Goal: Task Accomplishment & Management: Complete application form

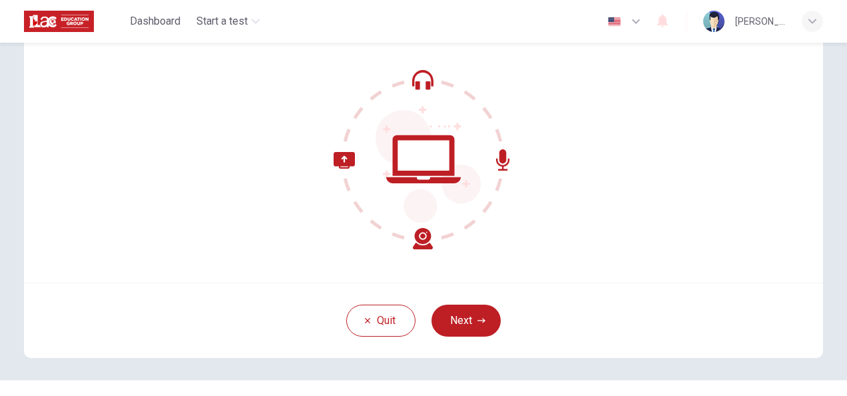
scroll to position [133, 0]
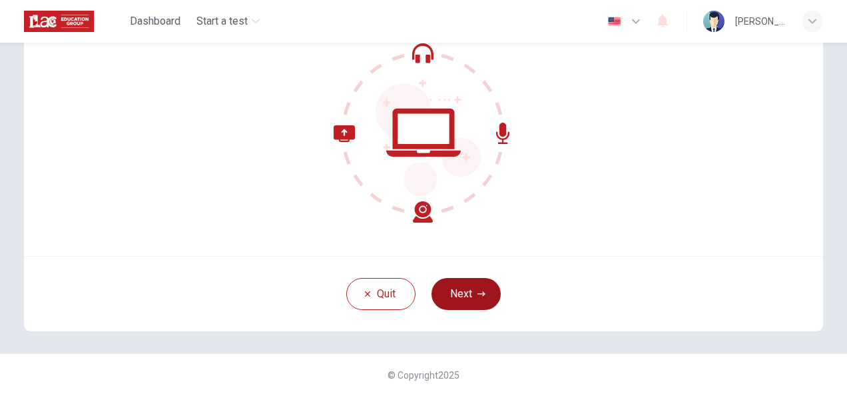
click at [451, 292] on button "Next" at bounding box center [466, 294] width 69 height 32
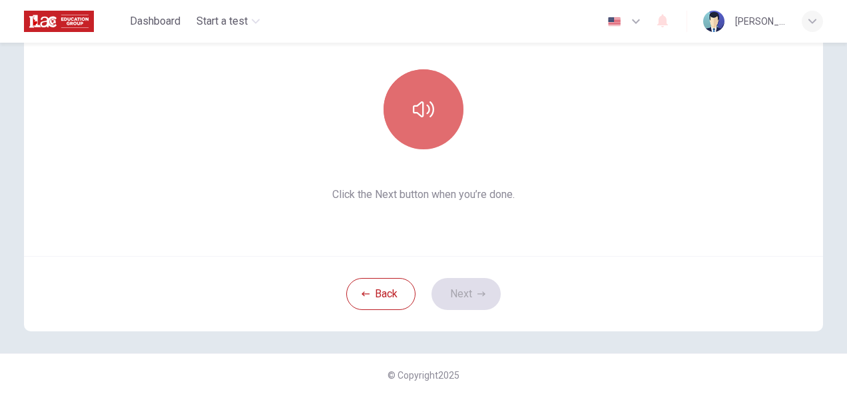
click at [422, 119] on icon "button" at bounding box center [423, 109] width 21 height 21
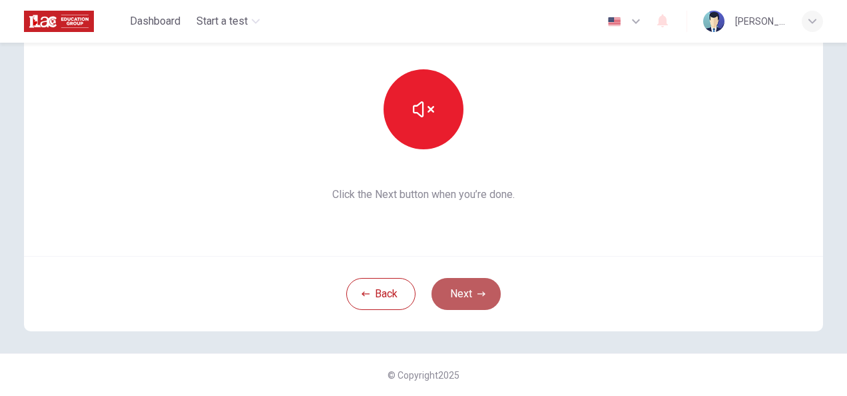
click at [478, 292] on icon "button" at bounding box center [482, 294] width 8 height 8
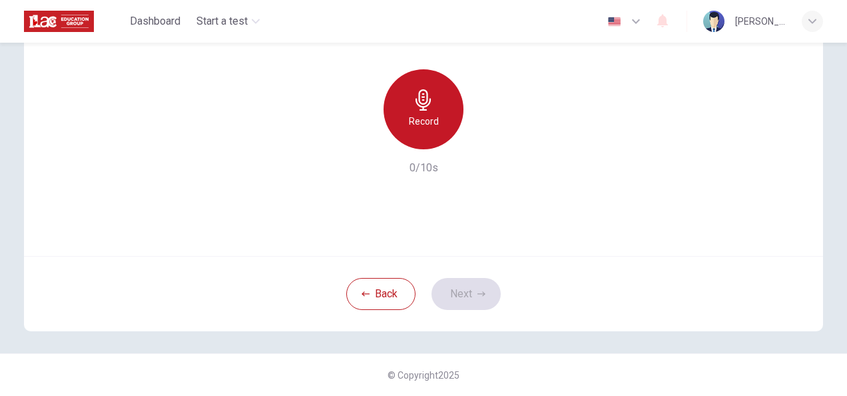
click at [414, 114] on h6 "Record" at bounding box center [424, 121] width 30 height 16
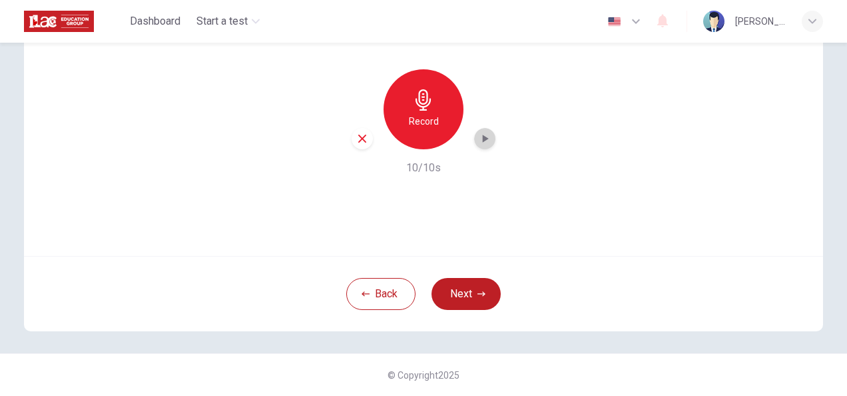
click at [478, 138] on icon "button" at bounding box center [484, 138] width 13 height 13
click at [468, 302] on button "Next" at bounding box center [466, 294] width 69 height 32
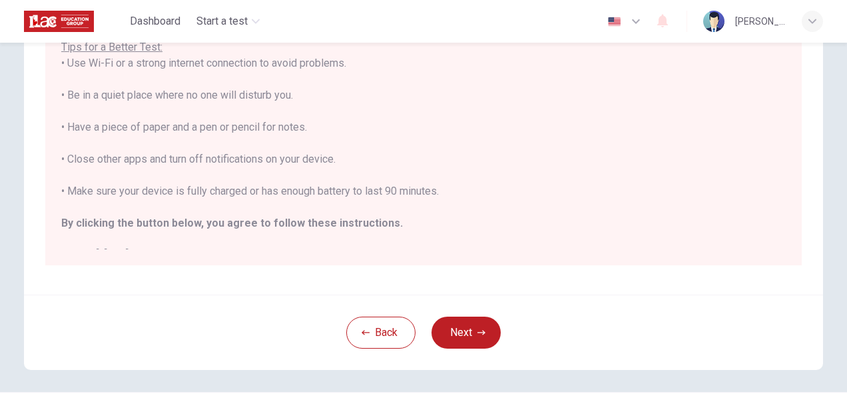
scroll to position [267, 0]
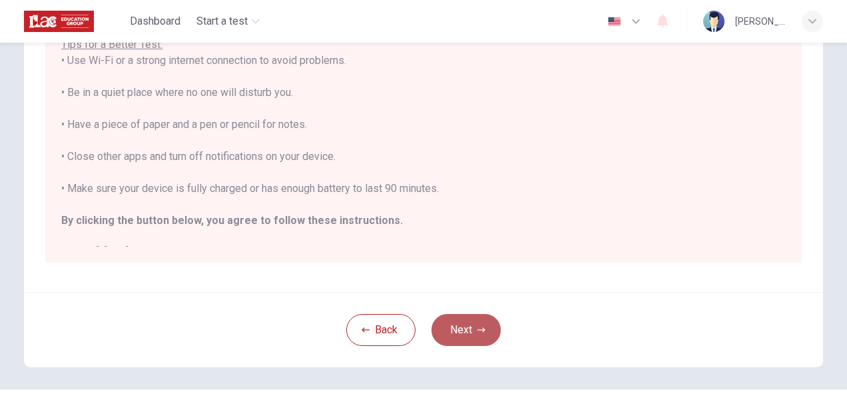
click at [450, 328] on button "Next" at bounding box center [466, 330] width 69 height 32
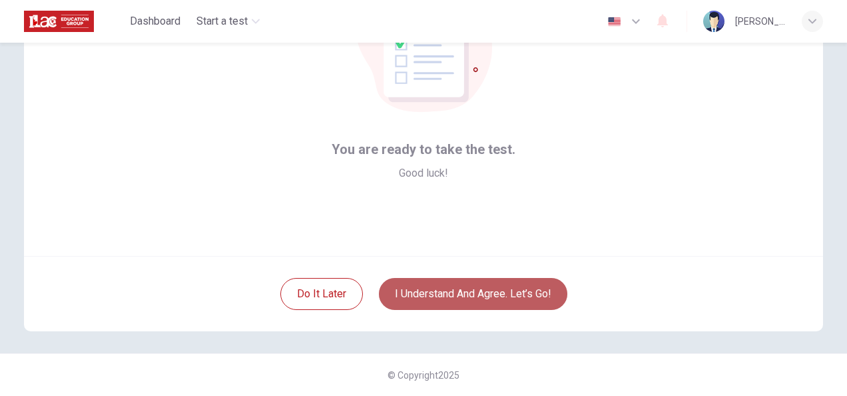
click at [453, 286] on button "I understand and agree. Let’s go!" at bounding box center [473, 294] width 189 height 32
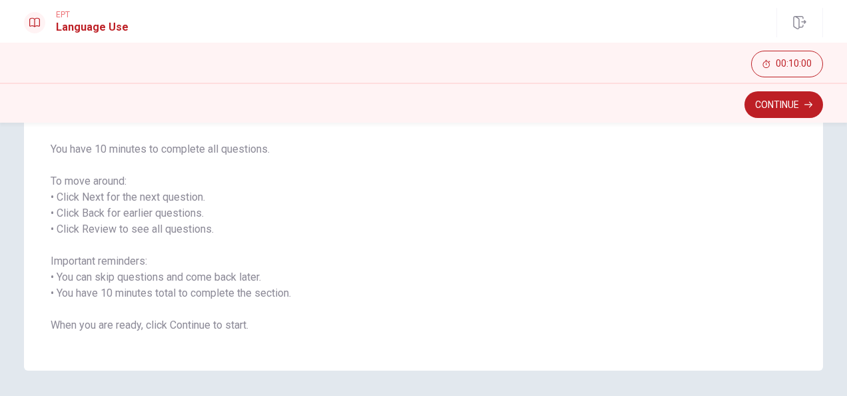
scroll to position [201, 0]
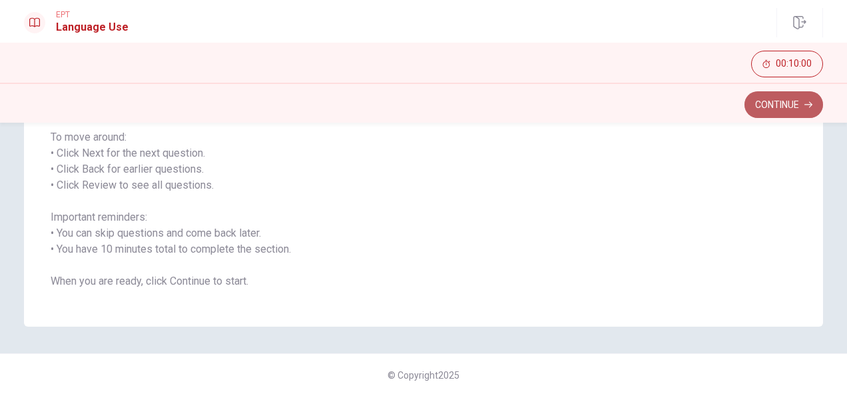
click at [768, 109] on button "Continue" at bounding box center [784, 104] width 79 height 27
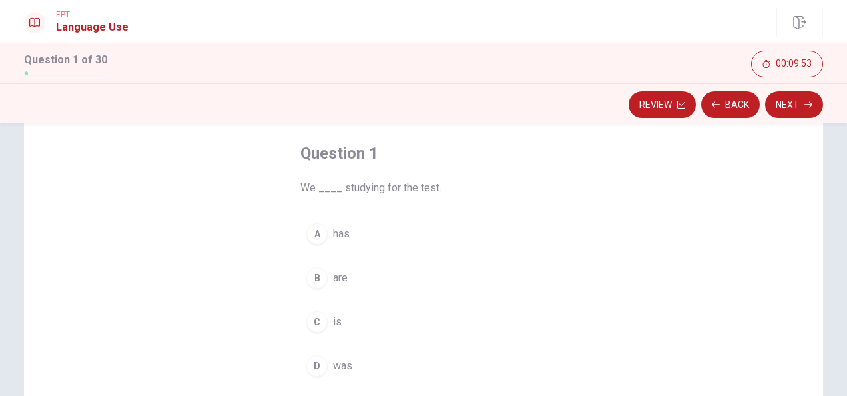
scroll to position [63, 0]
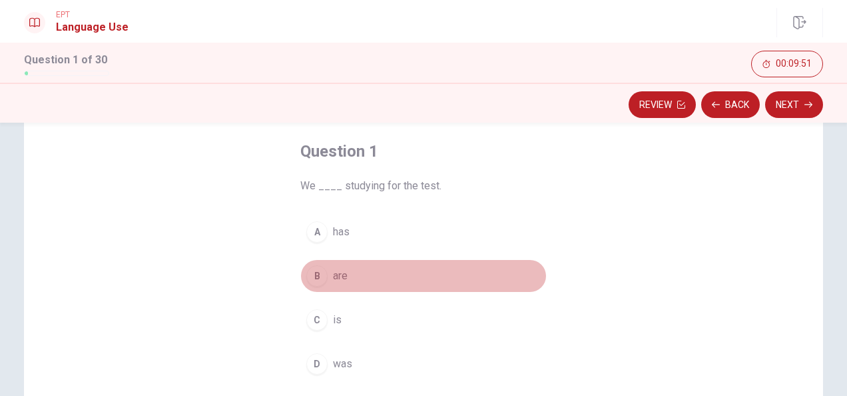
click at [313, 273] on div "B" at bounding box center [316, 275] width 21 height 21
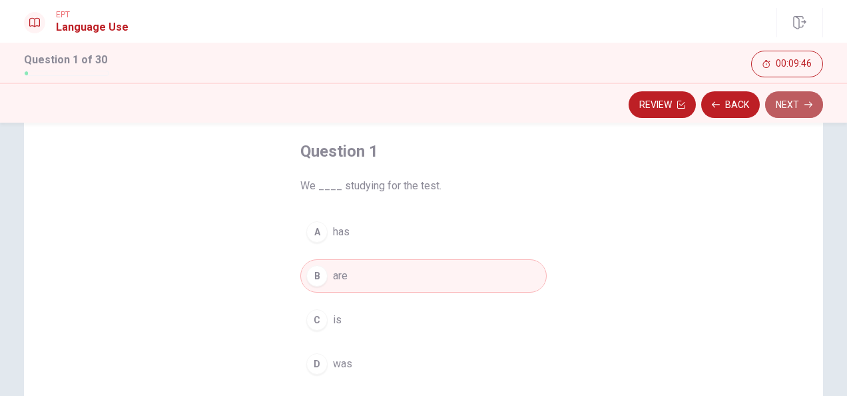
click at [805, 96] on button "Next" at bounding box center [794, 104] width 58 height 27
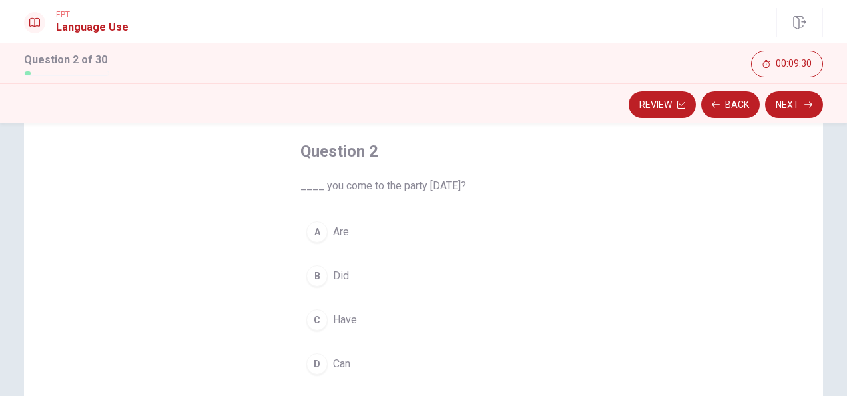
click at [316, 358] on div "D" at bounding box center [316, 363] width 21 height 21
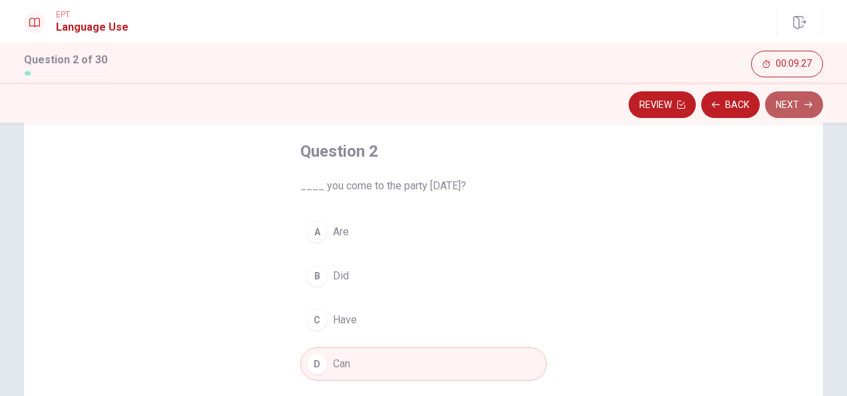
click at [781, 103] on button "Next" at bounding box center [794, 104] width 58 height 27
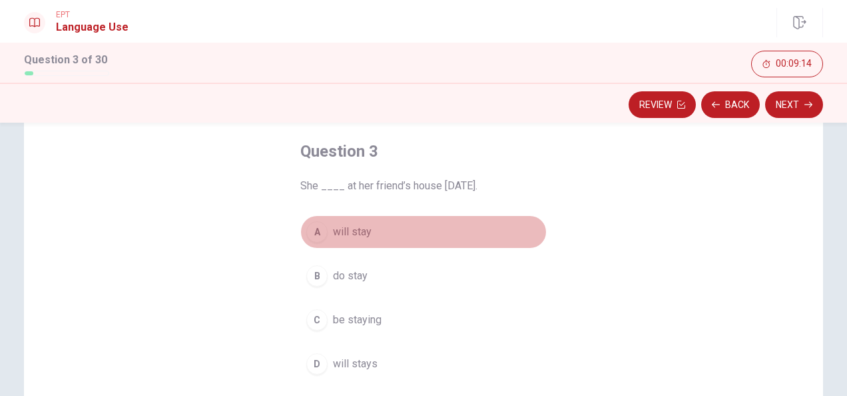
click at [312, 230] on div "A" at bounding box center [316, 231] width 21 height 21
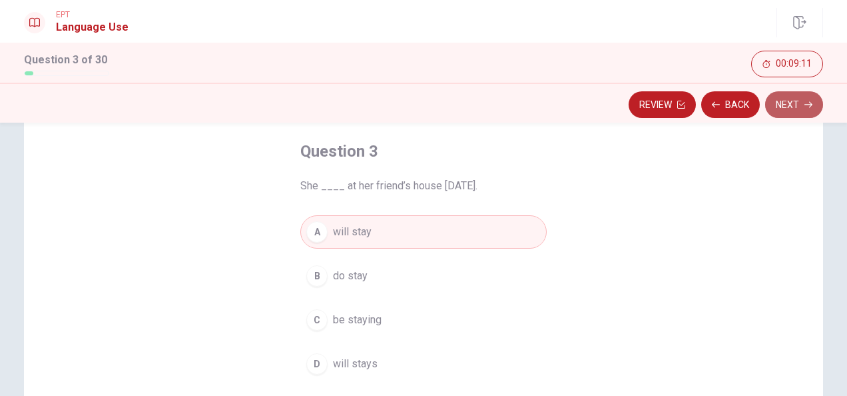
click at [787, 100] on button "Next" at bounding box center [794, 104] width 58 height 27
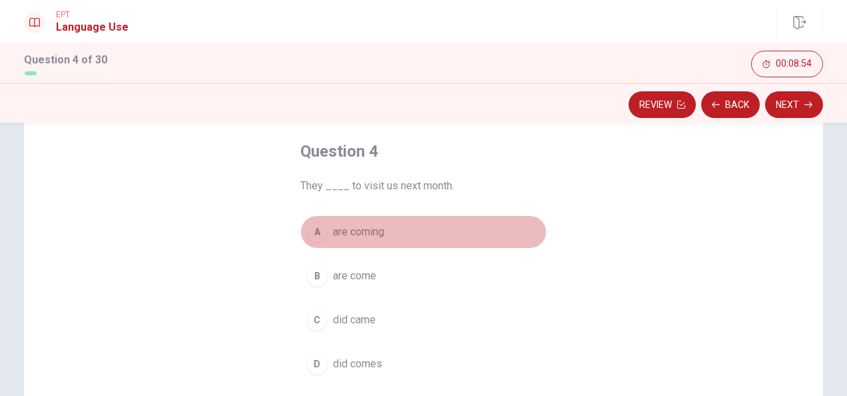
click at [316, 232] on div "A" at bounding box center [316, 231] width 21 height 21
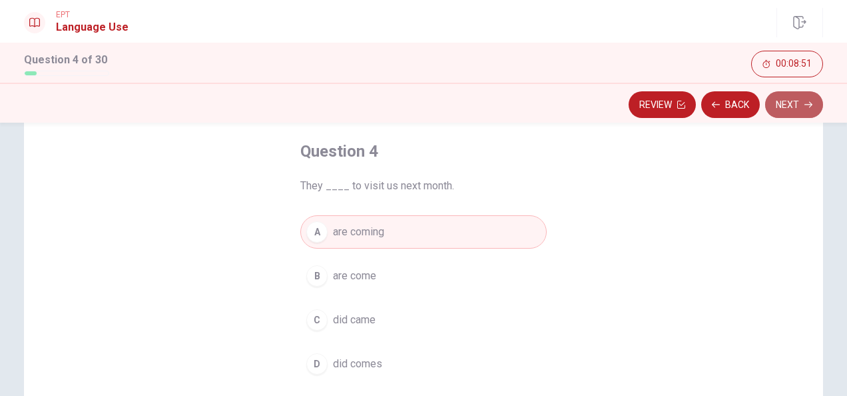
click at [786, 105] on button "Next" at bounding box center [794, 104] width 58 height 27
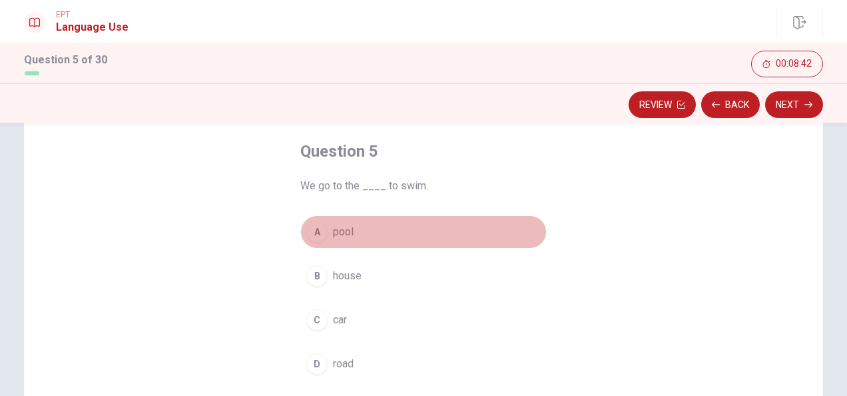
click at [312, 237] on div "A" at bounding box center [316, 231] width 21 height 21
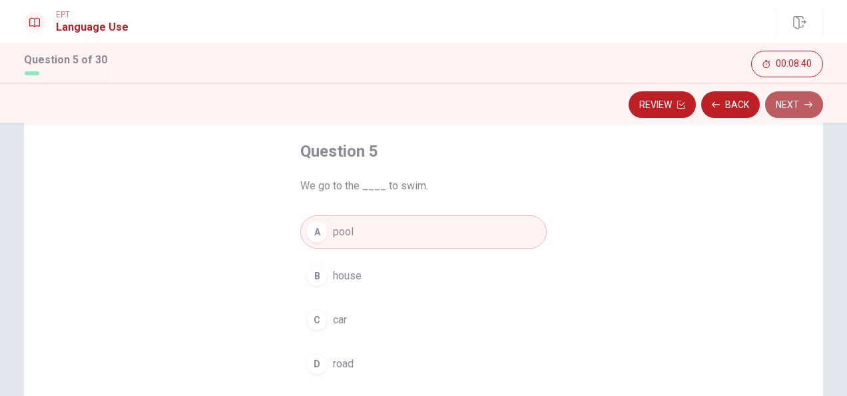
click at [790, 95] on button "Next" at bounding box center [794, 104] width 58 height 27
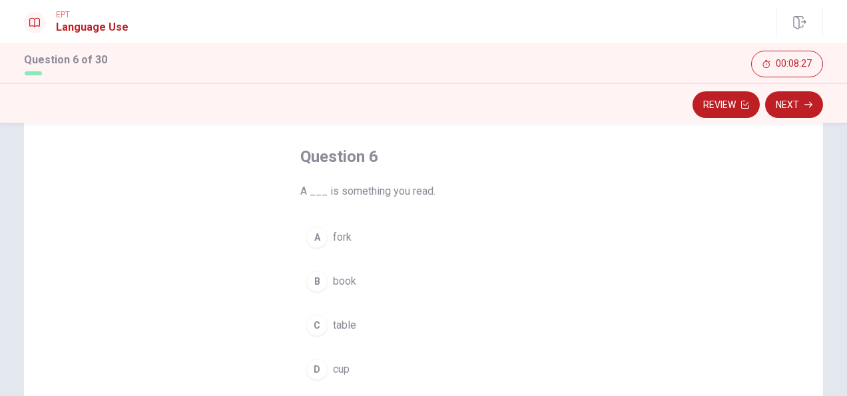
scroll to position [57, 0]
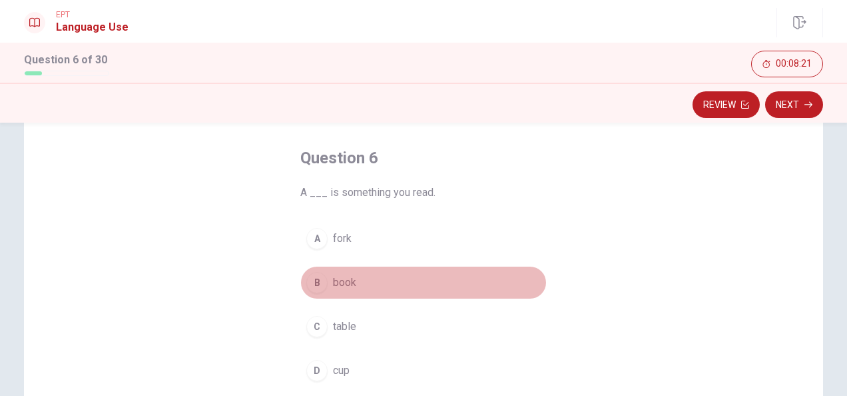
click at [313, 280] on div "B" at bounding box center [316, 282] width 21 height 21
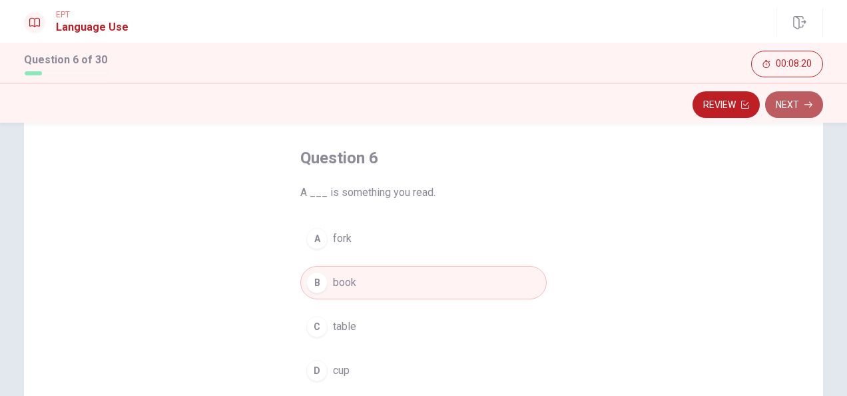
click at [784, 93] on button "Next" at bounding box center [794, 104] width 58 height 27
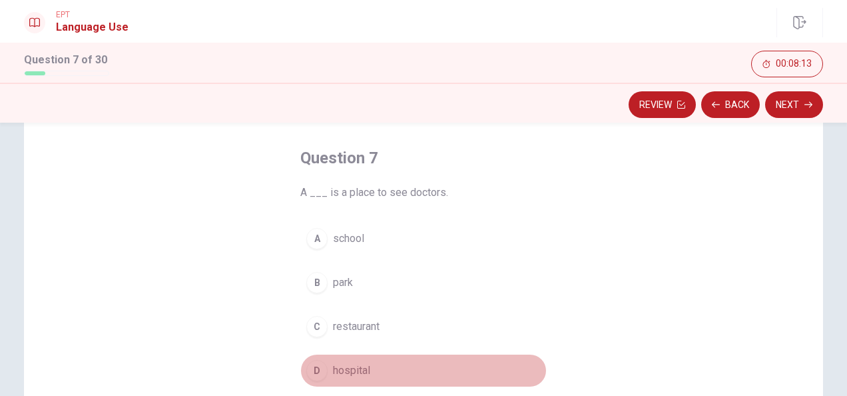
click at [311, 362] on div "D" at bounding box center [316, 370] width 21 height 21
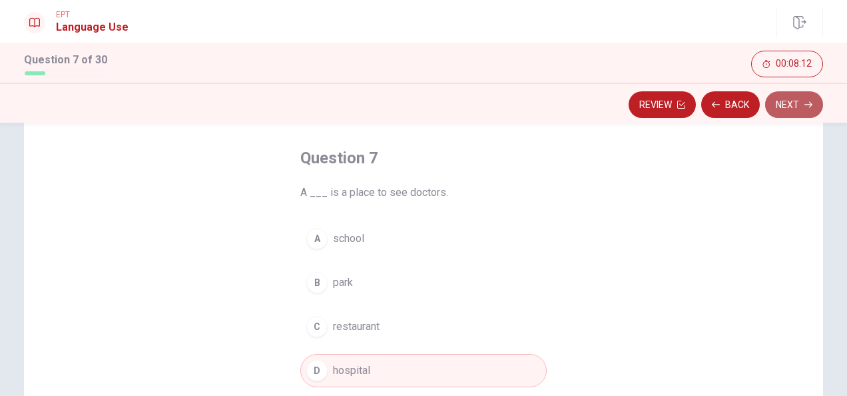
click at [801, 112] on button "Next" at bounding box center [794, 104] width 58 height 27
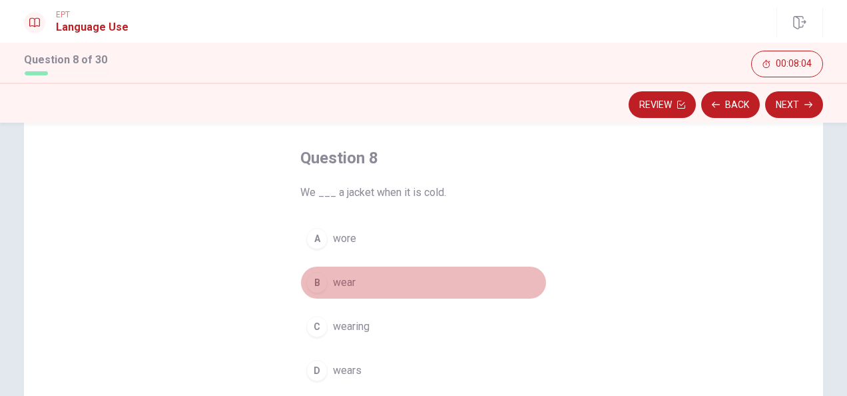
click at [315, 282] on div "B" at bounding box center [316, 282] width 21 height 21
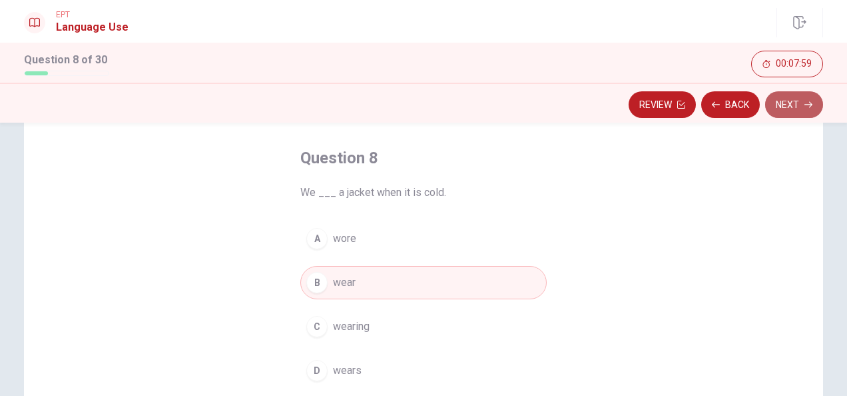
click at [787, 105] on button "Next" at bounding box center [794, 104] width 58 height 27
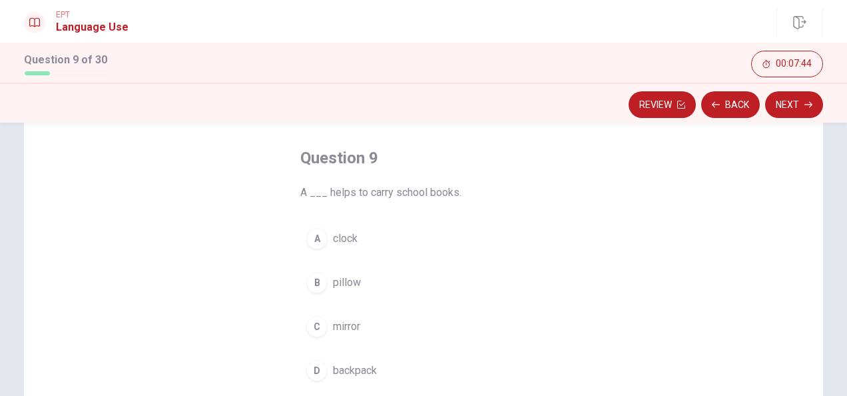
click at [312, 363] on div "D" at bounding box center [316, 370] width 21 height 21
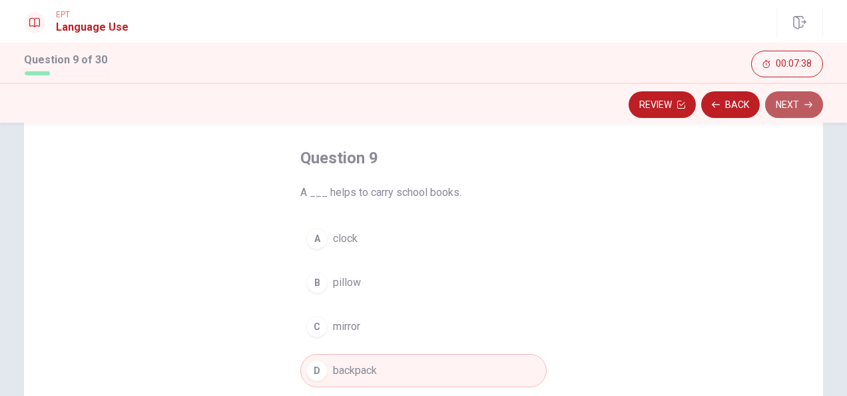
click at [793, 95] on button "Next" at bounding box center [794, 104] width 58 height 27
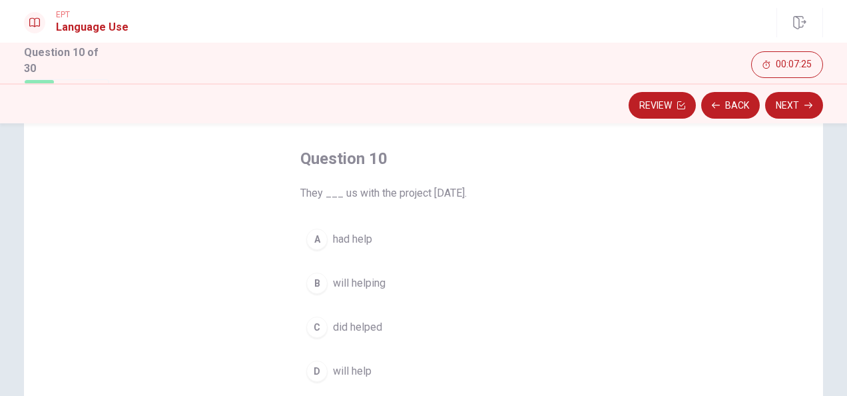
click at [312, 365] on div "D" at bounding box center [316, 370] width 21 height 21
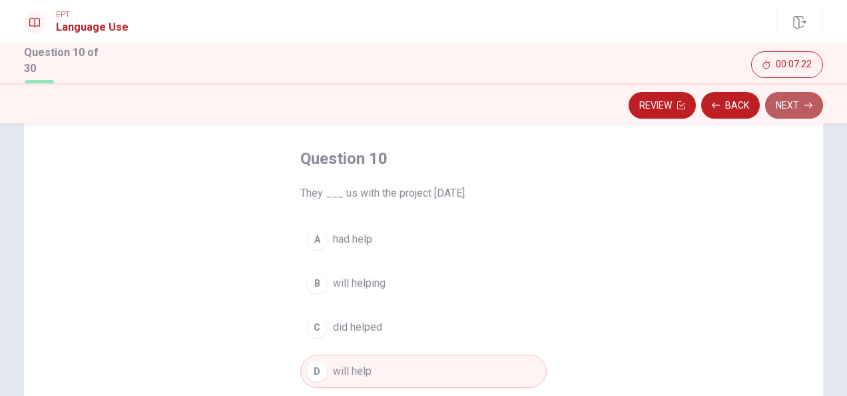
click at [787, 103] on button "Next" at bounding box center [794, 105] width 58 height 27
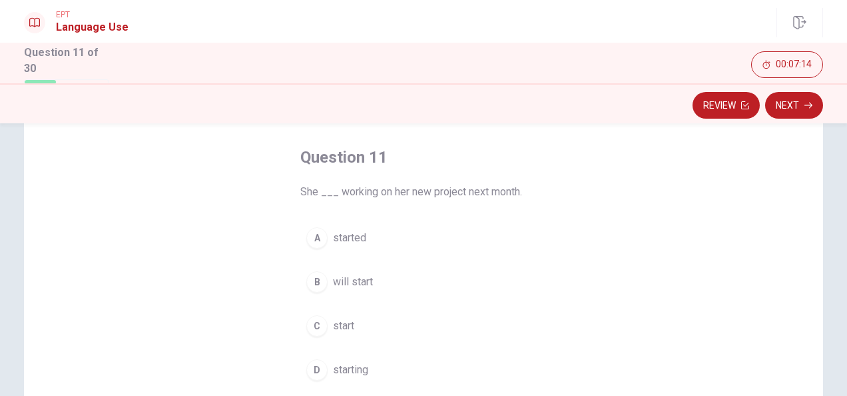
scroll to position [61, 0]
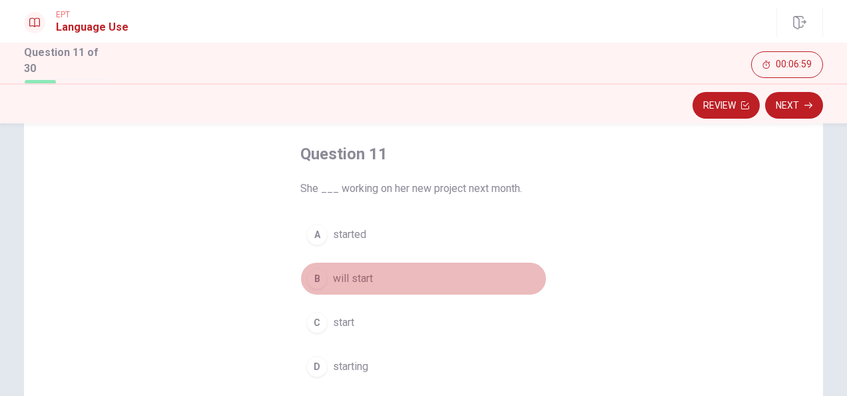
click at [318, 274] on div "B" at bounding box center [316, 278] width 21 height 21
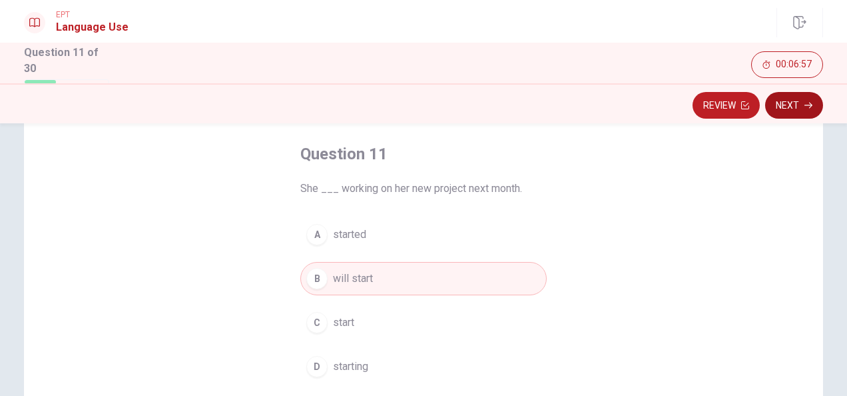
click at [790, 105] on button "Next" at bounding box center [794, 105] width 58 height 27
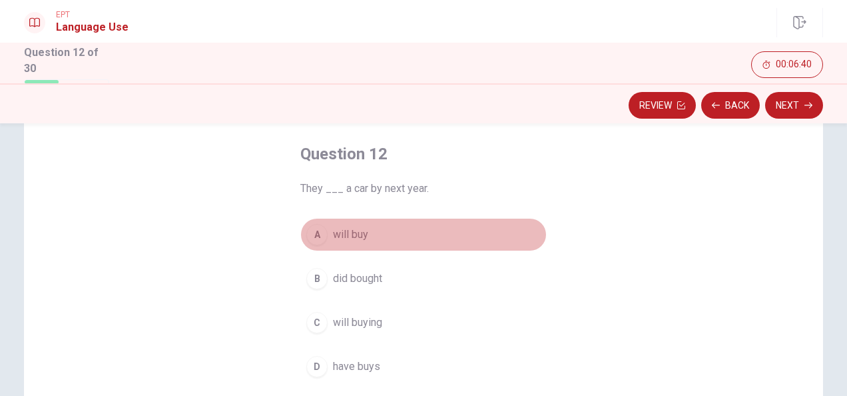
click at [309, 233] on div "A" at bounding box center [316, 234] width 21 height 21
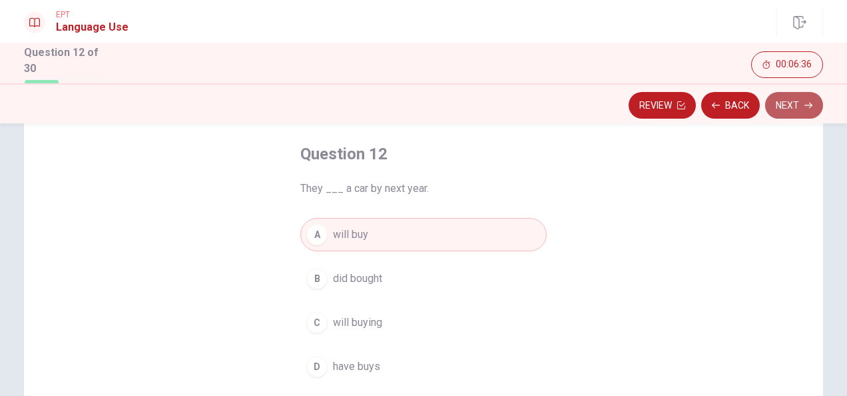
click at [783, 103] on button "Next" at bounding box center [794, 105] width 58 height 27
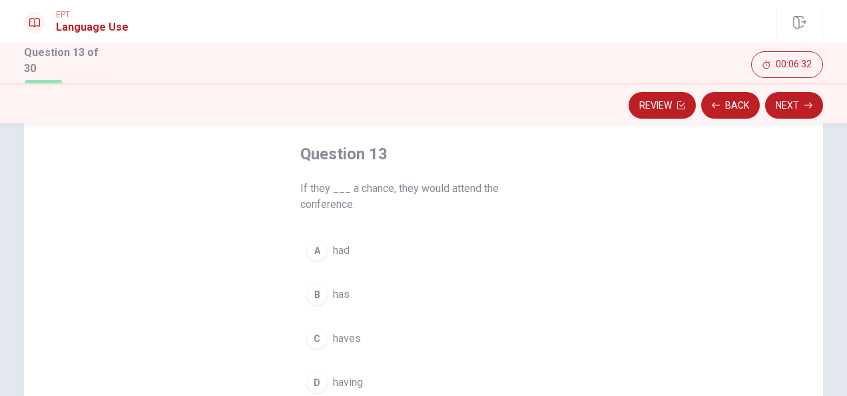
drag, startPoint x: 840, startPoint y: 168, endPoint x: 841, endPoint y: 188, distance: 20.0
click at [841, 188] on div "Question 13 If they ___ a chance, they would attend the conference. A had B has…" at bounding box center [423, 259] width 847 height 272
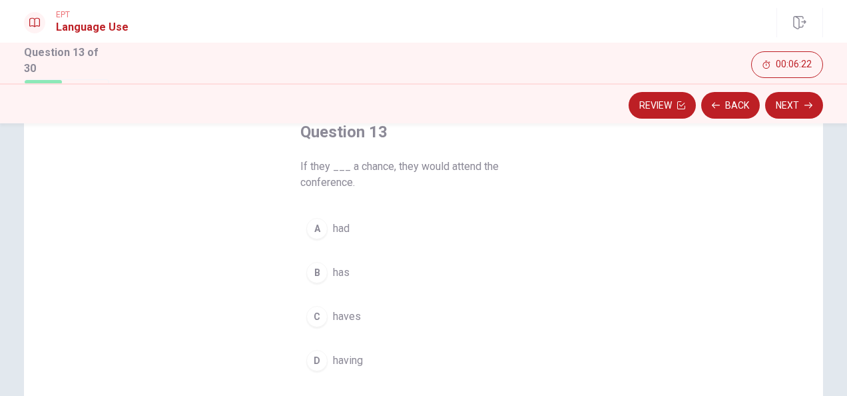
scroll to position [87, 0]
click at [313, 226] on div "A" at bounding box center [316, 224] width 21 height 21
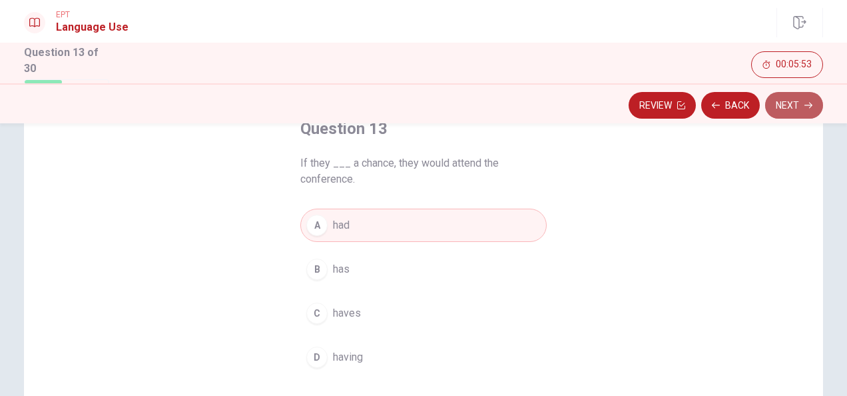
click at [789, 105] on button "Next" at bounding box center [794, 105] width 58 height 27
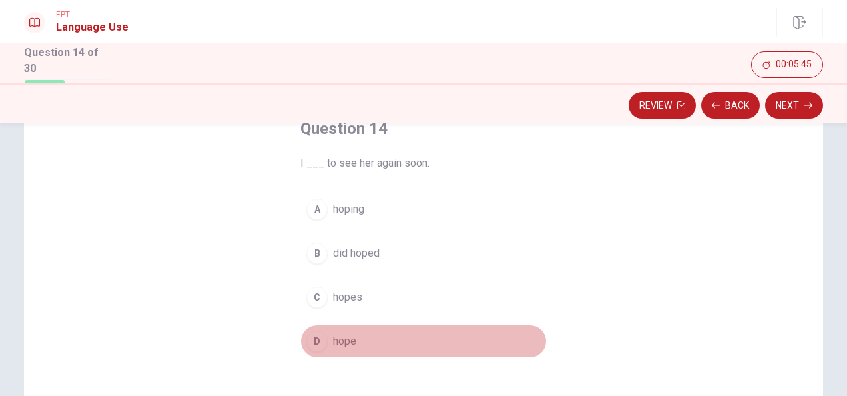
click at [320, 334] on div "D" at bounding box center [316, 340] width 21 height 21
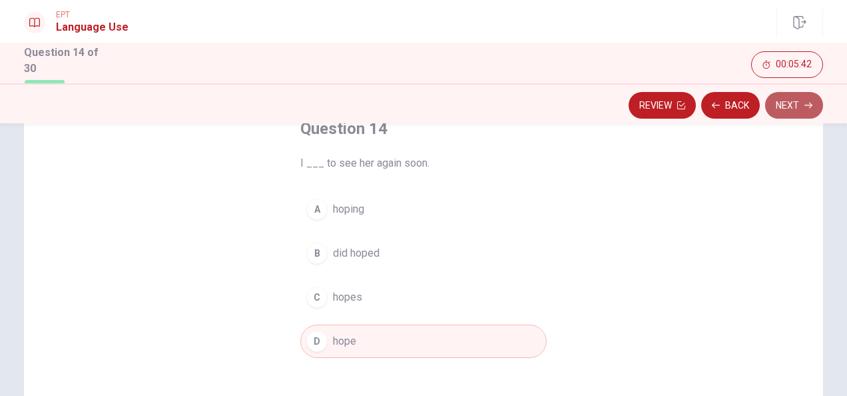
click at [787, 107] on button "Next" at bounding box center [794, 105] width 58 height 27
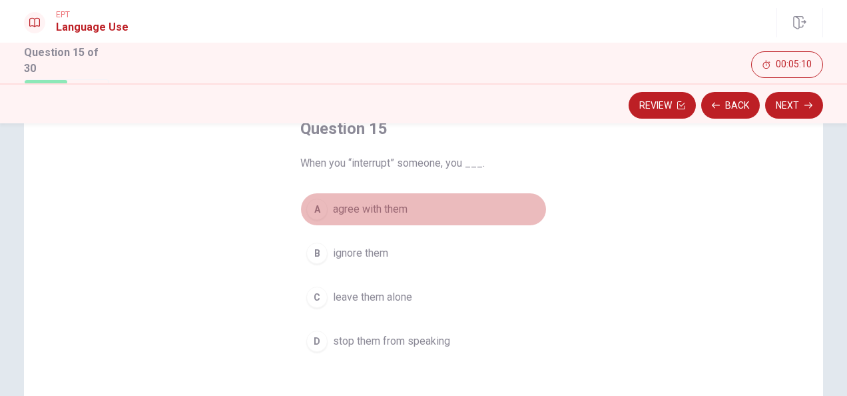
click at [320, 212] on div "A" at bounding box center [316, 208] width 21 height 21
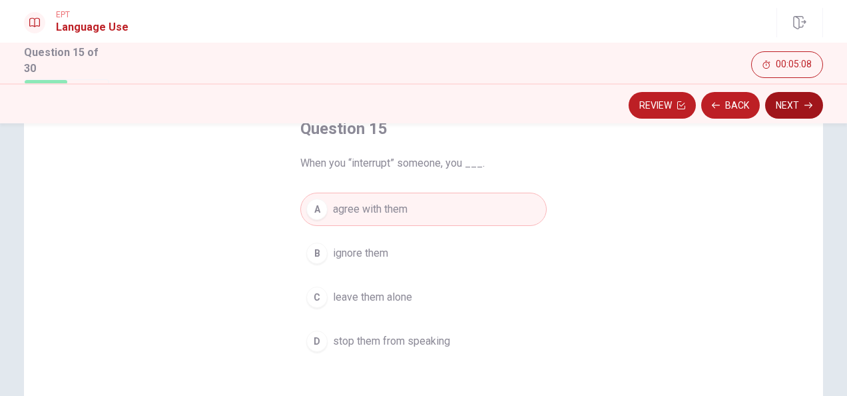
click at [779, 97] on button "Next" at bounding box center [794, 105] width 58 height 27
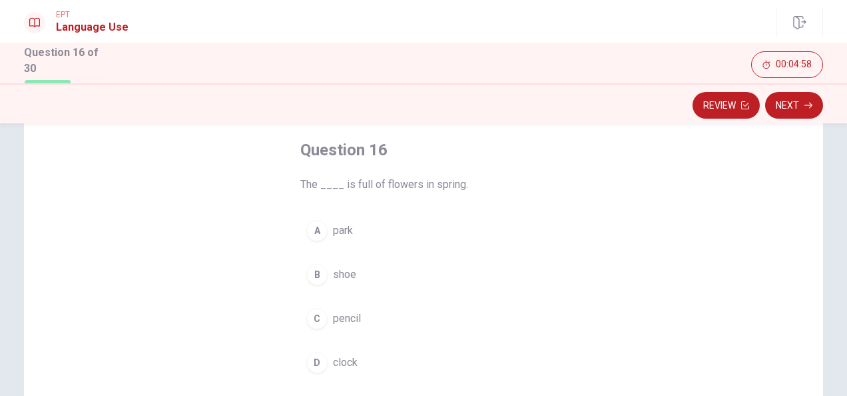
scroll to position [71, 0]
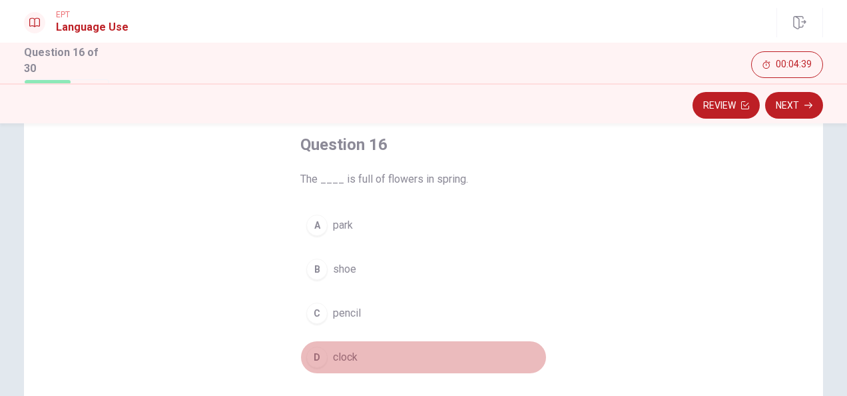
click at [316, 350] on div "D" at bounding box center [316, 356] width 21 height 21
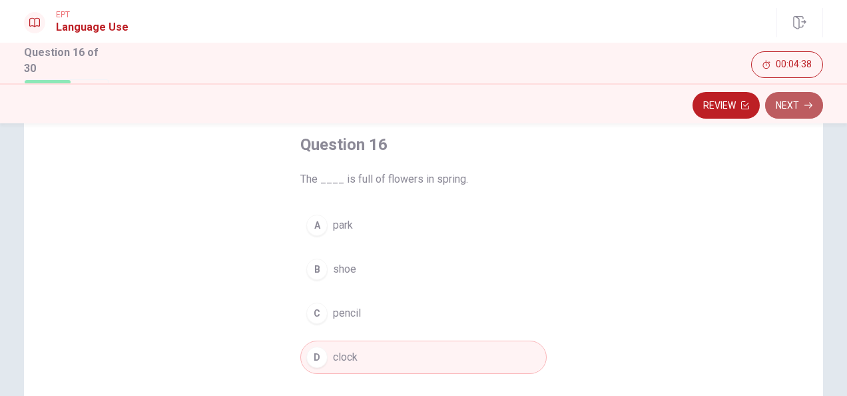
click at [802, 104] on button "Next" at bounding box center [794, 105] width 58 height 27
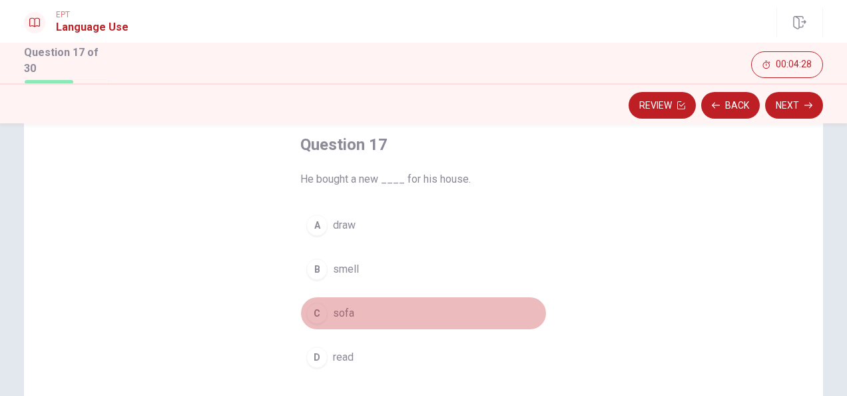
click at [313, 314] on div "C" at bounding box center [316, 312] width 21 height 21
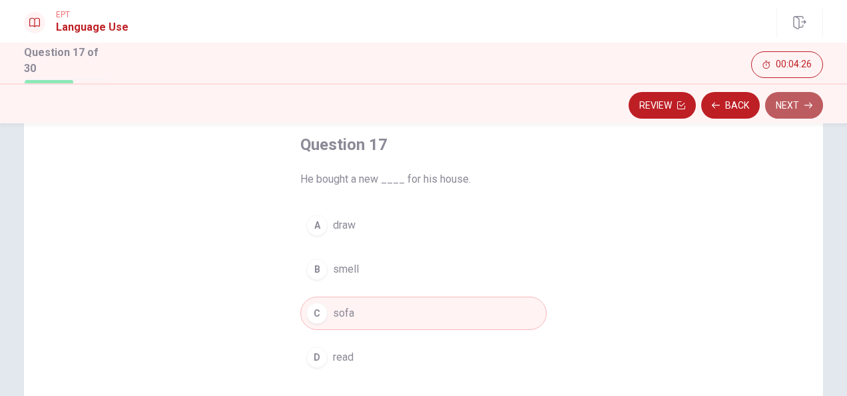
click at [785, 111] on button "Next" at bounding box center [794, 105] width 58 height 27
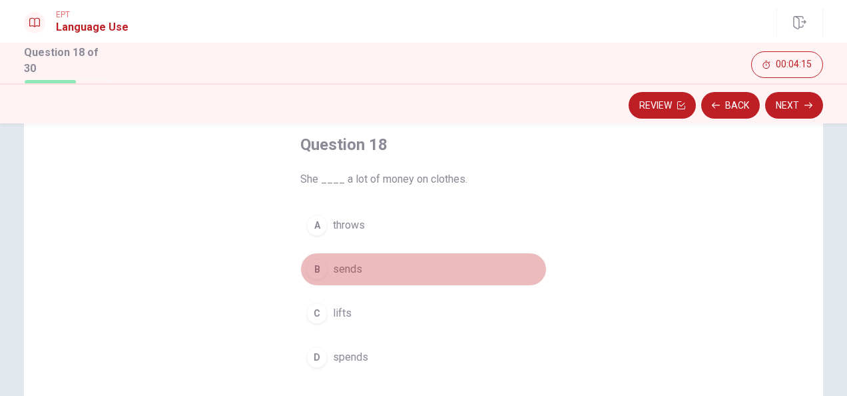
click at [314, 270] on div "B" at bounding box center [316, 268] width 21 height 21
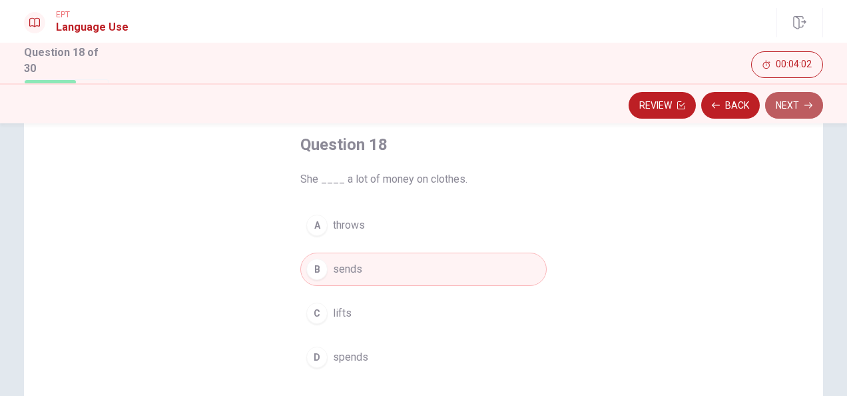
click at [803, 109] on button "Next" at bounding box center [794, 105] width 58 height 27
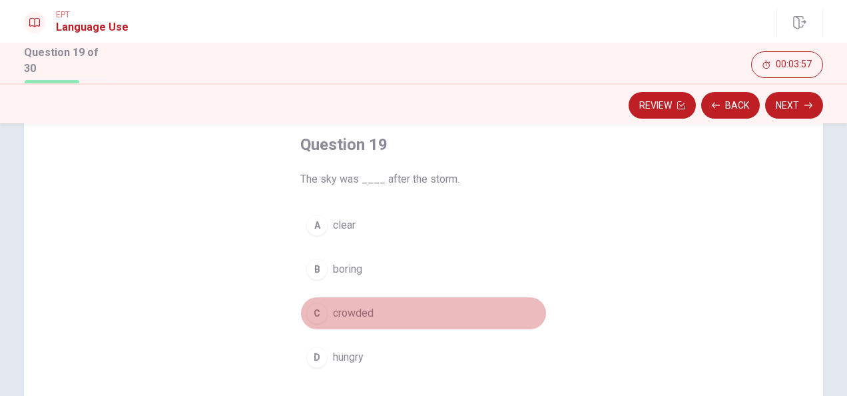
click at [310, 308] on div "C" at bounding box center [316, 312] width 21 height 21
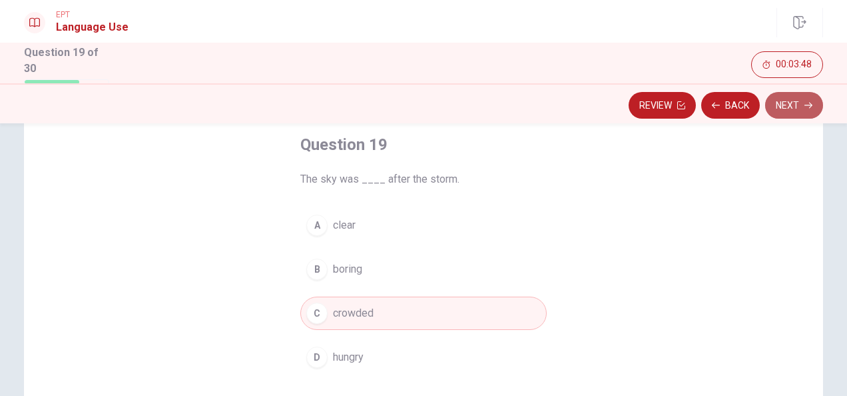
click at [790, 108] on button "Next" at bounding box center [794, 105] width 58 height 27
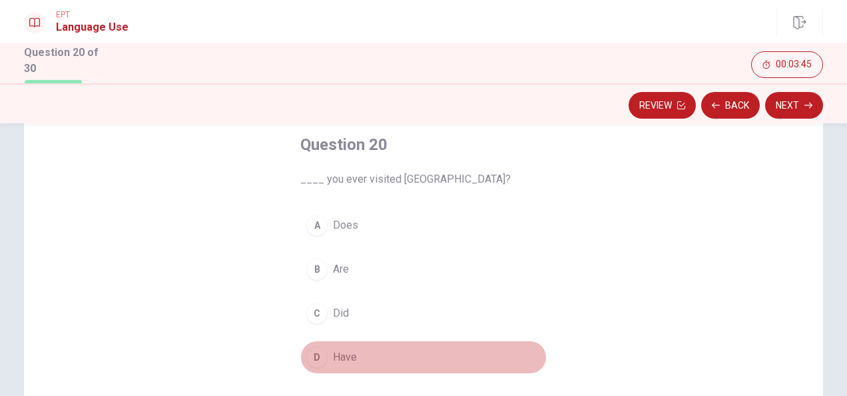
click at [317, 353] on div "D" at bounding box center [316, 356] width 21 height 21
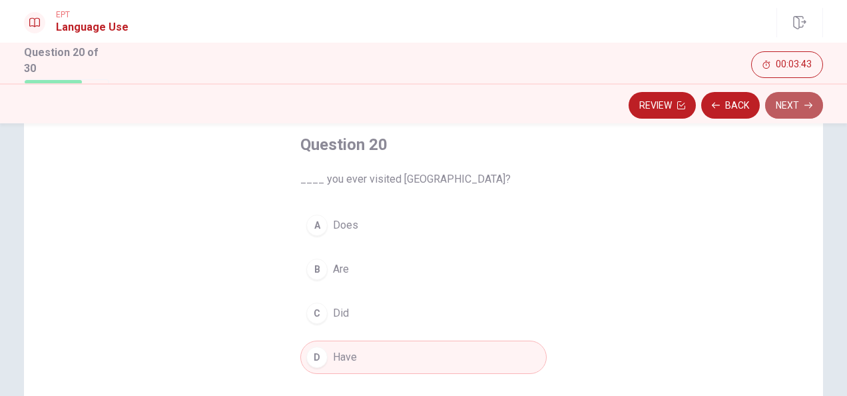
click at [785, 100] on button "Next" at bounding box center [794, 105] width 58 height 27
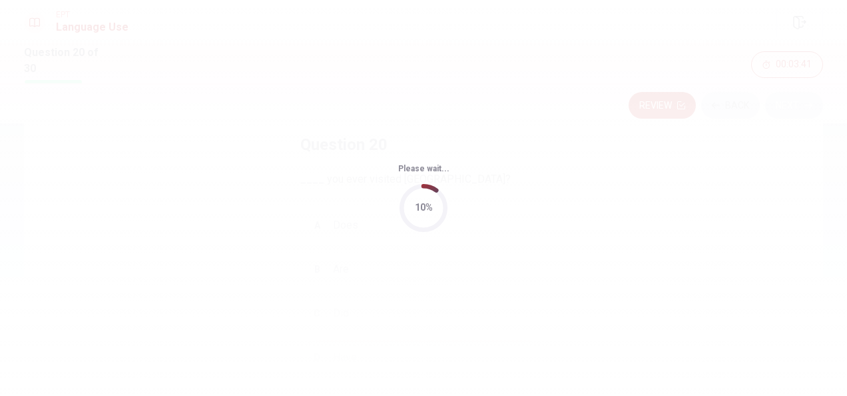
scroll to position [0, 0]
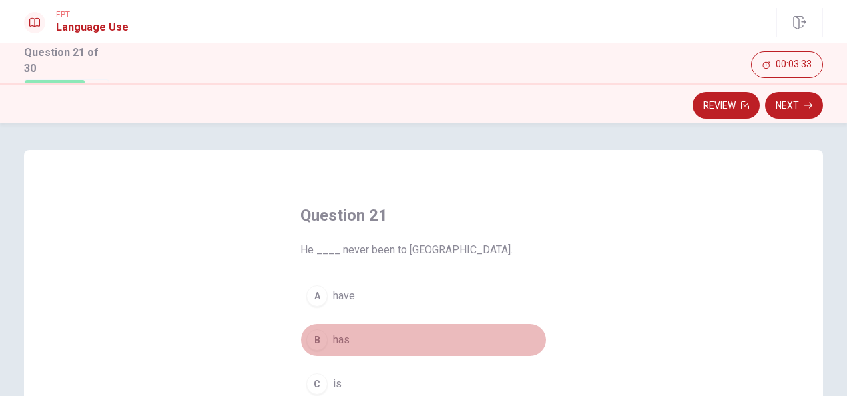
click at [312, 338] on div "B" at bounding box center [316, 339] width 21 height 21
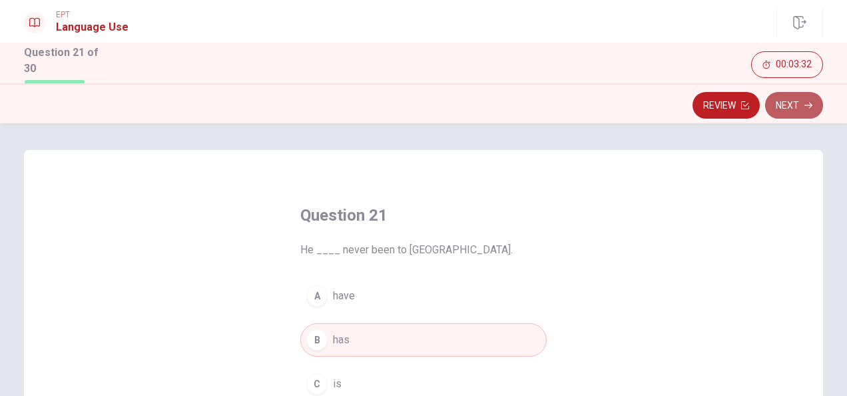
click at [791, 100] on button "Next" at bounding box center [794, 105] width 58 height 27
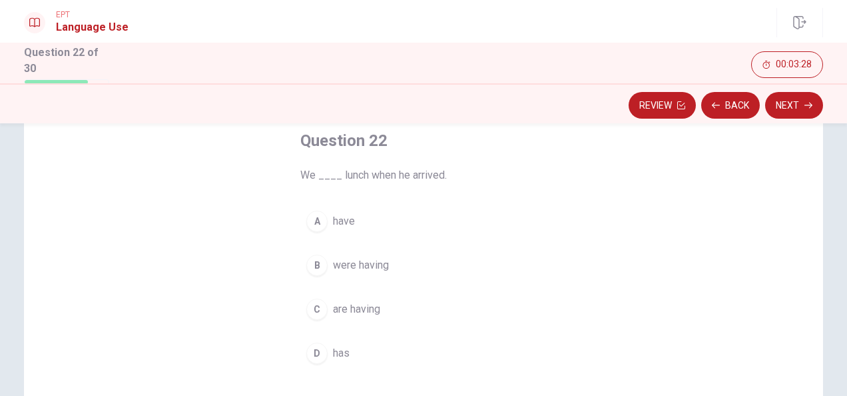
scroll to position [83, 0]
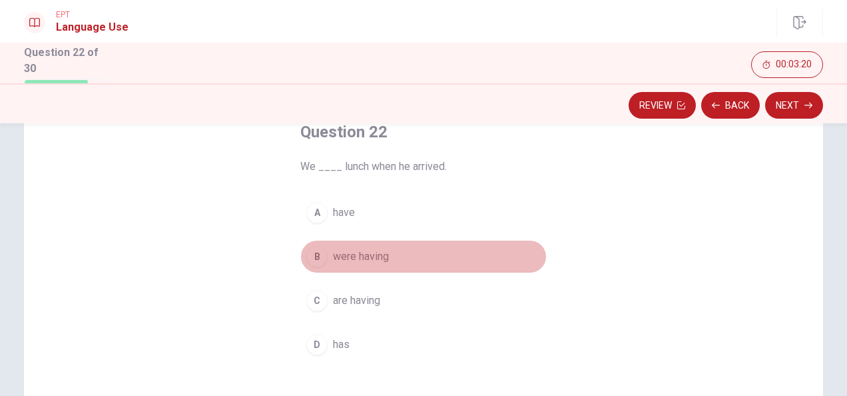
click at [315, 259] on div "B" at bounding box center [316, 256] width 21 height 21
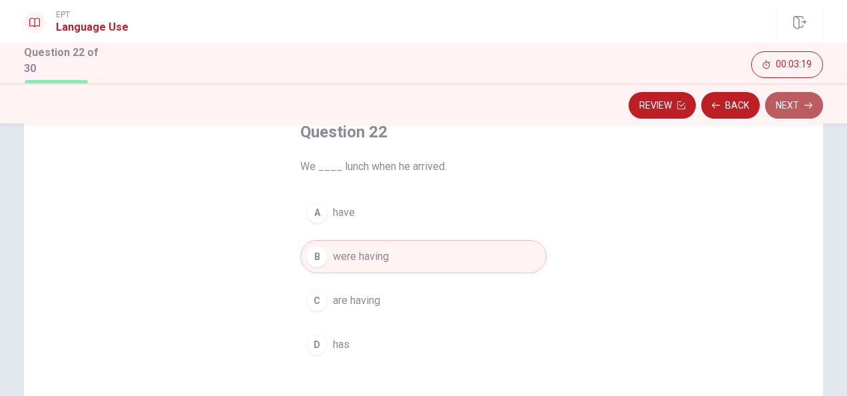
click at [794, 109] on button "Next" at bounding box center [794, 105] width 58 height 27
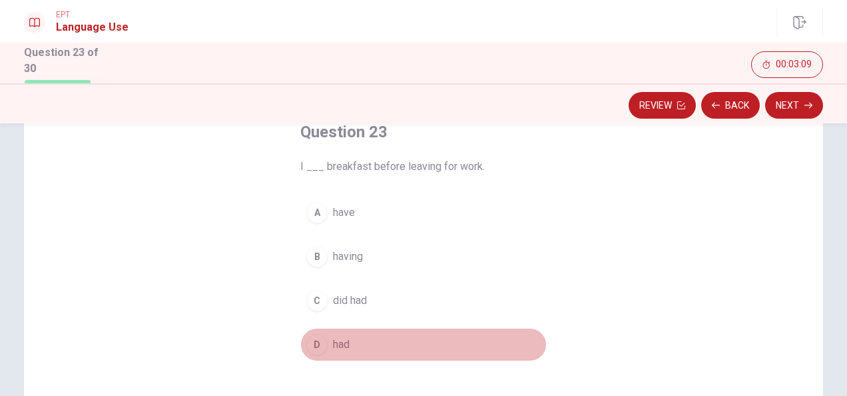
click at [316, 336] on div "D" at bounding box center [316, 344] width 21 height 21
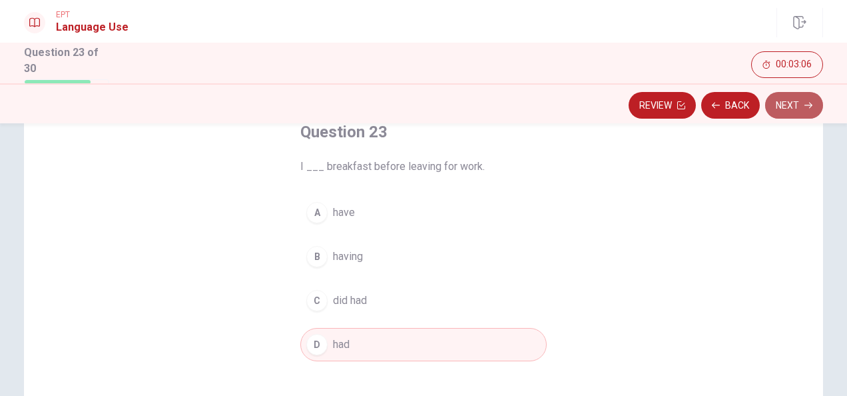
click at [787, 101] on button "Next" at bounding box center [794, 105] width 58 height 27
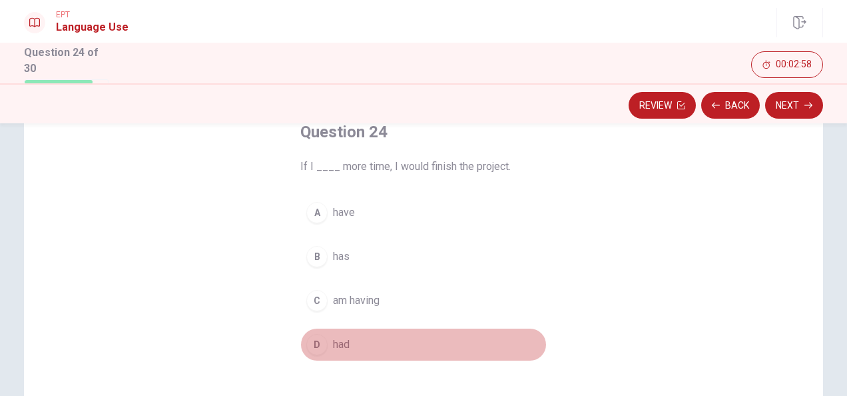
click at [310, 342] on div "D" at bounding box center [316, 344] width 21 height 21
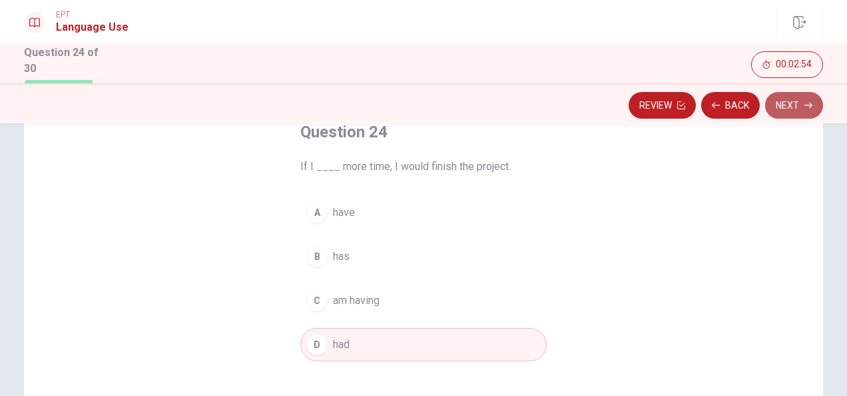
click at [799, 103] on button "Next" at bounding box center [794, 105] width 58 height 27
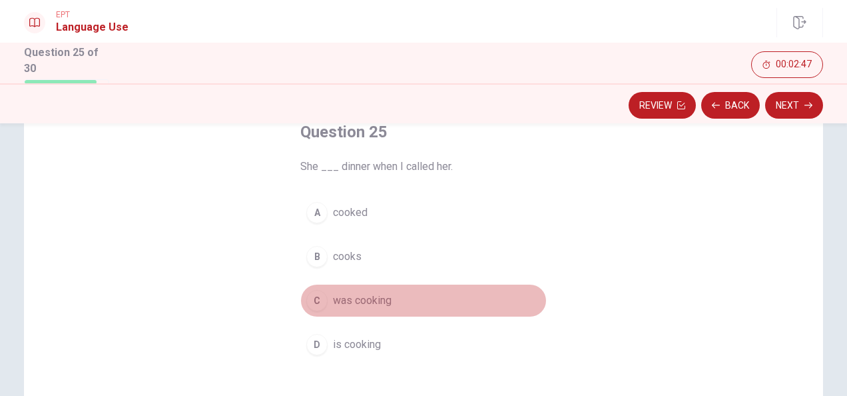
click at [318, 295] on div "C" at bounding box center [316, 300] width 21 height 21
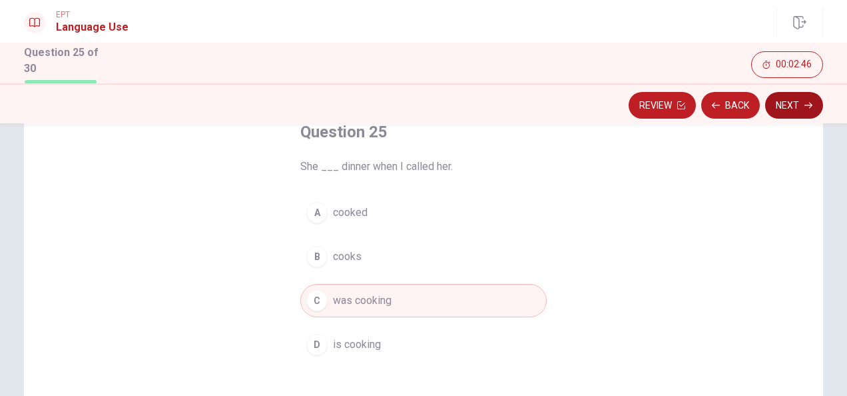
click at [783, 112] on button "Next" at bounding box center [794, 105] width 58 height 27
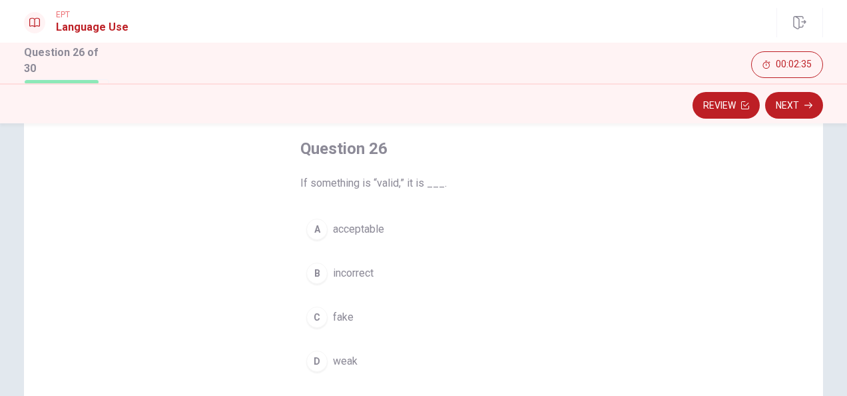
scroll to position [69, 0]
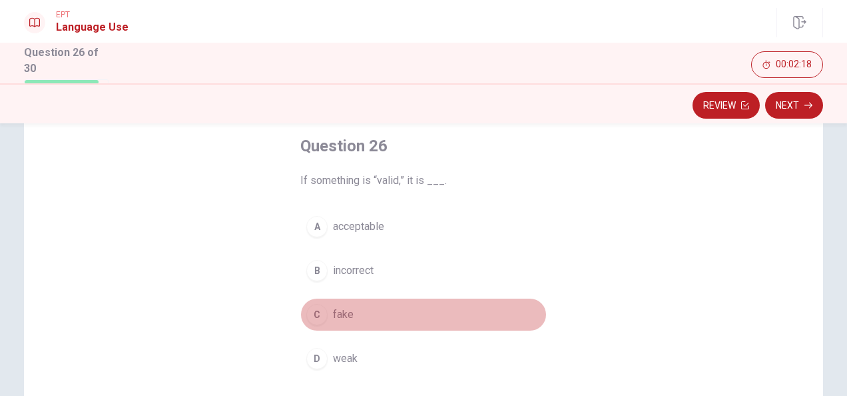
click at [313, 314] on div "C" at bounding box center [316, 314] width 21 height 21
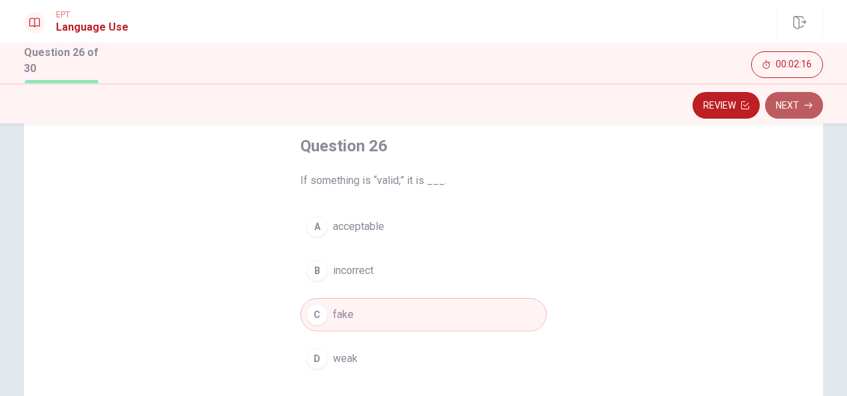
click at [795, 105] on button "Next" at bounding box center [794, 105] width 58 height 27
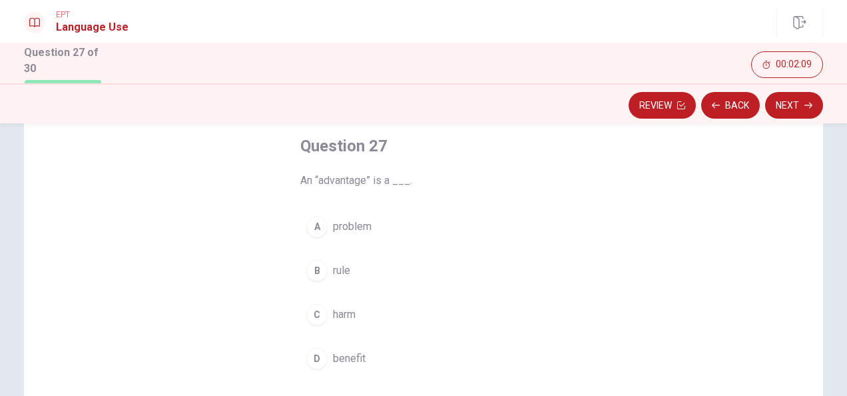
click at [312, 358] on div "D" at bounding box center [316, 358] width 21 height 21
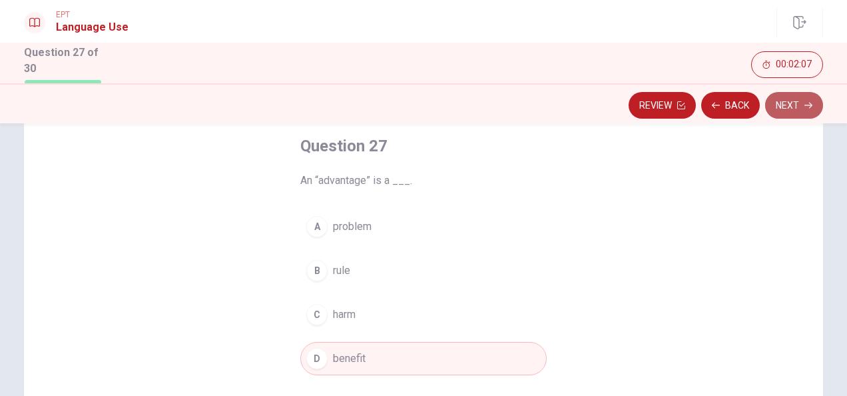
click at [783, 105] on button "Next" at bounding box center [794, 105] width 58 height 27
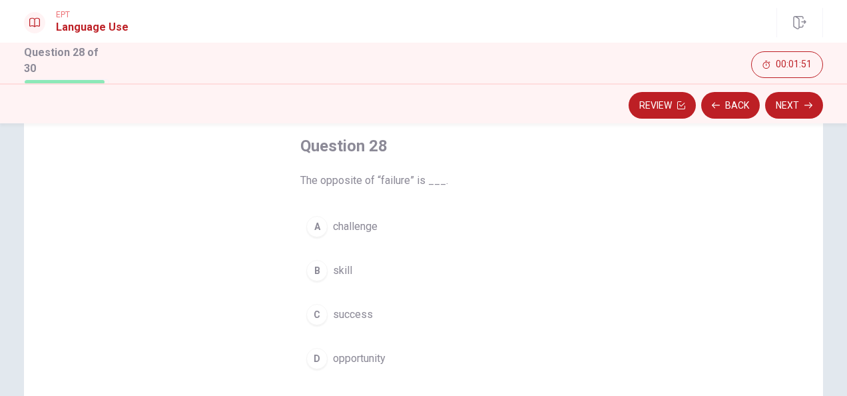
click at [317, 265] on div "B" at bounding box center [316, 270] width 21 height 21
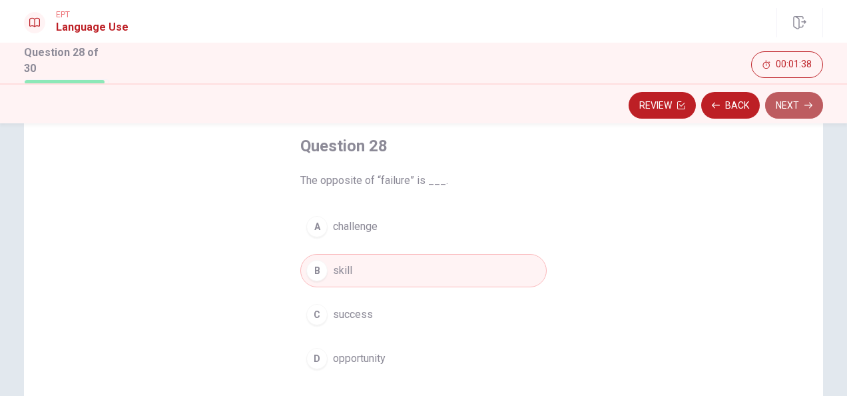
click at [794, 104] on button "Next" at bounding box center [794, 105] width 58 height 27
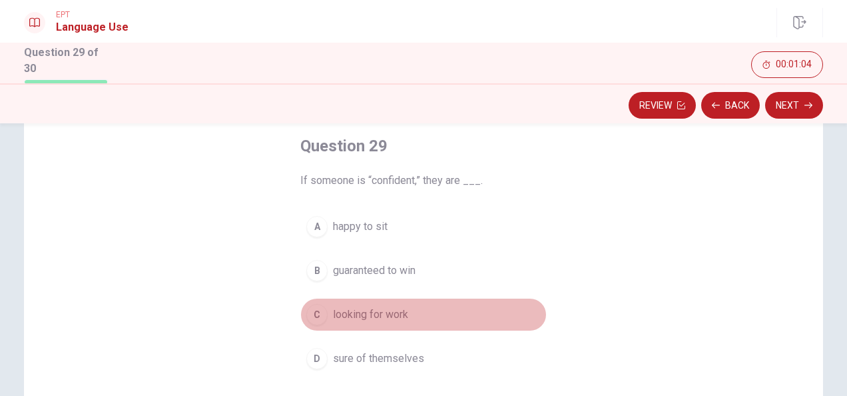
click at [317, 313] on div "C" at bounding box center [316, 314] width 21 height 21
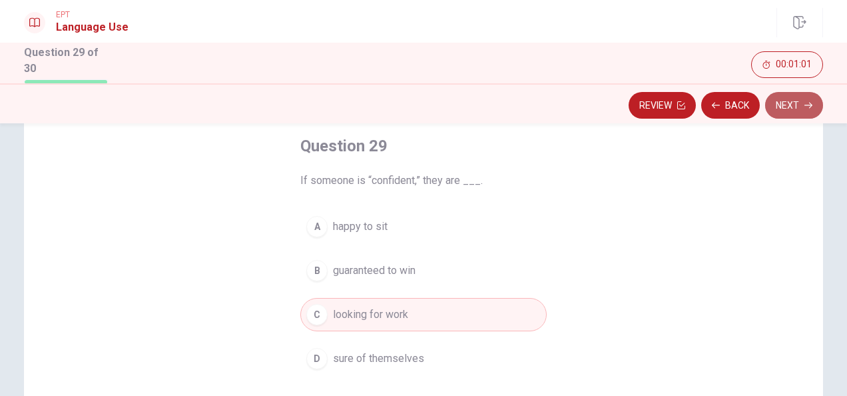
click at [797, 101] on button "Next" at bounding box center [794, 105] width 58 height 27
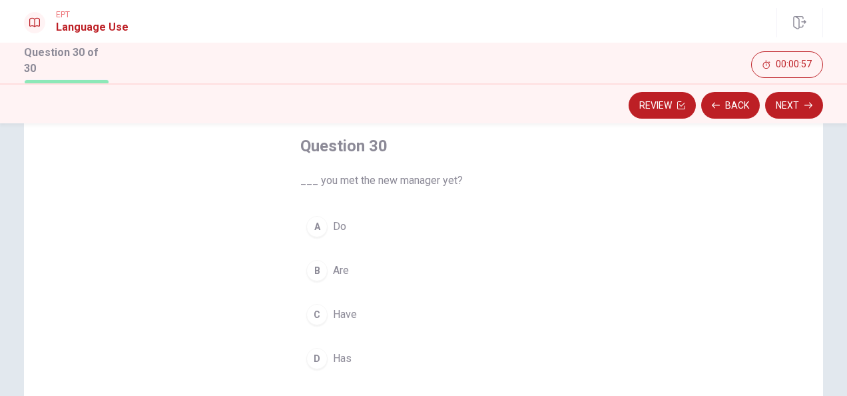
click at [320, 316] on div "C" at bounding box center [316, 314] width 21 height 21
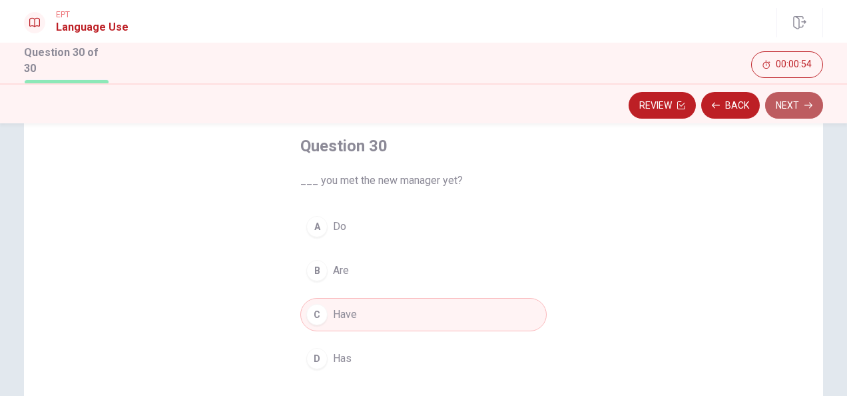
click at [789, 97] on button "Next" at bounding box center [794, 105] width 58 height 27
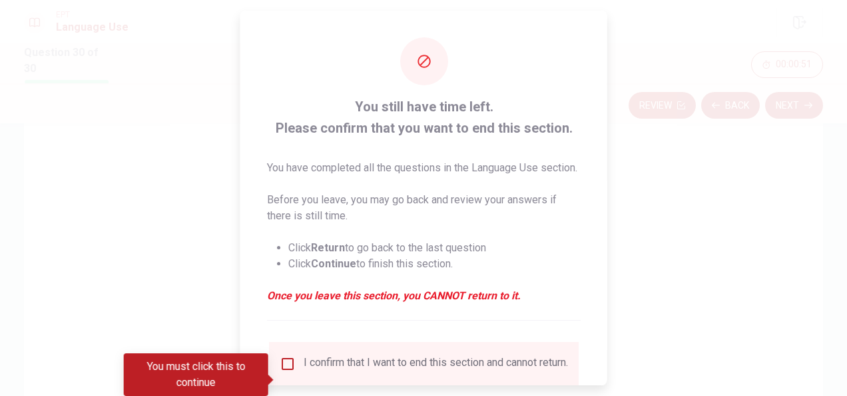
click at [667, 240] on div at bounding box center [423, 198] width 847 height 396
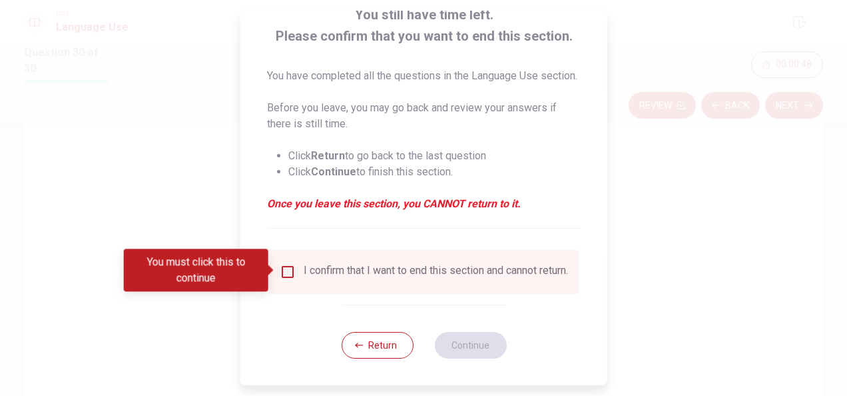
scroll to position [117, 0]
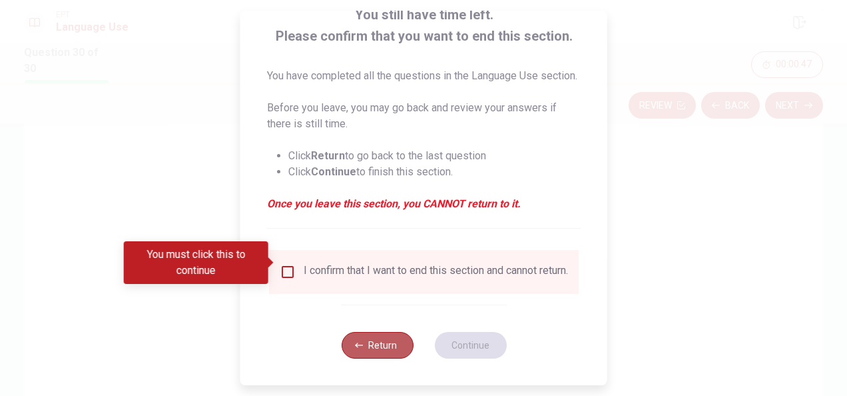
click at [362, 349] on button "Return" at bounding box center [377, 345] width 72 height 27
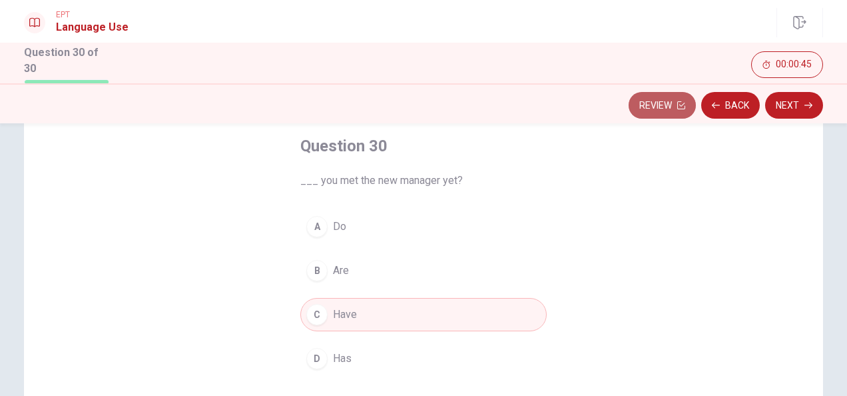
click at [654, 99] on button "Review" at bounding box center [662, 105] width 67 height 27
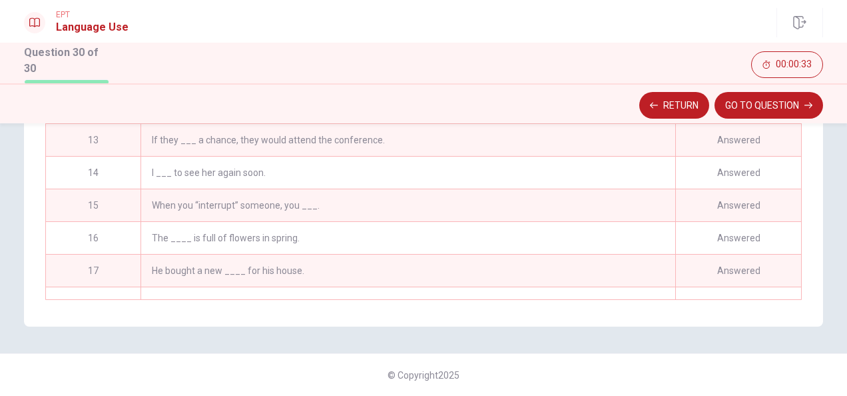
scroll to position [265, 0]
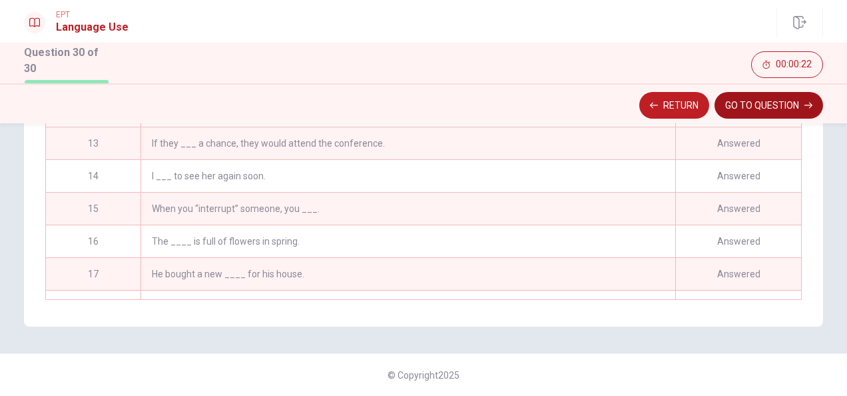
click at [765, 104] on button "GO TO QUESTION" at bounding box center [769, 105] width 109 height 27
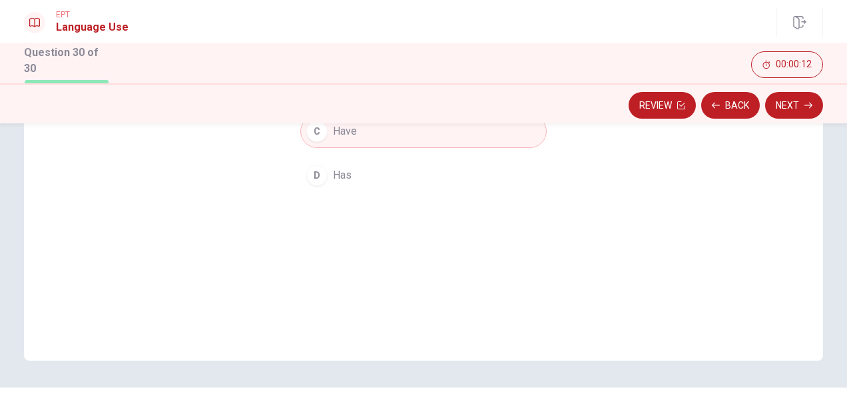
scroll to position [286, 0]
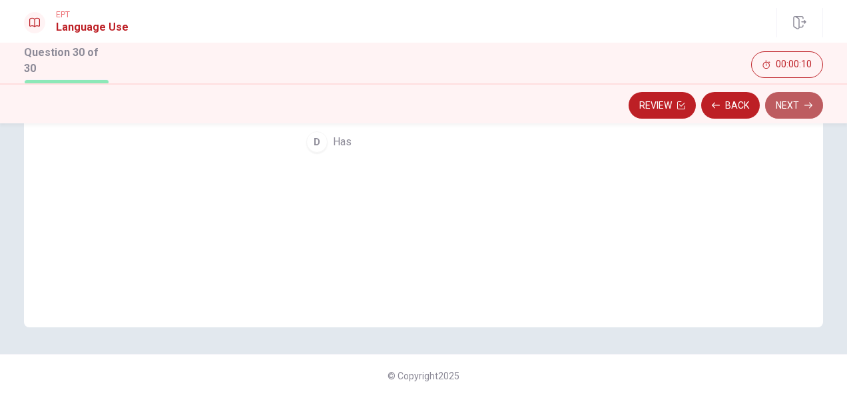
click at [786, 107] on button "Next" at bounding box center [794, 105] width 58 height 27
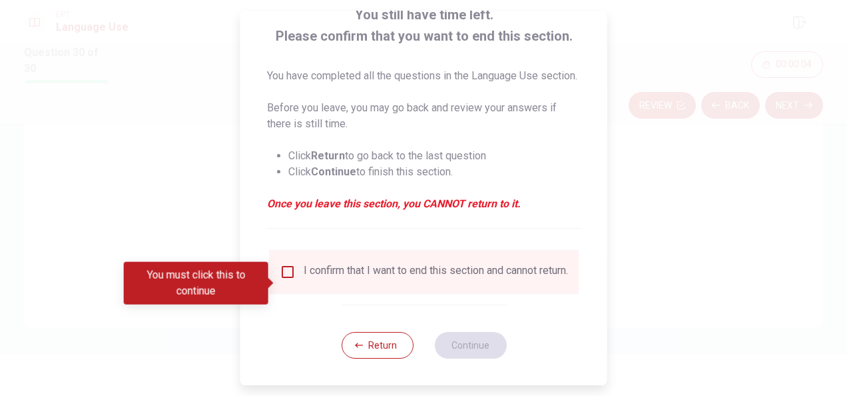
scroll to position [97, 0]
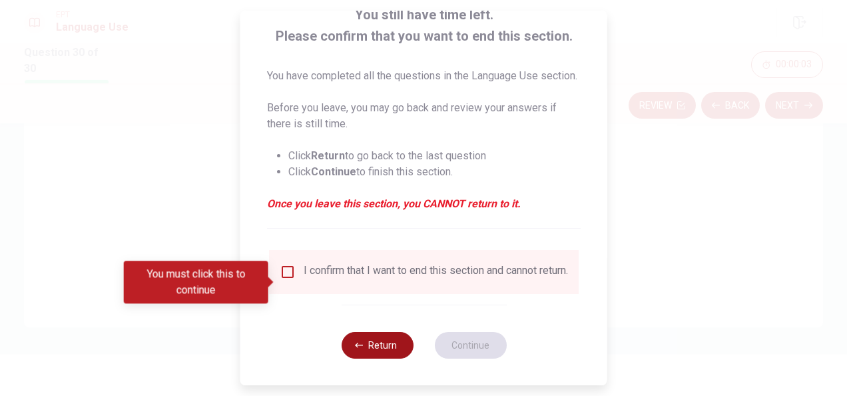
click at [374, 352] on button "Return" at bounding box center [377, 345] width 72 height 27
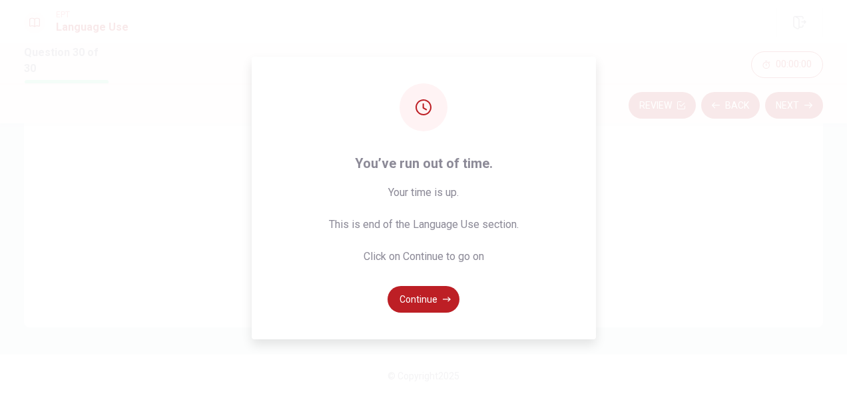
click at [430, 313] on div "You’ve run out of time. Your time is up. This is end of the Language Use sectio…" at bounding box center [424, 198] width 344 height 282
click at [432, 300] on button "Continue" at bounding box center [424, 299] width 72 height 27
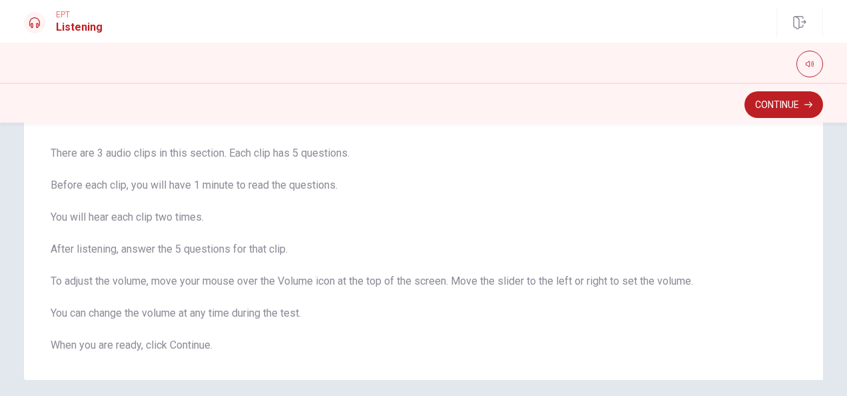
scroll to position [80, 0]
click at [764, 109] on button "Continue" at bounding box center [784, 104] width 79 height 27
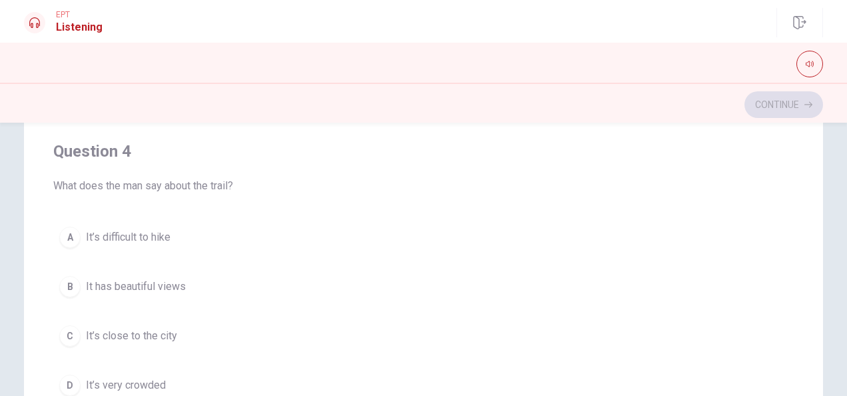
scroll to position [8, 0]
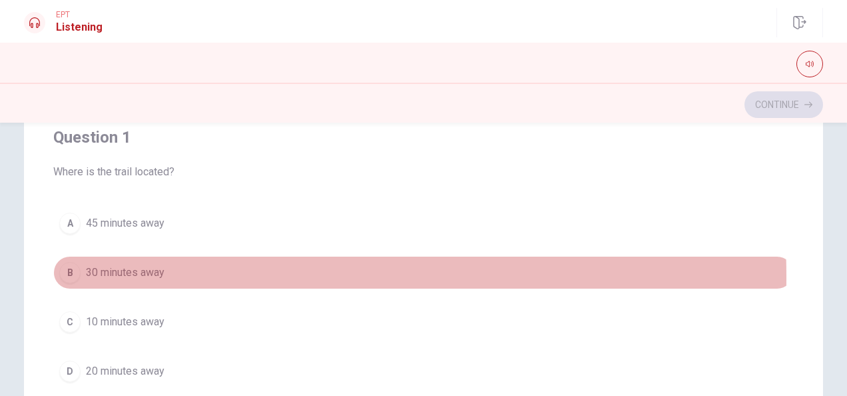
click at [64, 276] on div "B" at bounding box center [69, 272] width 21 height 21
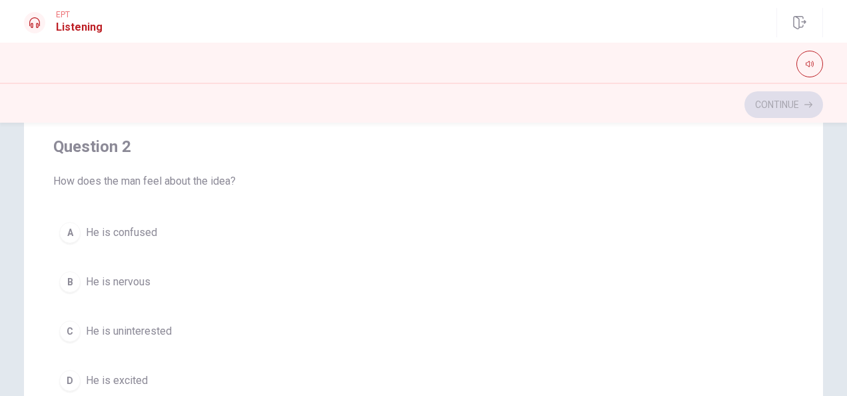
scroll to position [310, 0]
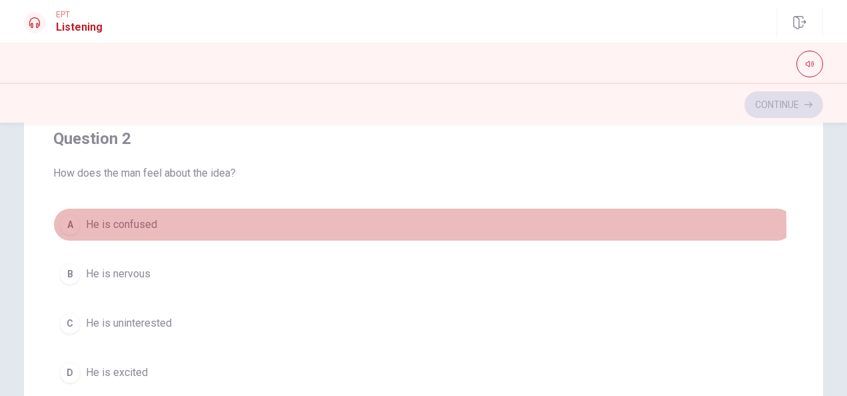
click at [71, 226] on div "A" at bounding box center [69, 224] width 21 height 21
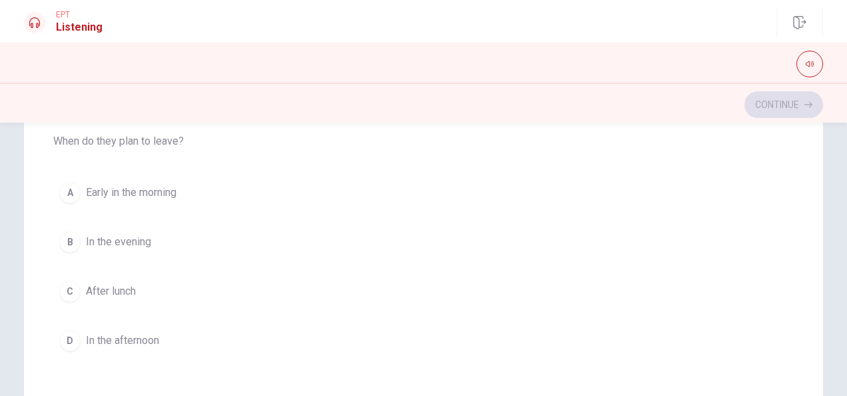
scroll to position [643, 0]
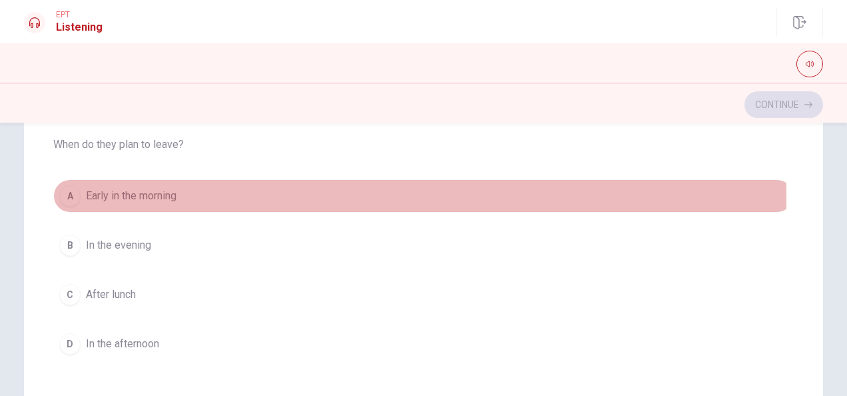
click at [69, 193] on div "A" at bounding box center [69, 195] width 21 height 21
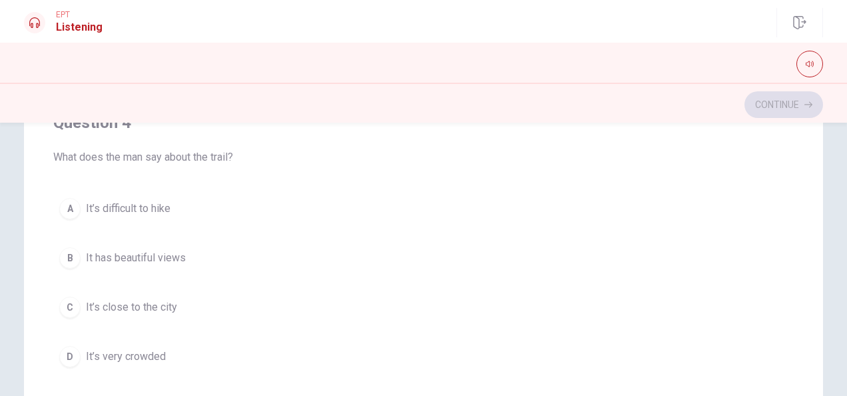
scroll to position [935, 0]
click at [69, 246] on div "B" at bounding box center [69, 256] width 21 height 21
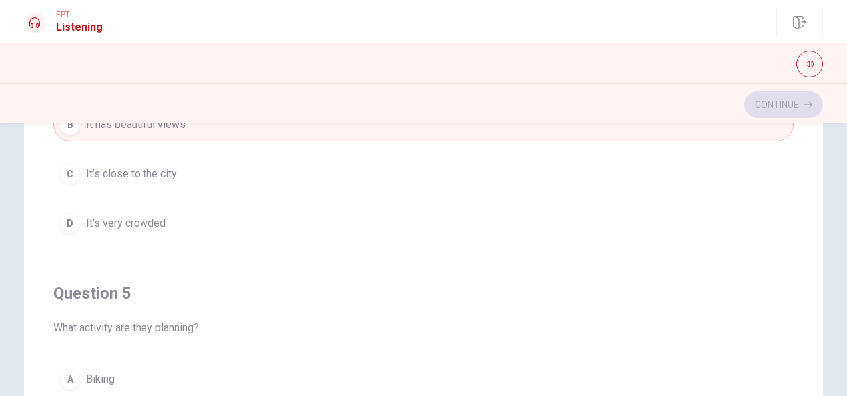
scroll to position [1070, 0]
drag, startPoint x: 801, startPoint y: 160, endPoint x: 841, endPoint y: 195, distance: 53.3
click at [841, 195] on div "Question 1 Where is the trail located? A 45 minutes away B 30 minutes away C 10…" at bounding box center [423, 259] width 847 height 273
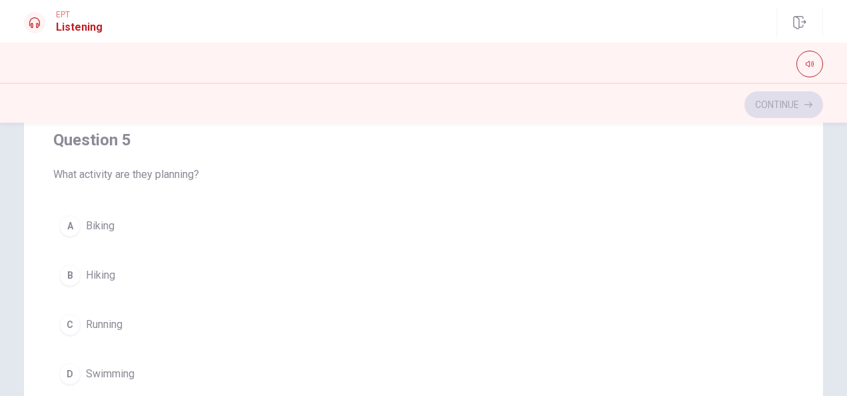
scroll to position [258, 0]
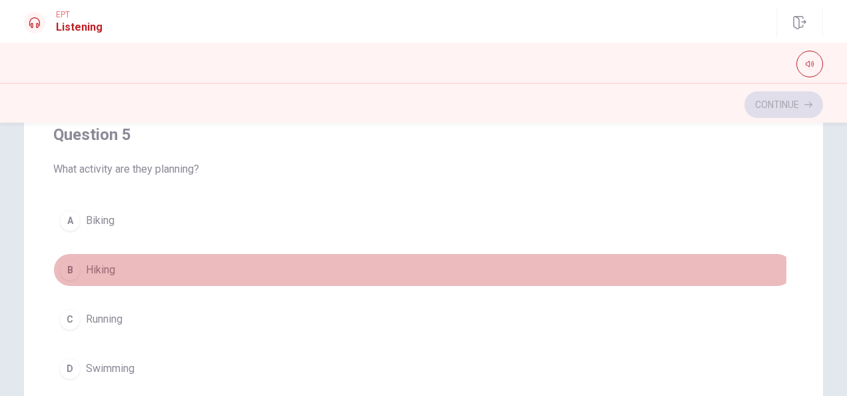
click at [73, 259] on div "B" at bounding box center [69, 269] width 21 height 21
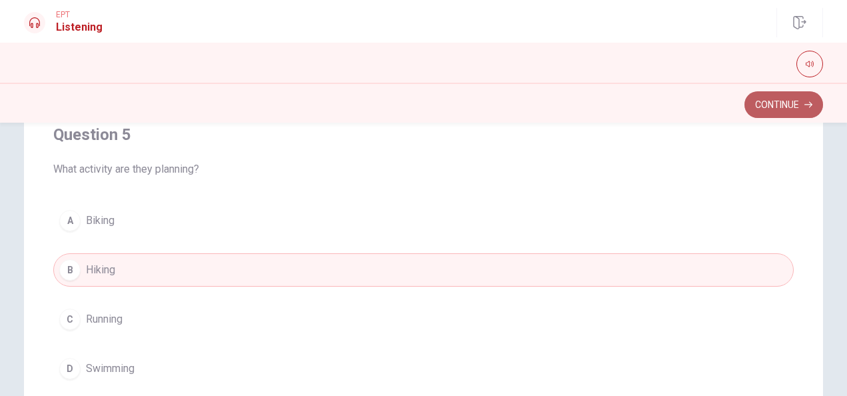
click at [771, 104] on button "Continue" at bounding box center [784, 104] width 79 height 27
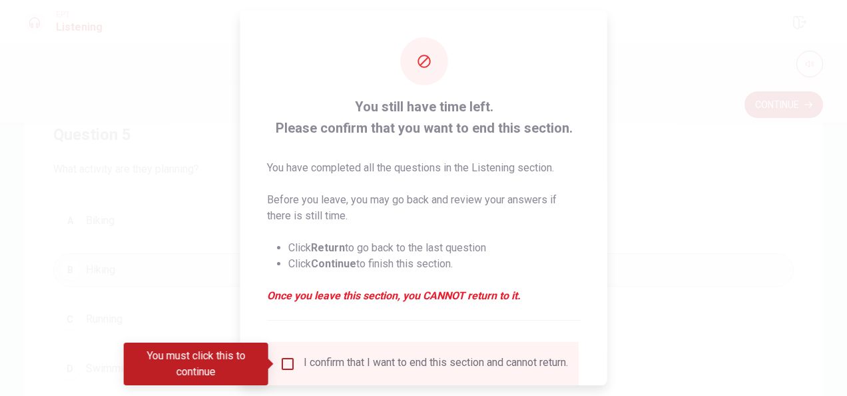
click at [663, 285] on div at bounding box center [423, 198] width 847 height 396
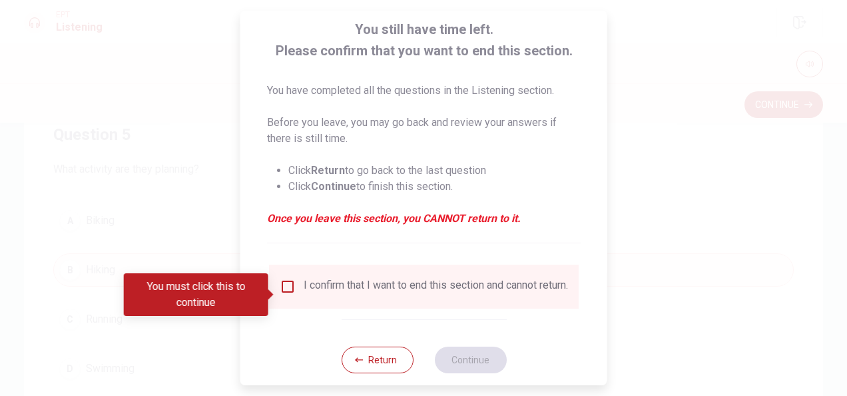
scroll to position [101, 0]
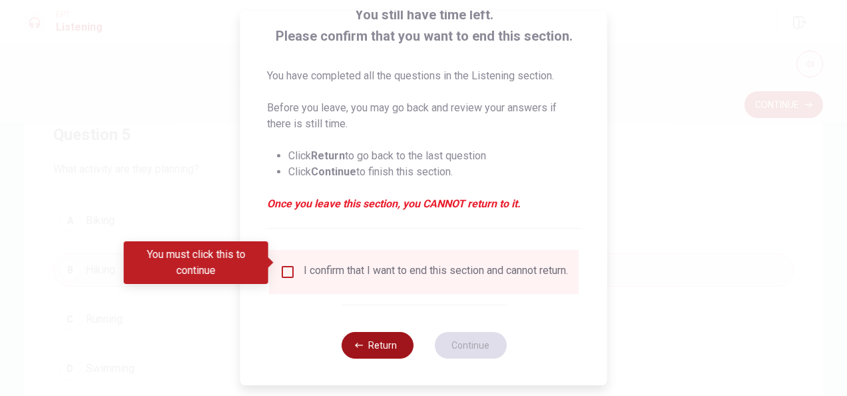
click at [382, 357] on button "Return" at bounding box center [377, 345] width 72 height 27
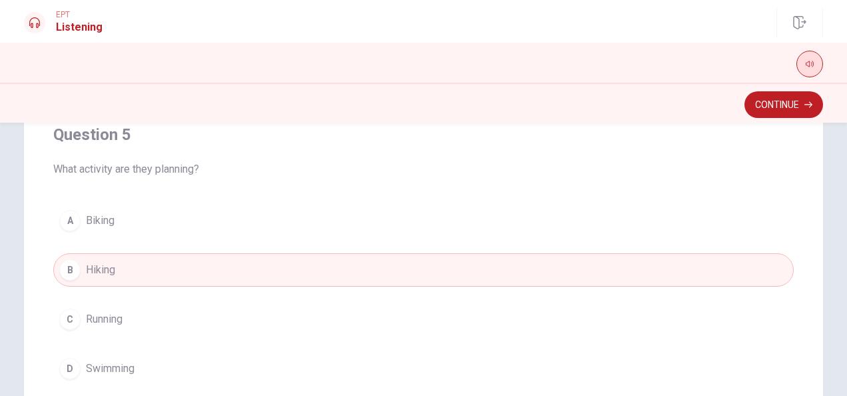
click at [814, 55] on button "button" at bounding box center [810, 64] width 27 height 27
click at [782, 111] on button "Continue" at bounding box center [784, 104] width 79 height 27
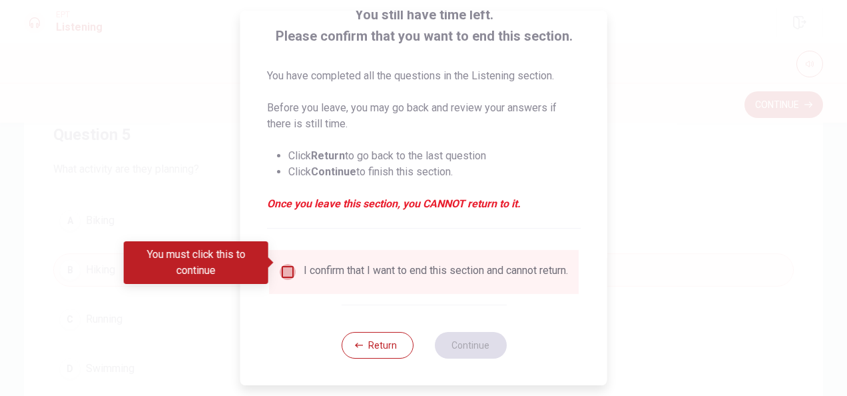
click at [288, 266] on input "You must click this to continue" at bounding box center [288, 272] width 16 height 16
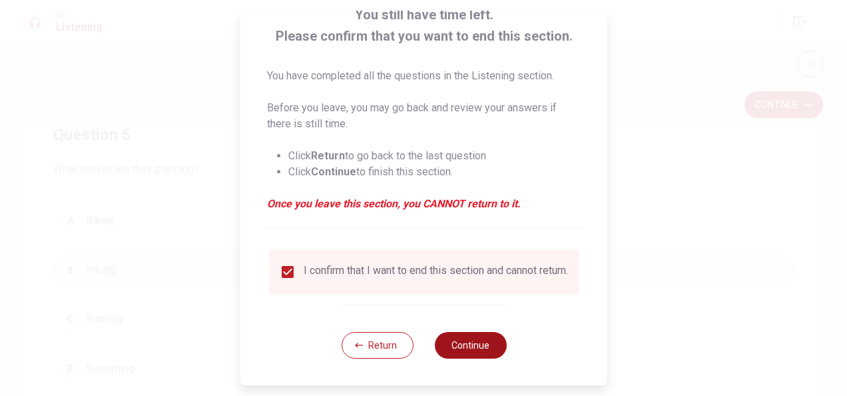
click at [455, 342] on button "Continue" at bounding box center [470, 345] width 72 height 27
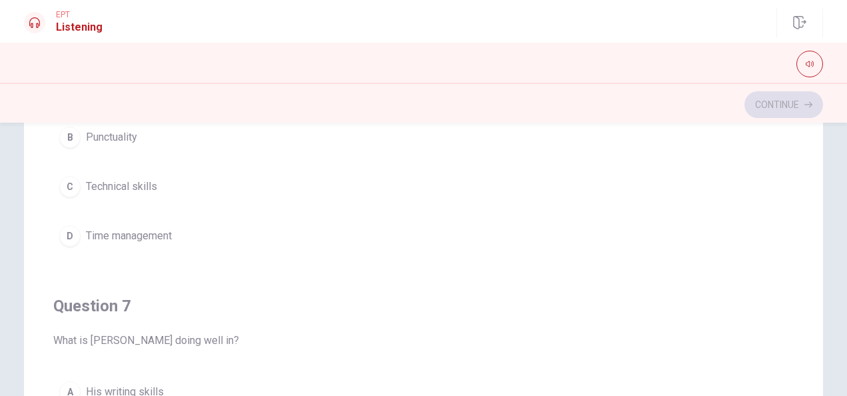
scroll to position [112, 0]
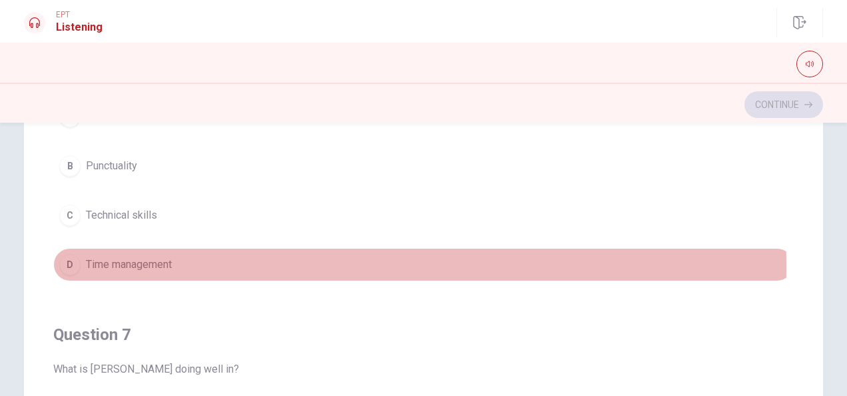
click at [68, 265] on div "D" at bounding box center [69, 264] width 21 height 21
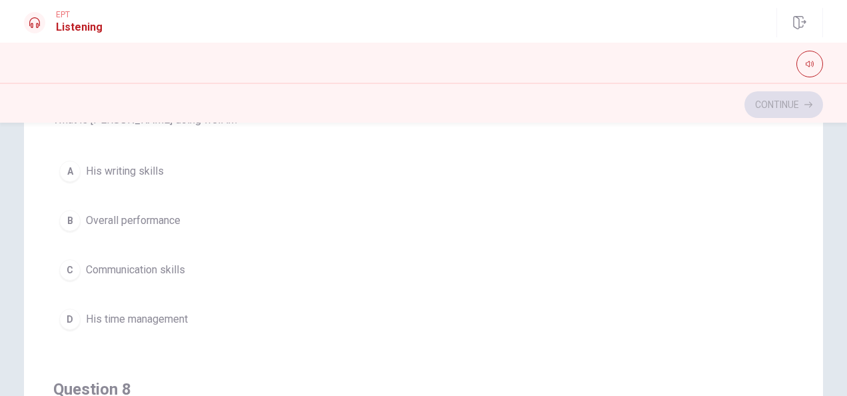
scroll to position [366, 0]
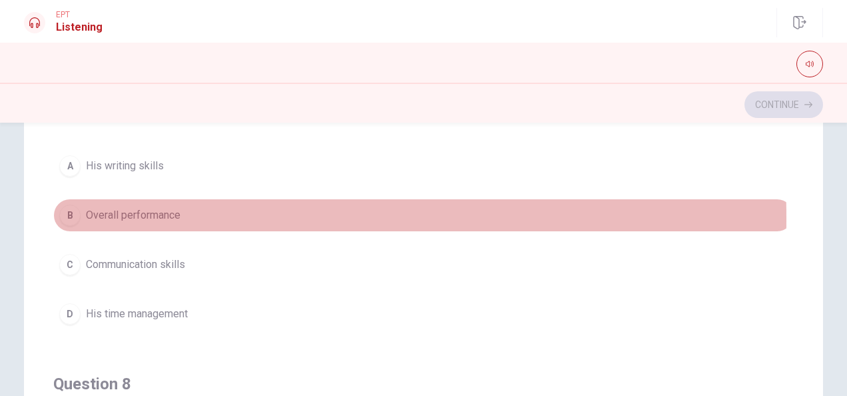
click at [70, 215] on div "B" at bounding box center [69, 214] width 21 height 21
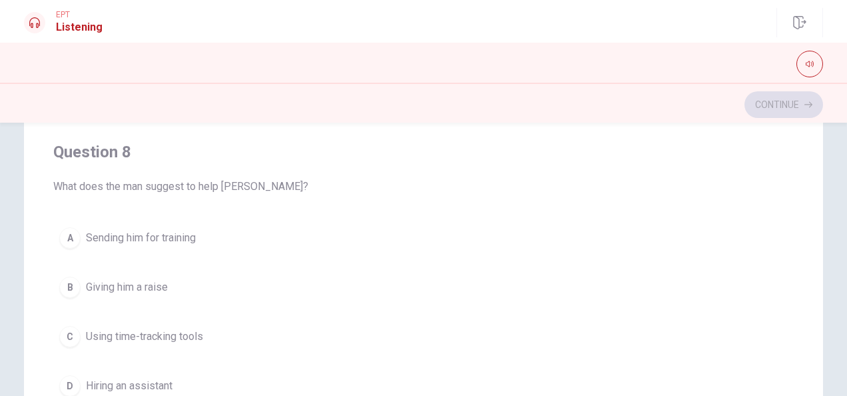
scroll to position [606, 0]
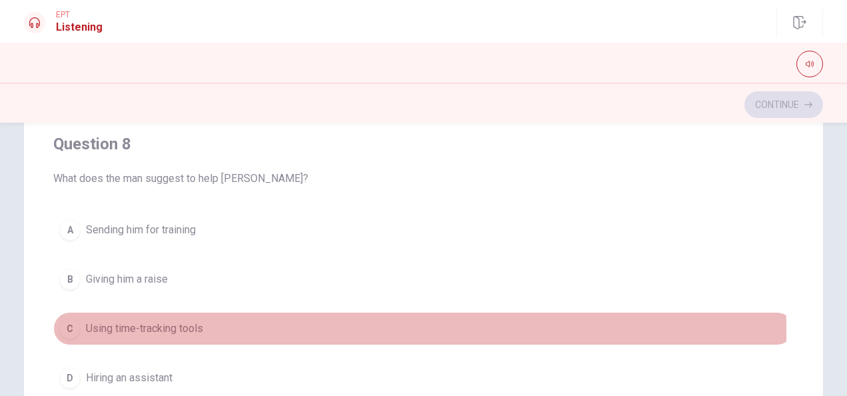
click at [119, 326] on span "Using time-tracking tools" at bounding box center [144, 328] width 117 height 16
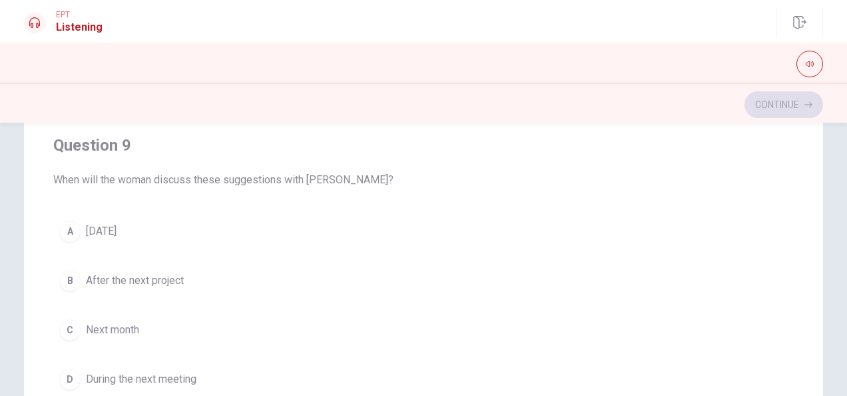
scroll to position [917, 0]
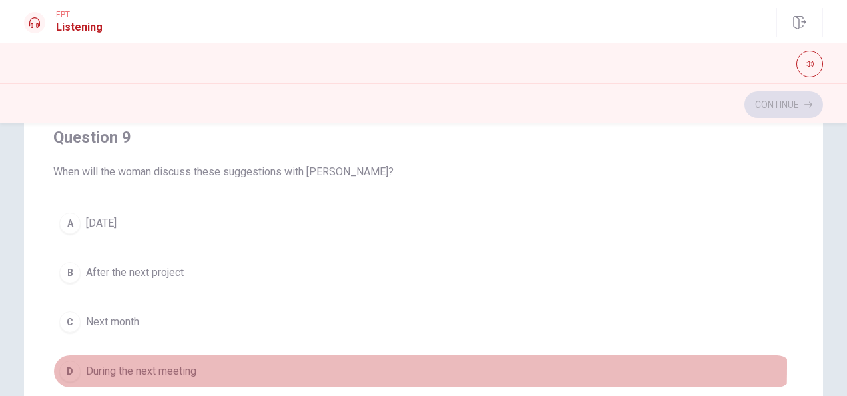
click at [73, 360] on div "D" at bounding box center [69, 370] width 21 height 21
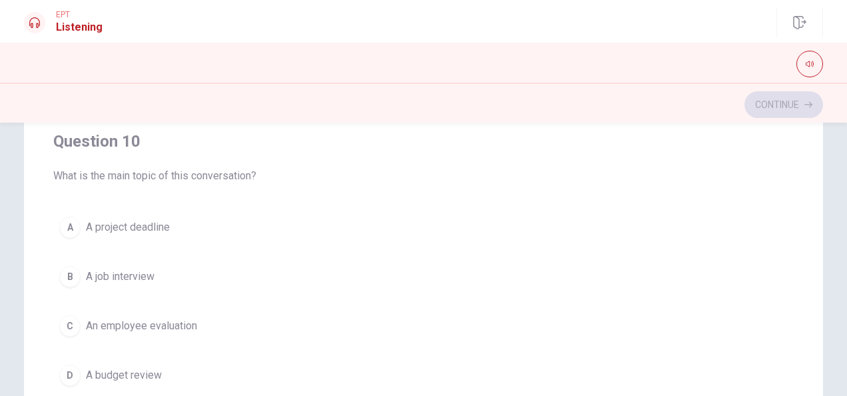
scroll to position [253, 0]
click at [73, 264] on div "B" at bounding box center [69, 274] width 21 height 21
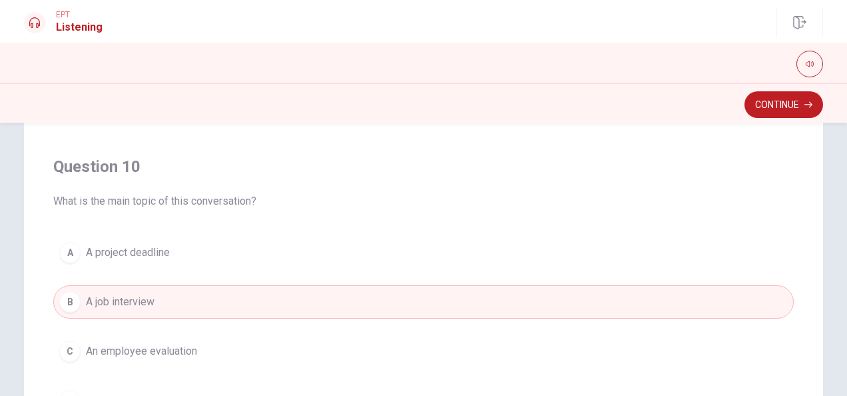
scroll to position [1070, 0]
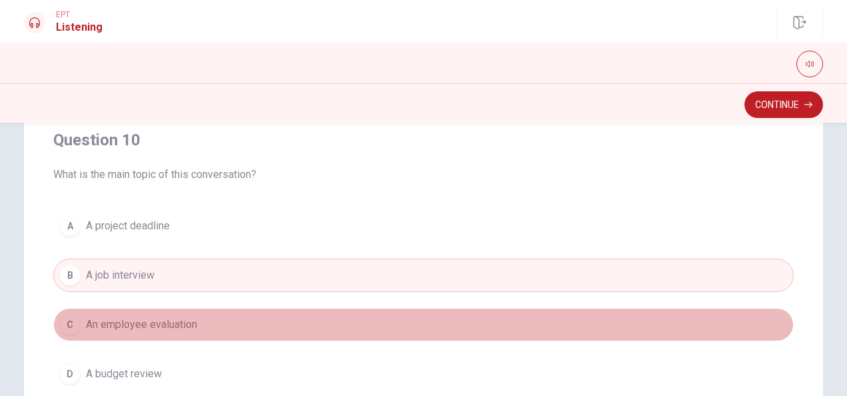
click at [462, 314] on button "C An employee evaluation" at bounding box center [423, 324] width 741 height 33
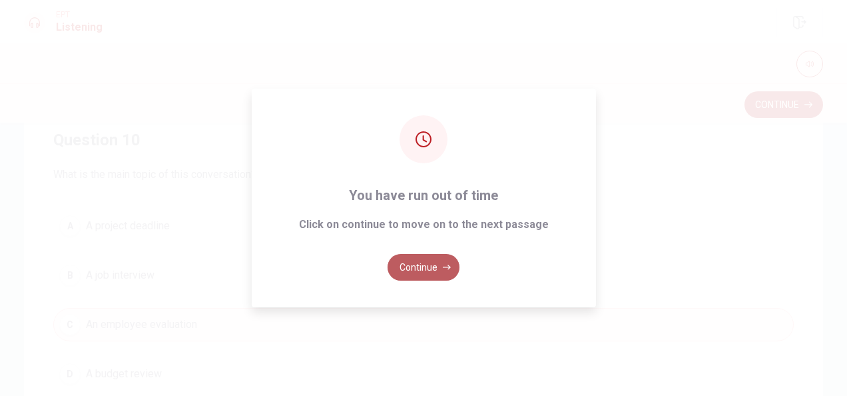
click at [440, 270] on button "Continue" at bounding box center [424, 267] width 72 height 27
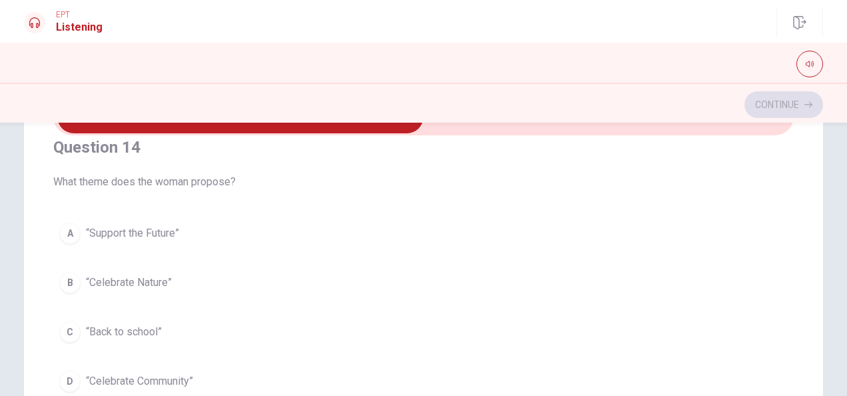
scroll to position [933, 0]
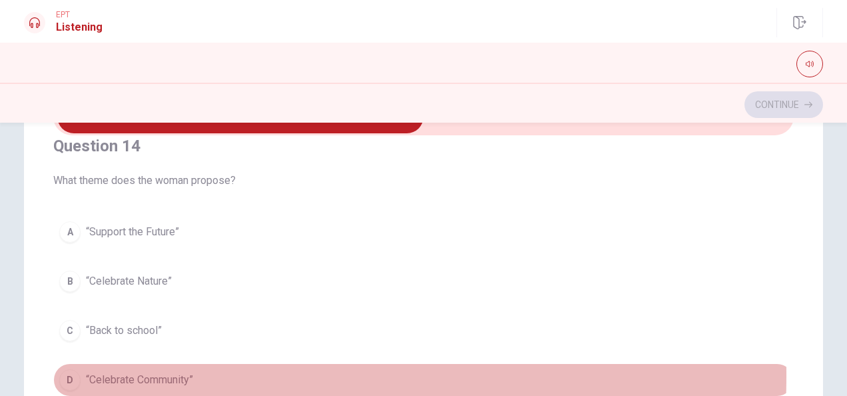
click at [75, 369] on div "D" at bounding box center [69, 379] width 21 height 21
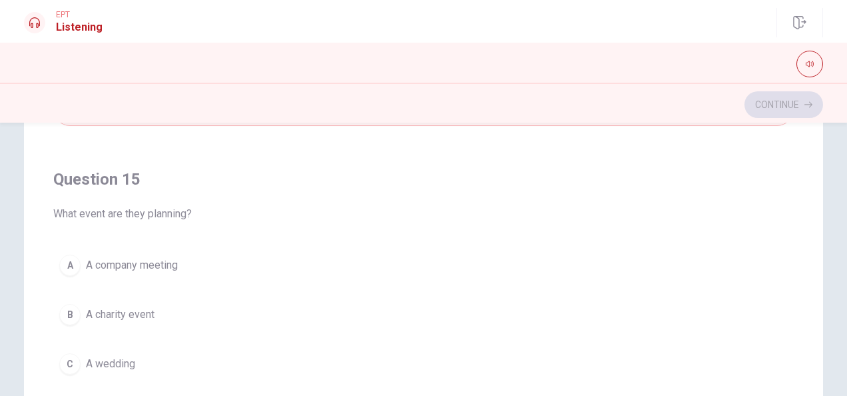
scroll to position [240, 0]
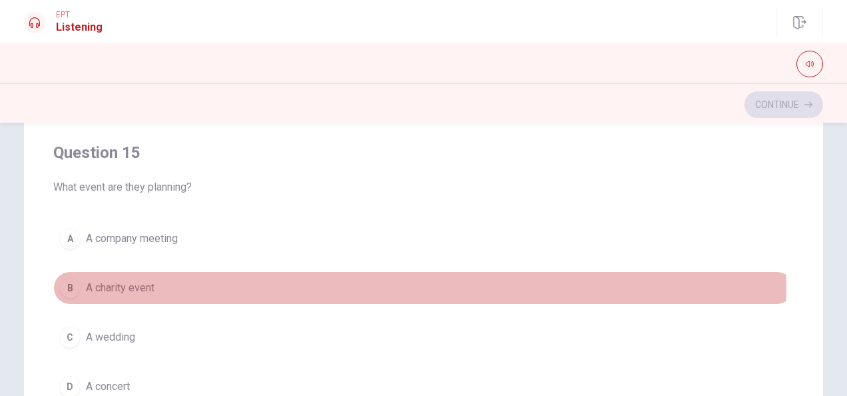
click at [64, 279] on div "B" at bounding box center [69, 287] width 21 height 21
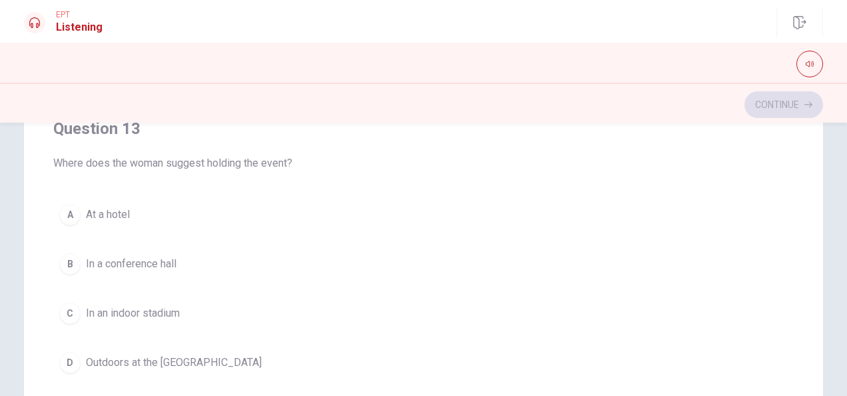
scroll to position [484, 0]
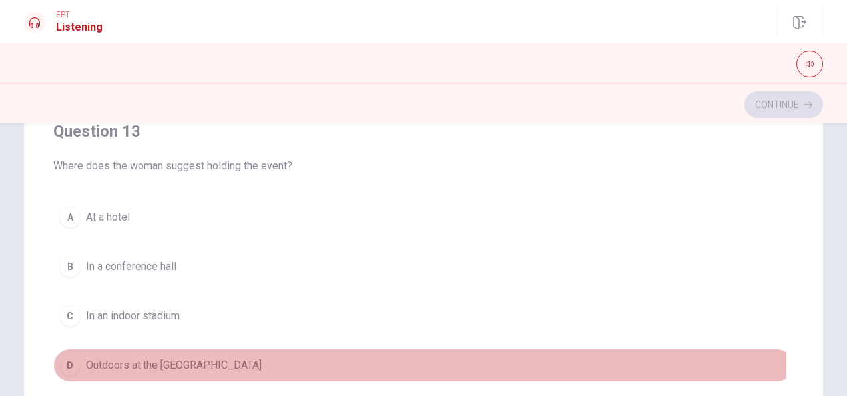
click at [97, 357] on span "Outdoors at the [GEOGRAPHIC_DATA]" at bounding box center [174, 365] width 176 height 16
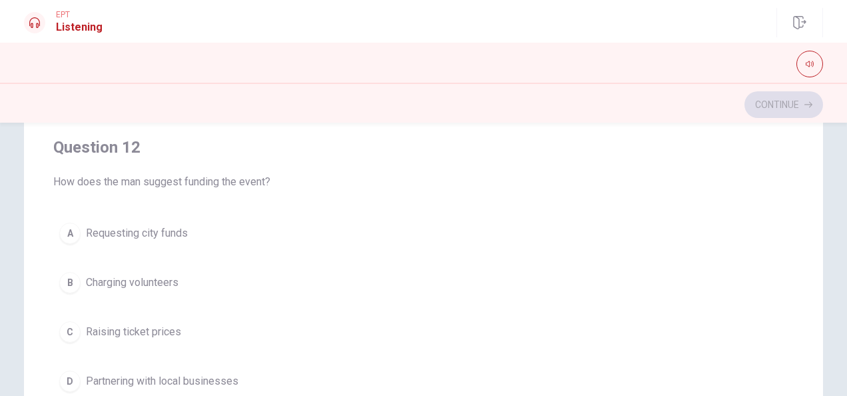
scroll to position [191, 0]
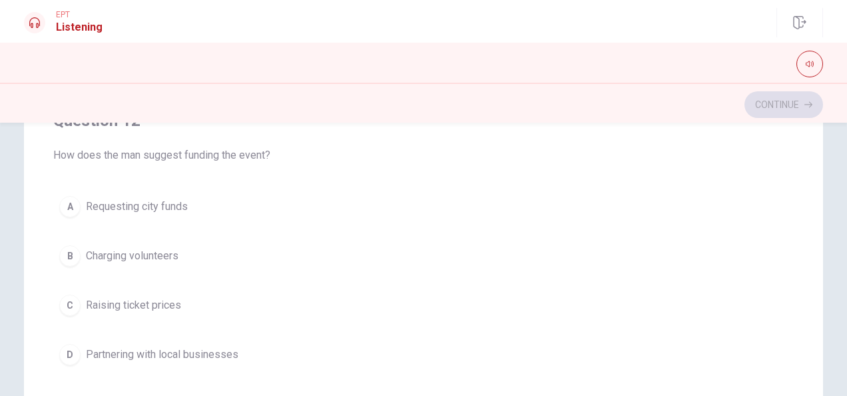
click at [183, 206] on span "Requesting city funds" at bounding box center [137, 206] width 102 height 16
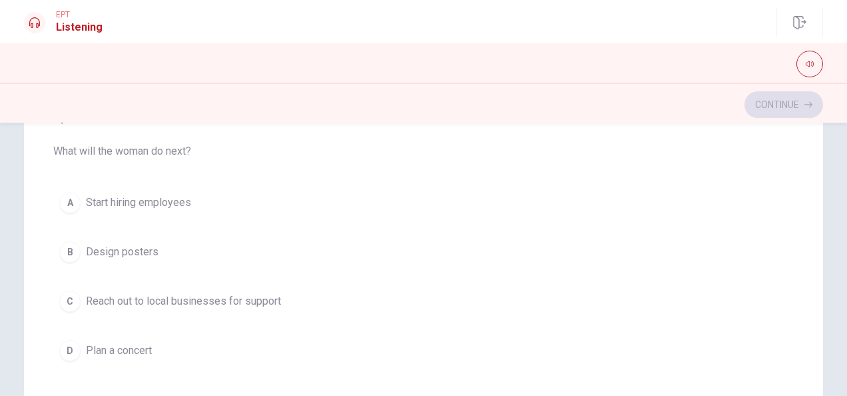
scroll to position [27, 0]
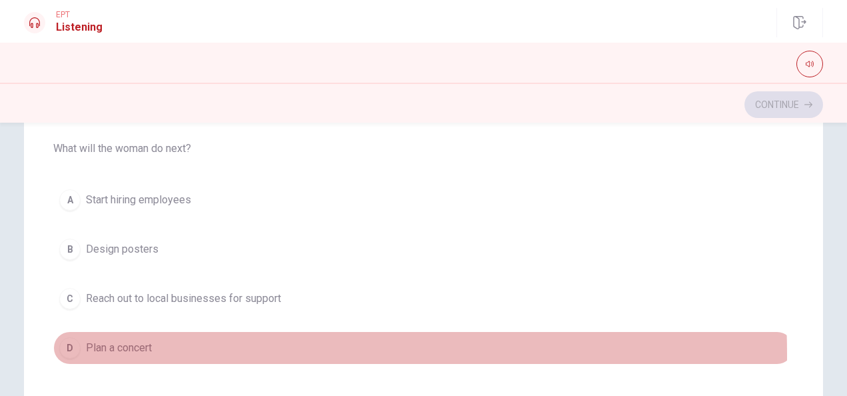
click at [83, 353] on button "D Plan a concert" at bounding box center [423, 347] width 741 height 33
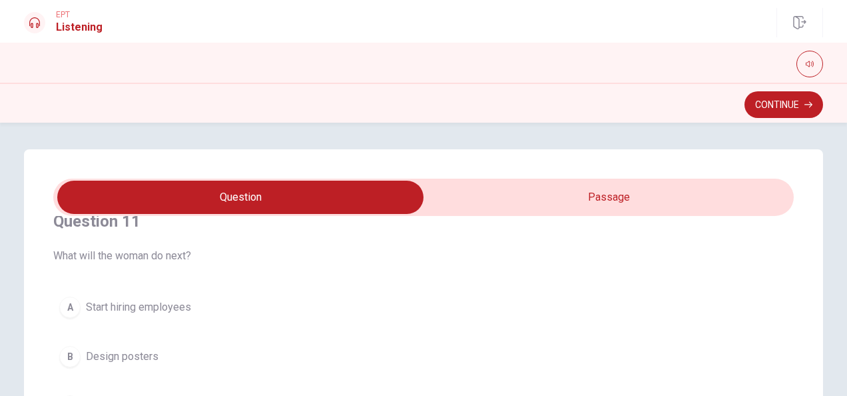
type input "81"
click at [457, 218] on h4 "Question 11" at bounding box center [423, 220] width 741 height 21
click at [484, 191] on input "checkbox" at bounding box center [240, 197] width 1111 height 33
checkbox input "true"
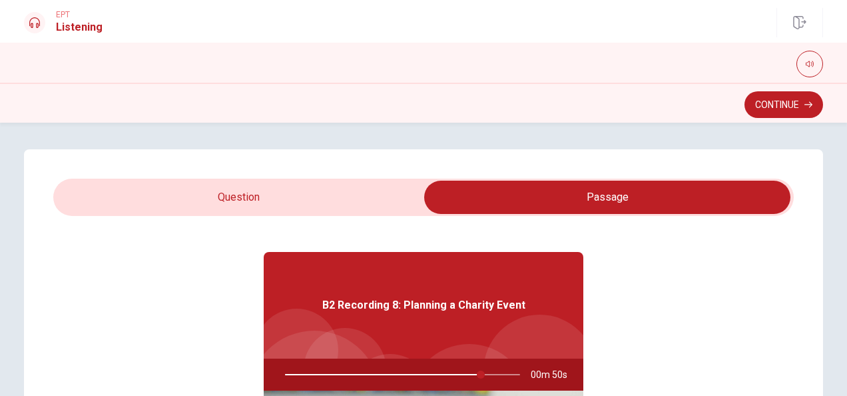
type input "83"
click at [358, 206] on input "checkbox" at bounding box center [607, 197] width 1111 height 33
checkbox input "false"
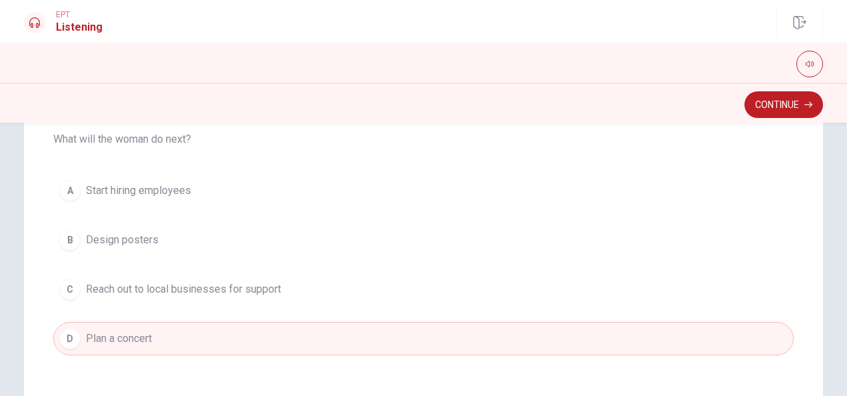
scroll to position [120, 0]
click at [781, 226] on div "A Start hiring employees B Design posters C Reach out to local businesses for s…" at bounding box center [423, 261] width 741 height 181
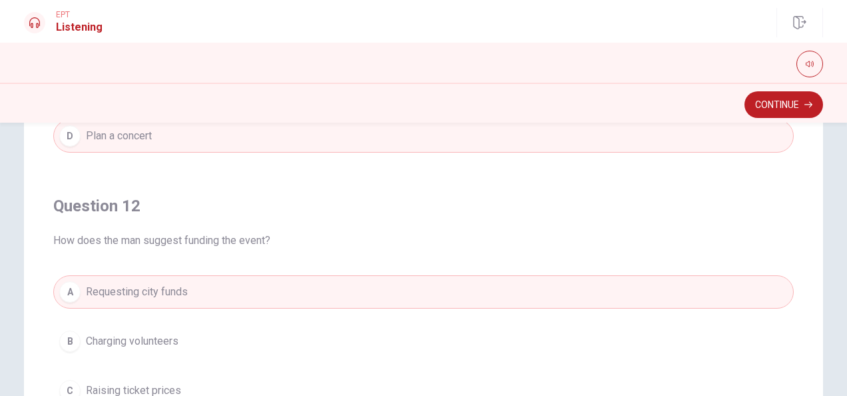
scroll to position [237, 0]
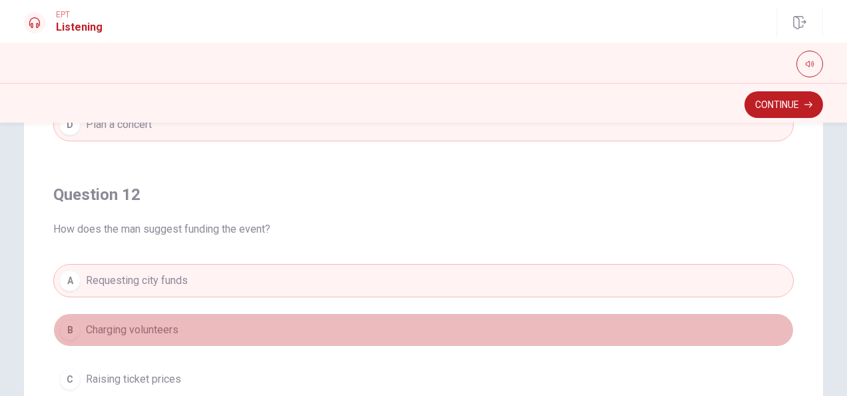
click at [508, 330] on button "B Charging volunteers" at bounding box center [423, 329] width 741 height 33
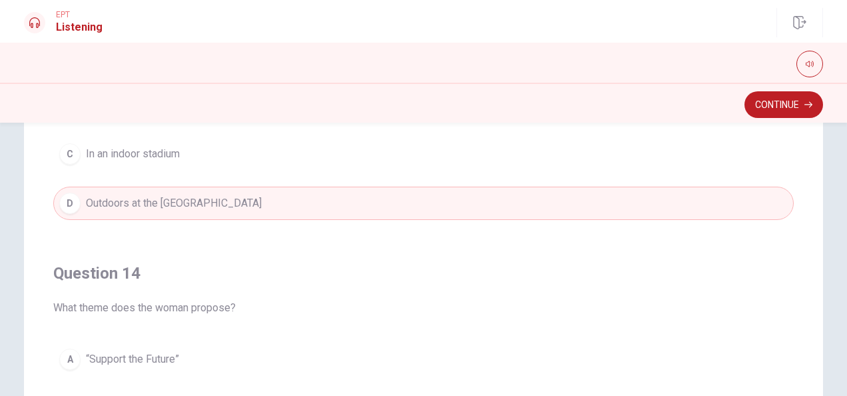
scroll to position [877, 0]
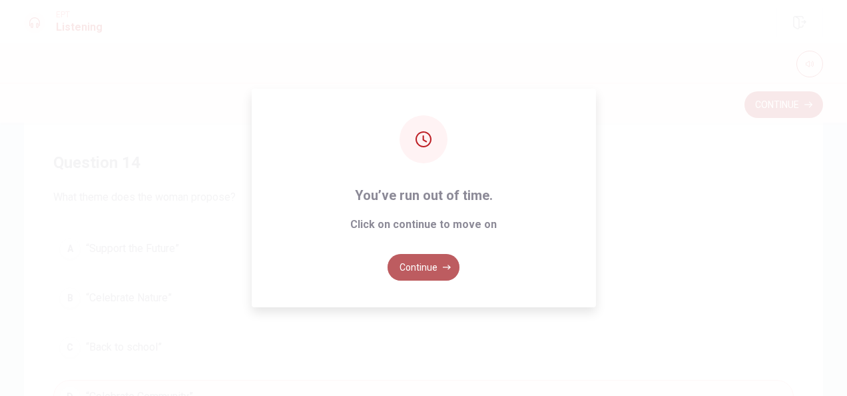
click at [446, 272] on button "Continue" at bounding box center [424, 267] width 72 height 27
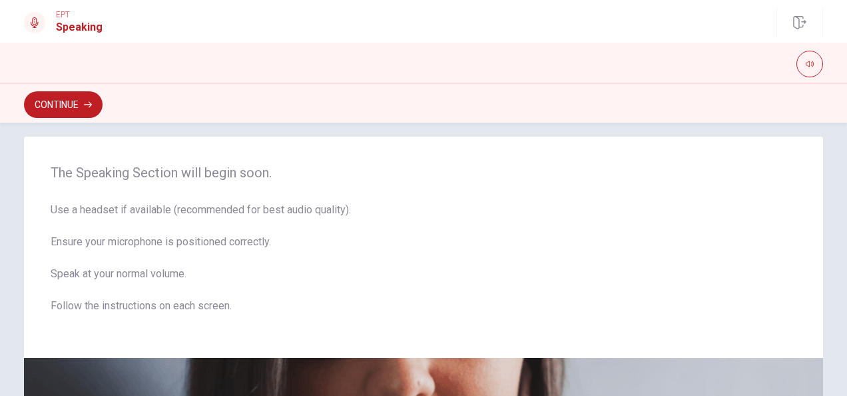
scroll to position [0, 0]
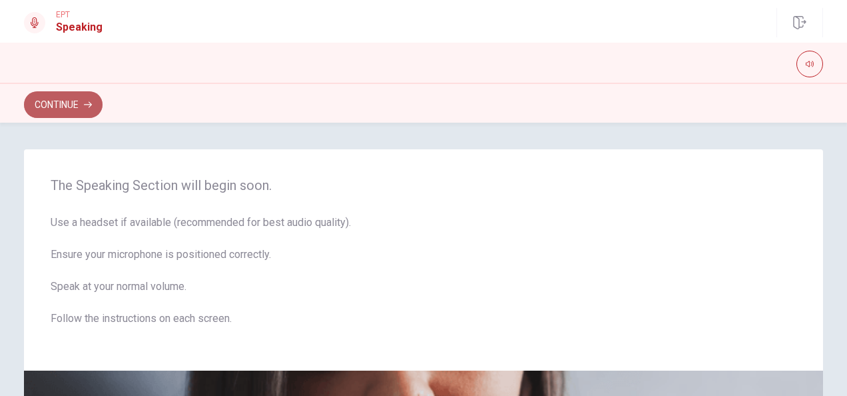
click at [95, 107] on button "Continue" at bounding box center [63, 104] width 79 height 27
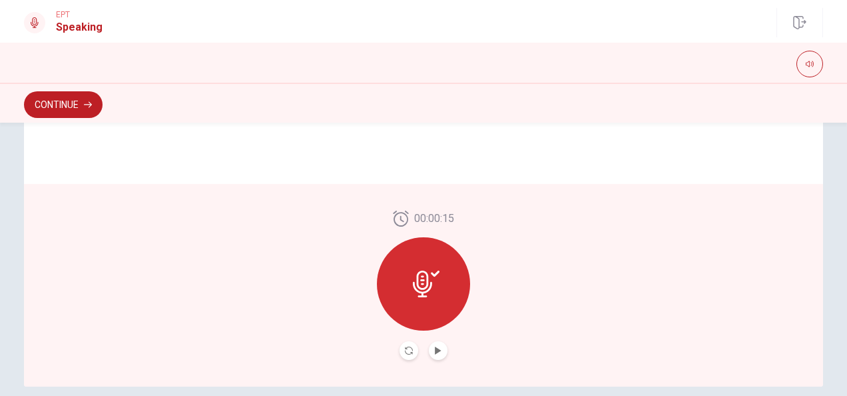
scroll to position [340, 0]
click at [433, 344] on button "Play Audio" at bounding box center [438, 353] width 19 height 19
click at [424, 275] on icon at bounding box center [426, 287] width 27 height 27
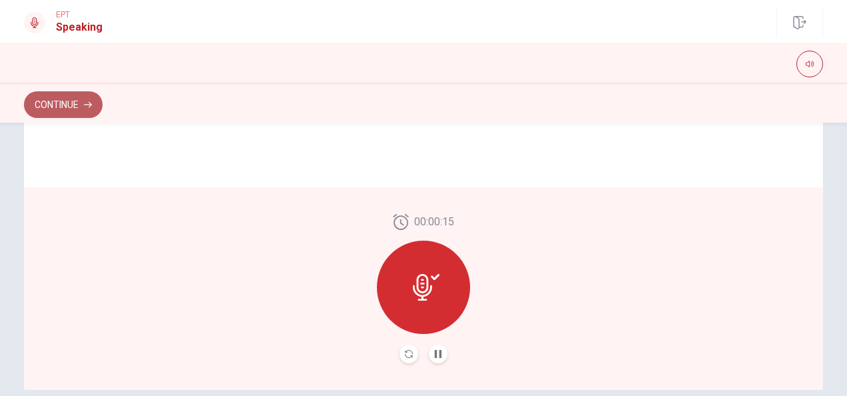
click at [73, 109] on button "Continue" at bounding box center [63, 104] width 79 height 27
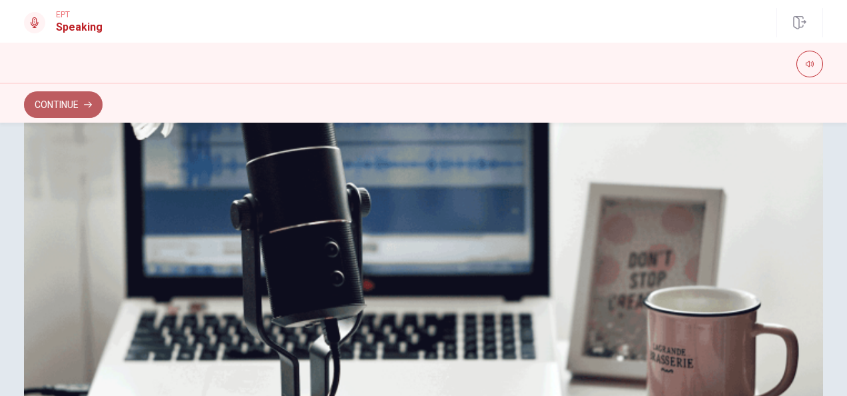
click at [51, 111] on button "Continue" at bounding box center [63, 104] width 79 height 27
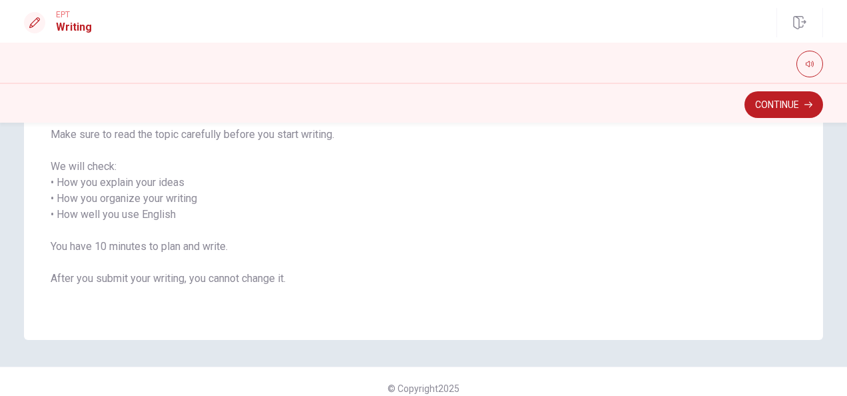
scroll to position [217, 0]
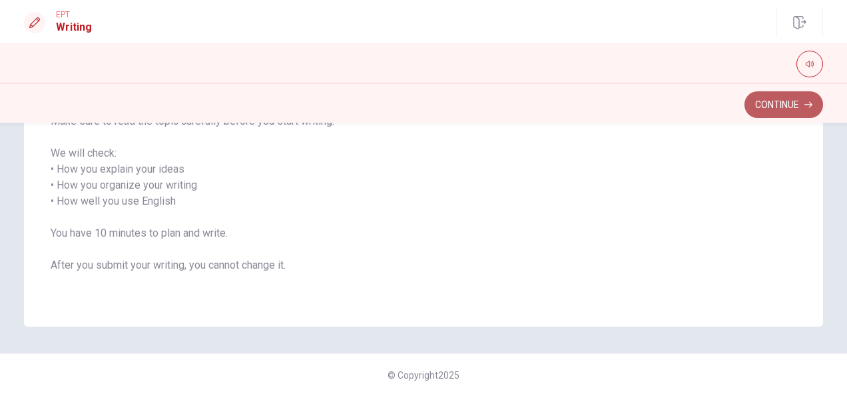
click at [790, 111] on button "Continue" at bounding box center [784, 104] width 79 height 27
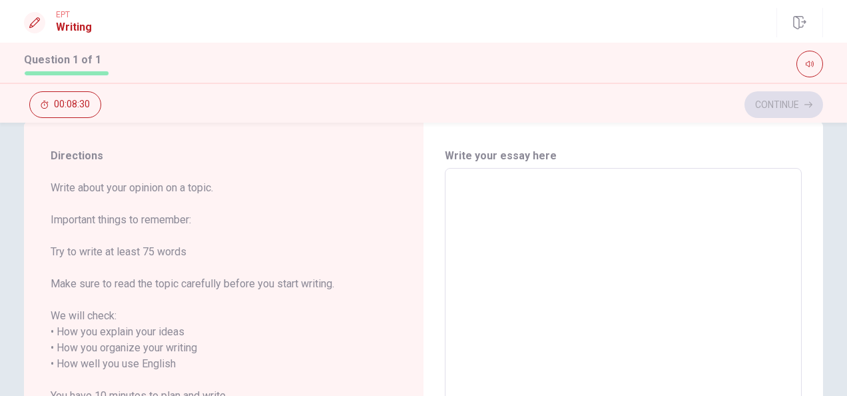
scroll to position [0, 0]
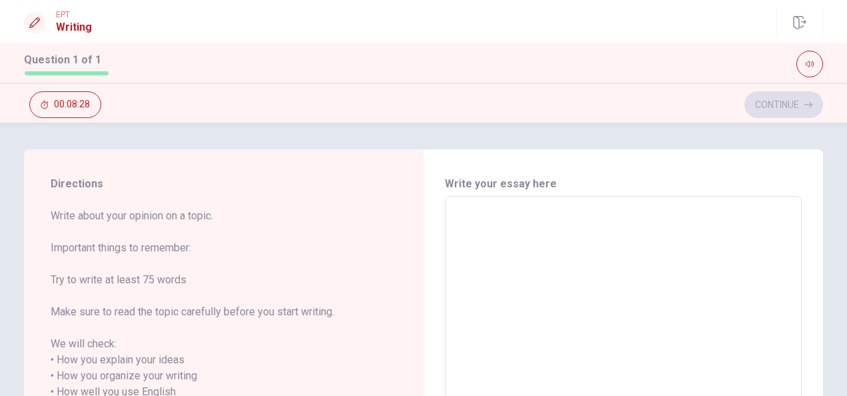
click at [513, 210] on textarea at bounding box center [623, 384] width 338 height 354
type textarea "I"
type textarea "x"
type textarea "It"
type textarea "x"
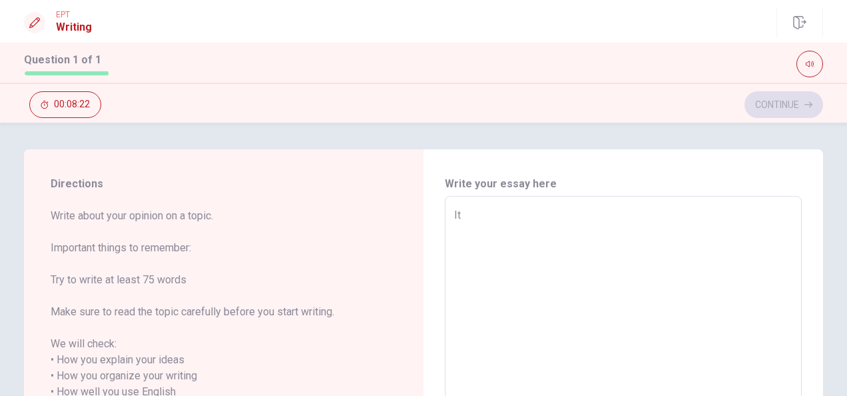
type textarea "I"
type textarea "x"
type textarea "I"
type textarea "x"
type textarea "I t"
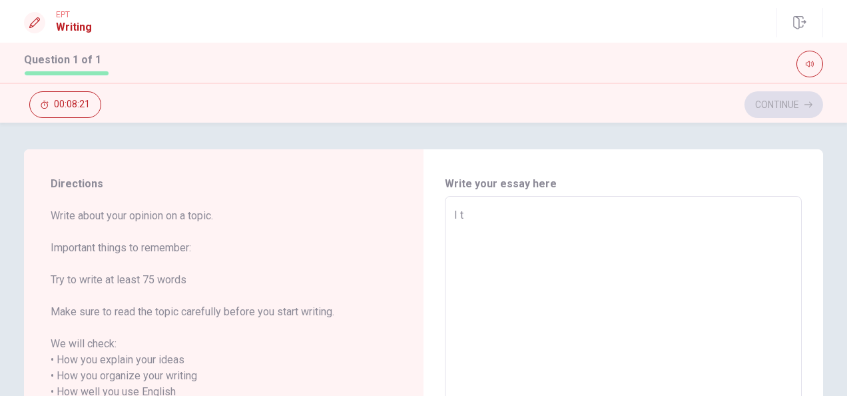
type textarea "x"
type textarea "I thi"
type textarea "x"
type textarea "I thin"
type textarea "x"
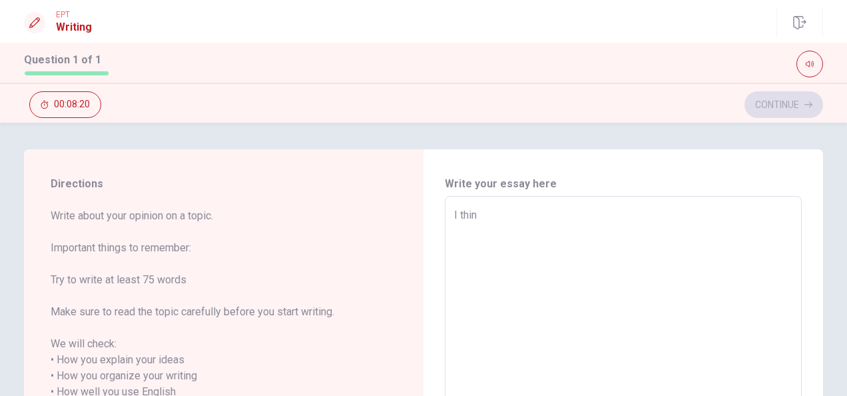
type textarea "I think"
type textarea "x"
type textarea "I think"
type textarea "x"
type textarea "I think t"
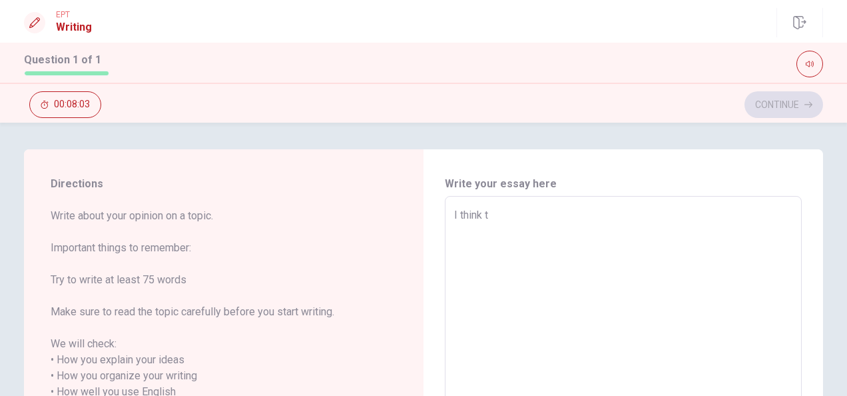
type textarea "x"
type textarea "I think th"
type textarea "x"
type textarea "I think tha"
type textarea "x"
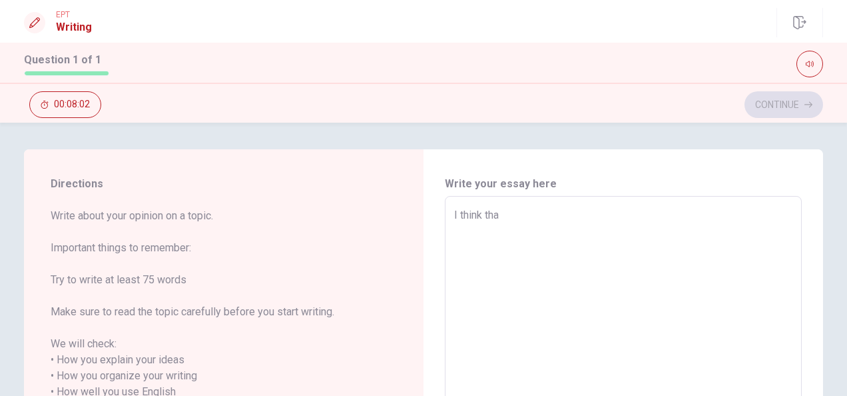
type textarea "I think that"
type textarea "x"
type textarea "I think that"
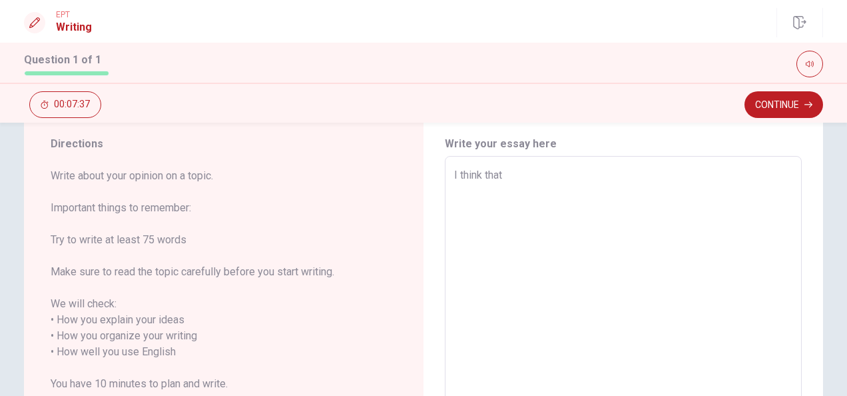
scroll to position [36, 0]
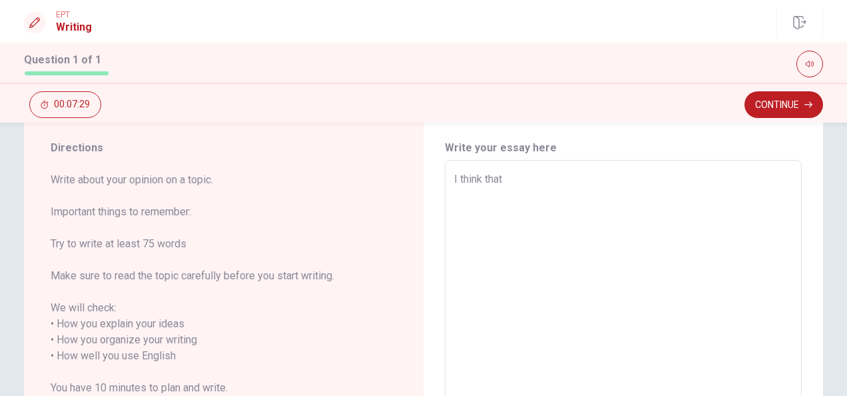
type textarea "x"
type textarea "I think that m"
type textarea "x"
type textarea "I think that my"
type textarea "x"
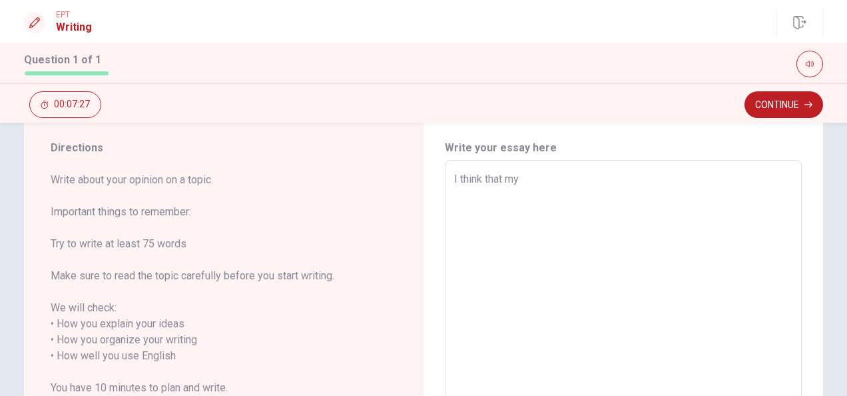
type textarea "I think that my"
type textarea "x"
type textarea "I think that my"
type textarea "x"
type textarea "I think that m"
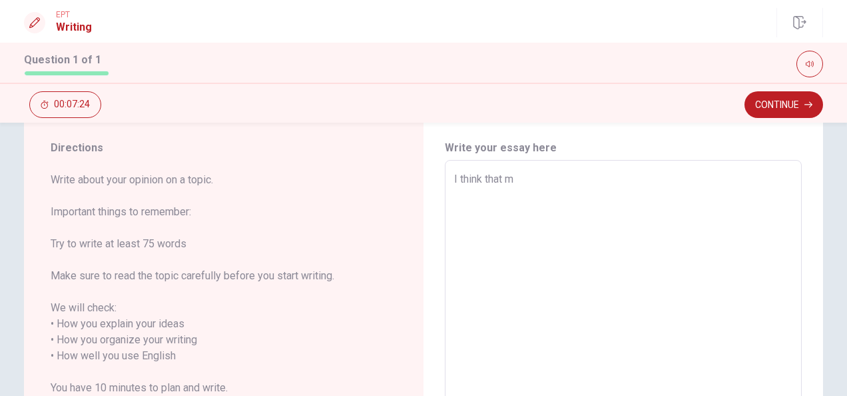
type textarea "x"
type textarea "I think that"
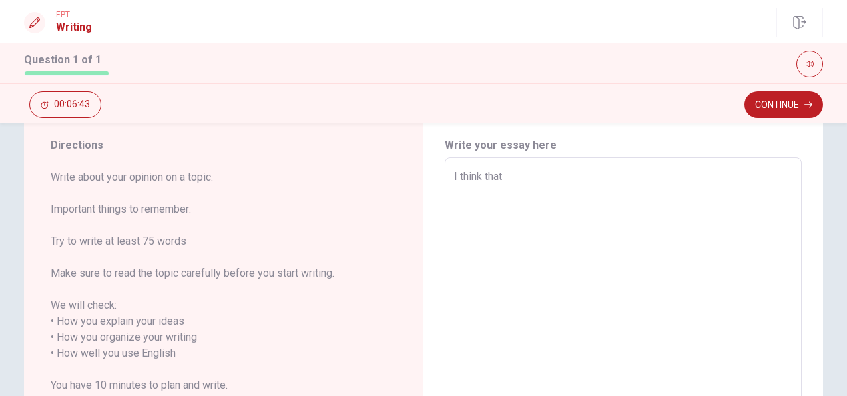
scroll to position [33, 0]
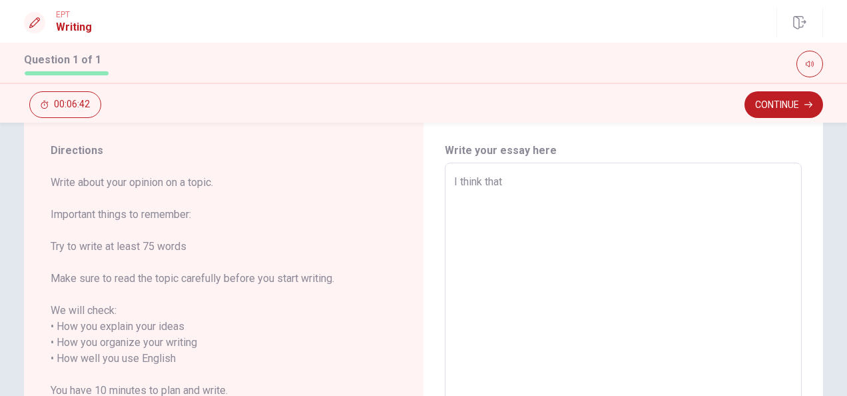
type textarea "x"
type textarea "I think that m"
type textarea "x"
type textarea "I think that my"
type textarea "x"
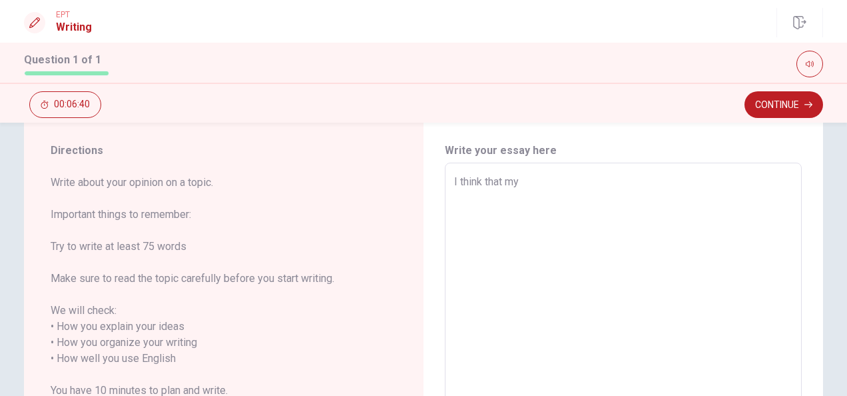
type textarea "I think that mys"
type textarea "x"
type textarea "I think that myse"
type textarea "x"
type textarea "I think that mysel"
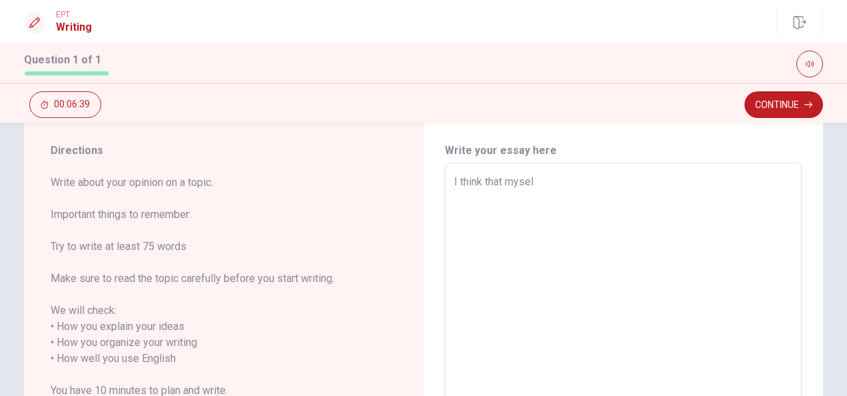
type textarea "x"
type textarea "I think that myself"
type textarea "x"
type textarea "I think that myself"
type textarea "x"
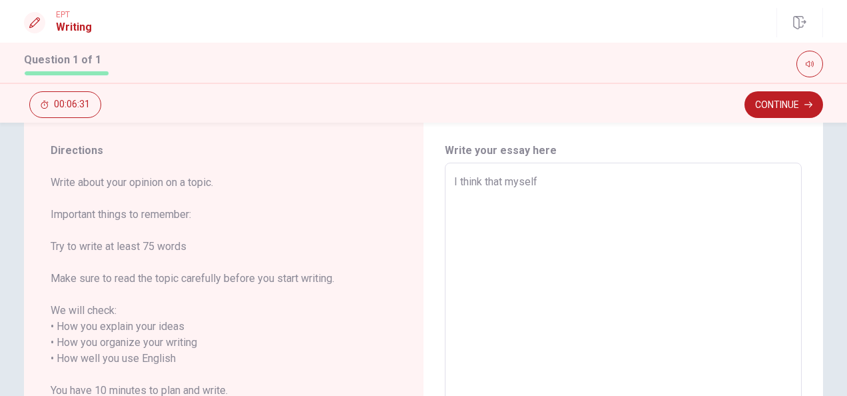
type textarea "I think that myself e"
type textarea "x"
type textarea "I think that myself ex"
type textarea "x"
type textarea "I think that myself exp"
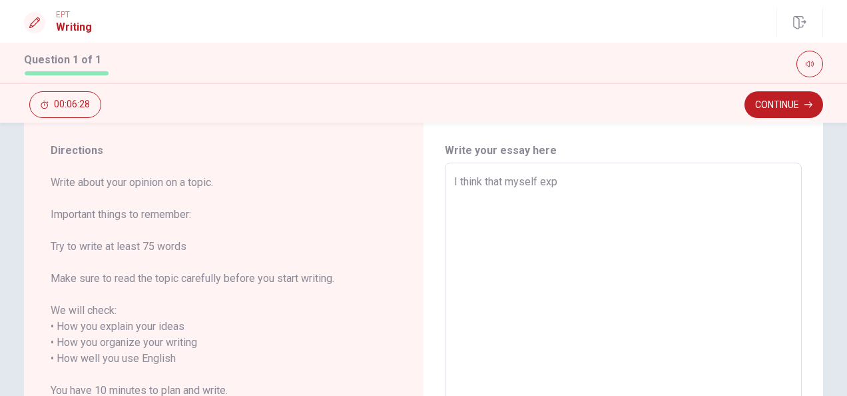
type textarea "x"
type textarea "I think that myself expr"
type textarea "x"
type textarea "I think that myself expre"
type textarea "x"
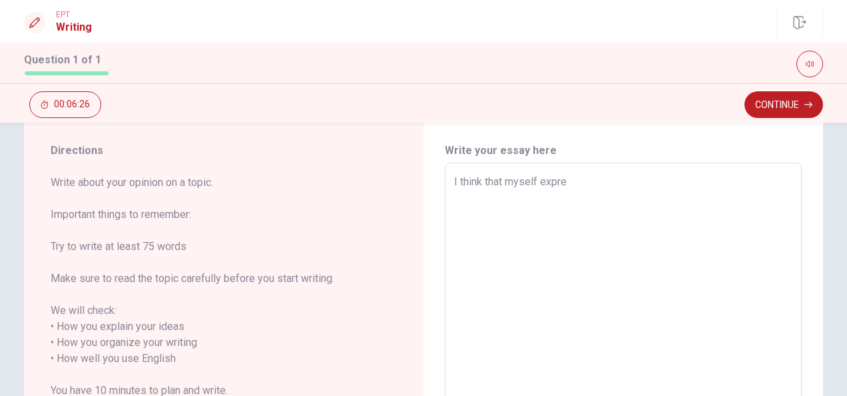
type textarea "I think that myself expres"
type textarea "x"
type textarea "I think that myself express"
type textarea "x"
type textarea "I think that myself express"
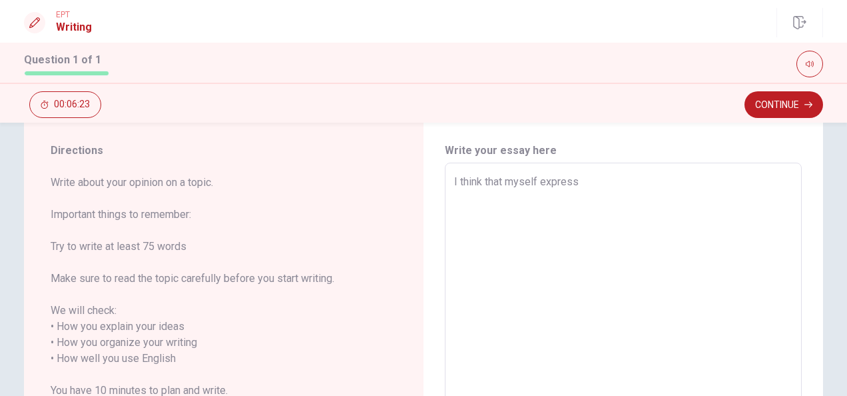
type textarea "x"
type textarea "I think that myself express f"
type textarea "x"
type textarea "I think that myself express fe"
type textarea "x"
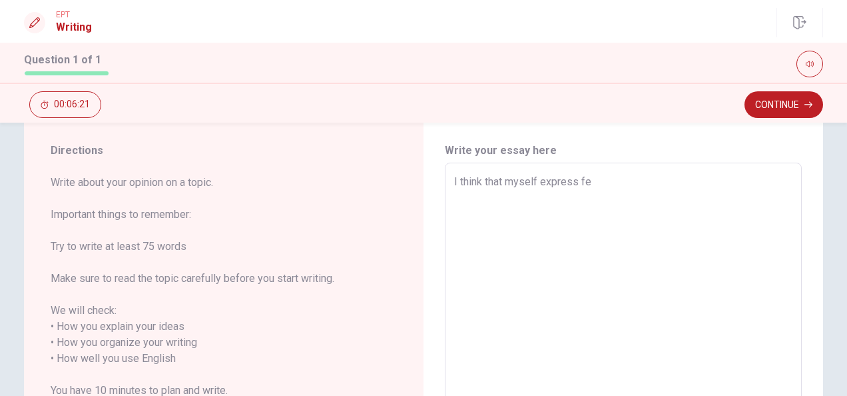
type textarea "I think that myself express fee"
type textarea "x"
type textarea "I think that myself express fe"
type textarea "x"
type textarea "I think that myself express f"
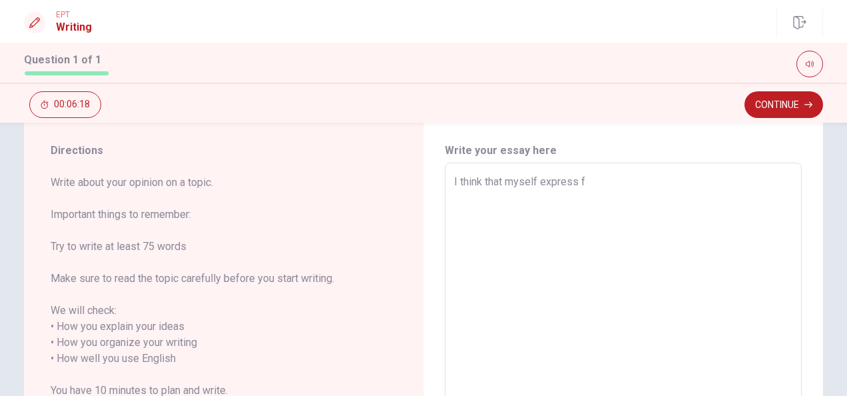
type textarea "x"
type textarea "I think that myself express fr"
type textarea "x"
type textarea "I think that myself express fre"
type textarea "x"
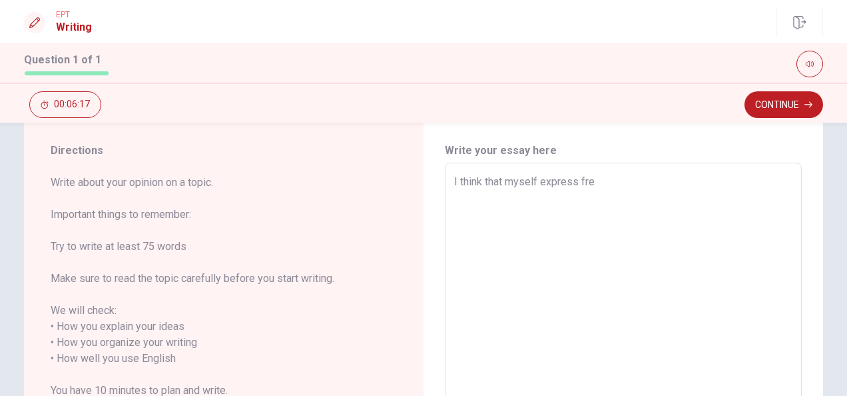
type textarea "I think that myself express free"
type textarea "x"
type textarea "I think that myself express [PERSON_NAME]"
type textarea "x"
type textarea "I think that myself express freely"
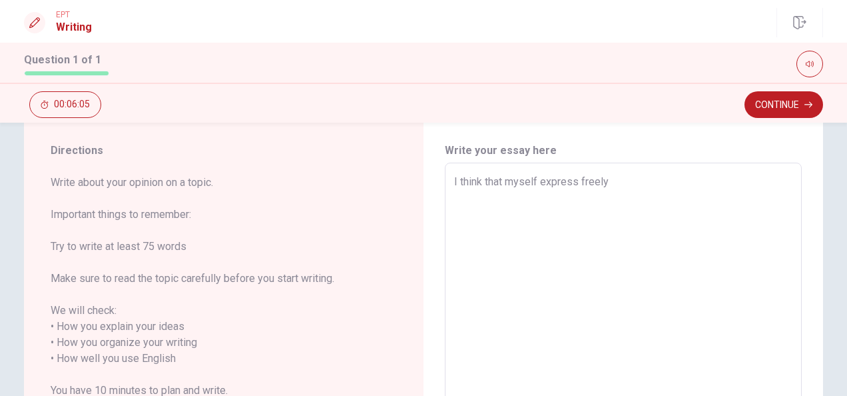
type textarea "x"
type textarea "I think that myself express freely."
click at [502, 181] on textarea "I think that myself express freely." at bounding box center [623, 351] width 338 height 354
click at [504, 182] on textarea "I think that myself express freely." at bounding box center [623, 351] width 338 height 354
type textarea "x"
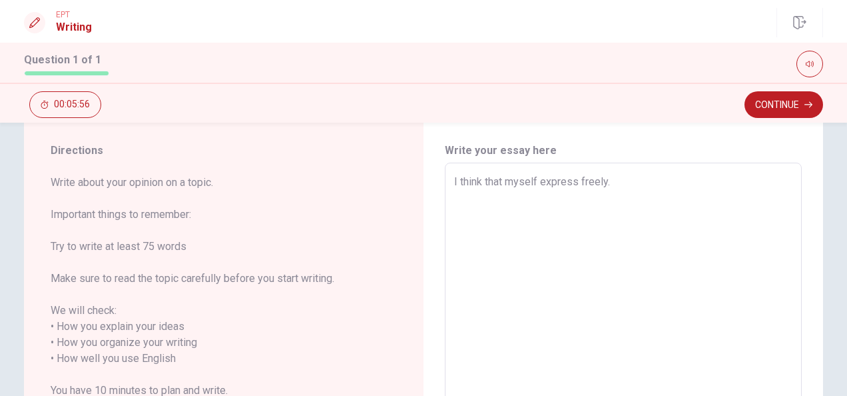
type textarea "I think that wmyself express freely."
type textarea "x"
type textarea "I think that wemyself express freely."
type textarea "x"
type textarea "I think that we myself express freely."
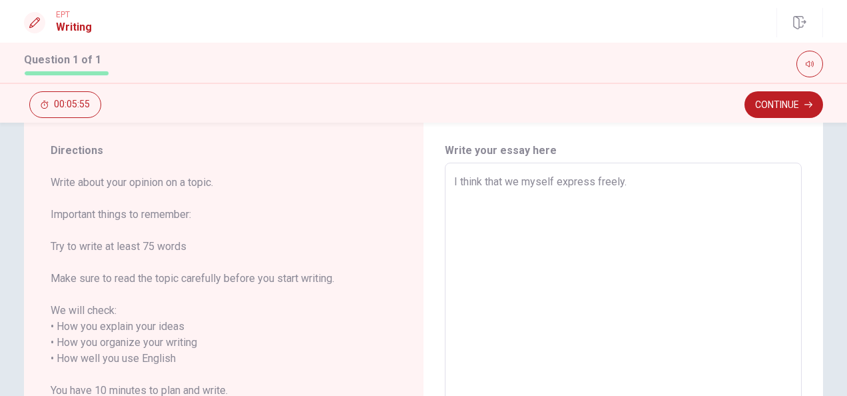
type textarea "x"
type textarea "I think that we nmyself express freely."
type textarea "x"
type textarea "I think that we nemyself express freely."
type textarea "x"
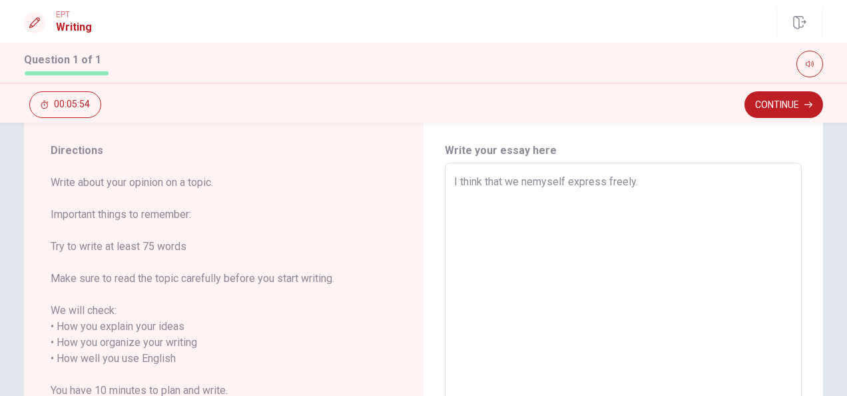
type textarea "I think that we neemyself express freely."
type textarea "x"
type textarea "I think that we needmyself express freely."
type textarea "x"
type textarea "I think that we need myself express freely."
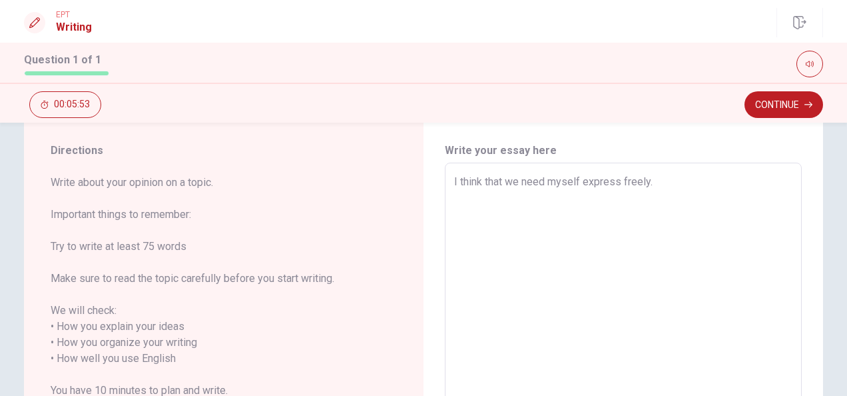
type textarea "x"
type textarea "I think that we need tmyself express freely."
type textarea "x"
type textarea "I think that we need tomyself express freely."
type textarea "x"
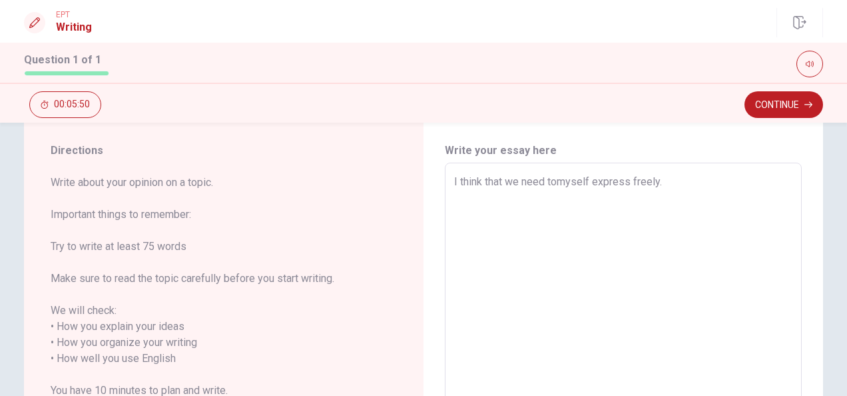
type textarea "I think that we need to myself express freely."
click at [590, 179] on textarea "I think that we need to myself express freely." at bounding box center [623, 351] width 338 height 354
type textarea "x"
type textarea "I think that we need to mysel express freely."
type textarea "x"
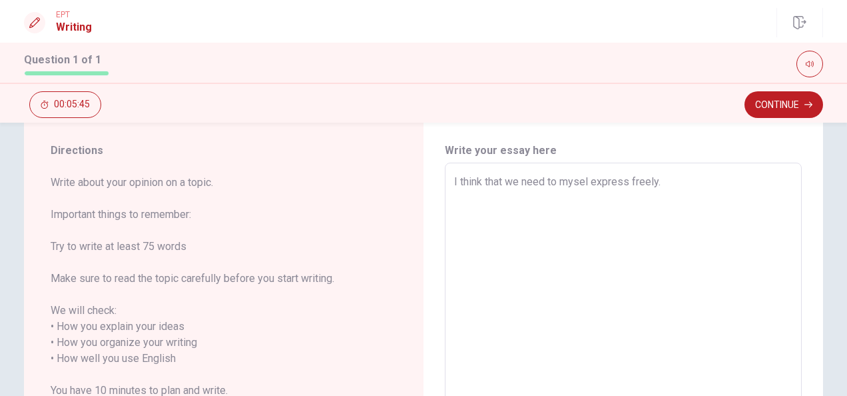
type textarea "I think that we need to myse express freely."
type textarea "x"
type textarea "I think that we need to mys express freely."
type textarea "x"
type textarea "I think that we need to my express freely."
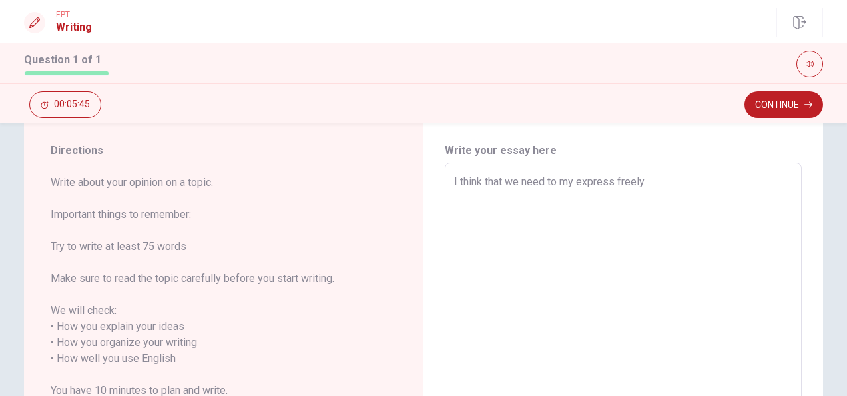
type textarea "x"
type textarea "I think that we need to m express freely."
type textarea "x"
type textarea "I think that we need to express freely."
type textarea "x"
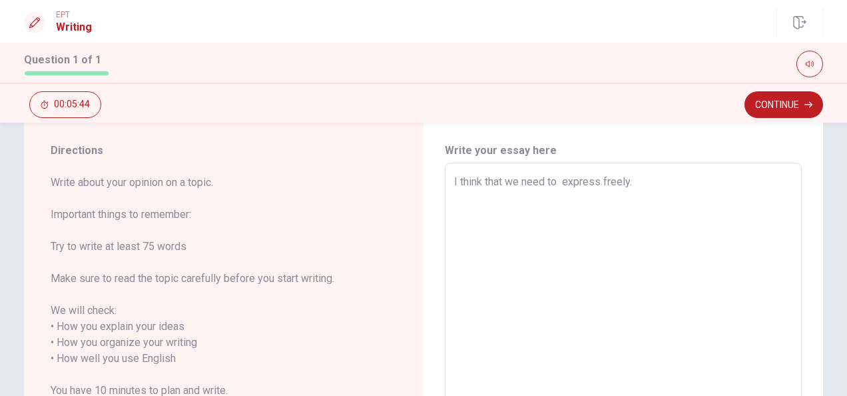
type textarea "I think that we need to express freely."
click at [595, 183] on textarea "I think that we need to express freely." at bounding box center [623, 351] width 338 height 354
type textarea "x"
type textarea "I think that we need to express freely."
type textarea "x"
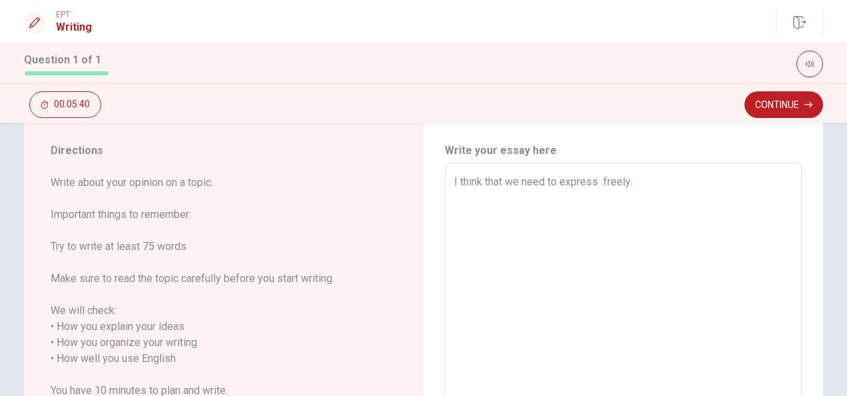
type textarea "I think that we need to express m freely."
type textarea "x"
type textarea "I think that we need to express my freely."
type textarea "x"
type textarea "I think that we need to express mys freely."
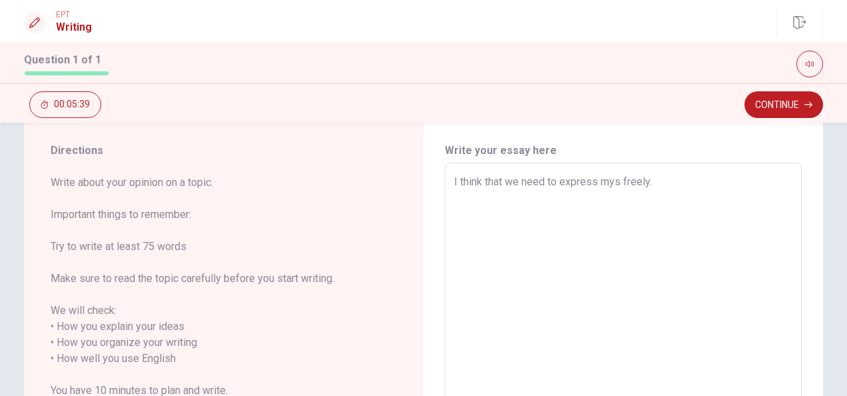
type textarea "x"
type textarea "I think that we need to express myse freely."
type textarea "x"
type textarea "I think that we need to express mysel freely."
type textarea "x"
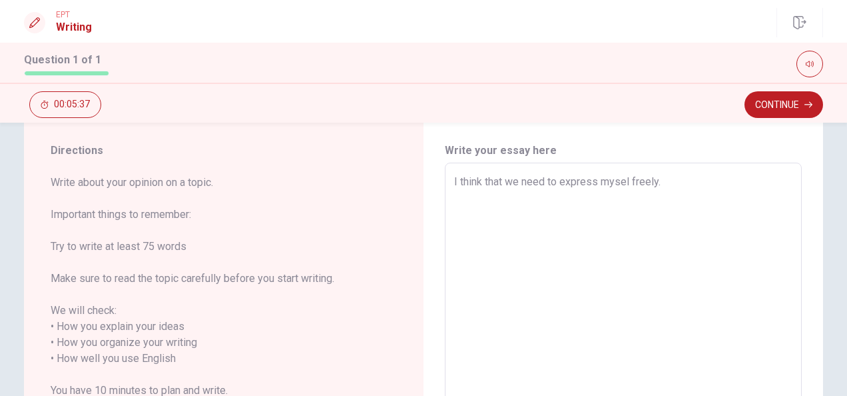
type textarea "I think that we need to express myself freely."
type textarea "x"
type textarea "I think that we need to express myself freely."
type textarea "x"
type textarea "I think that we need to express myself freely."
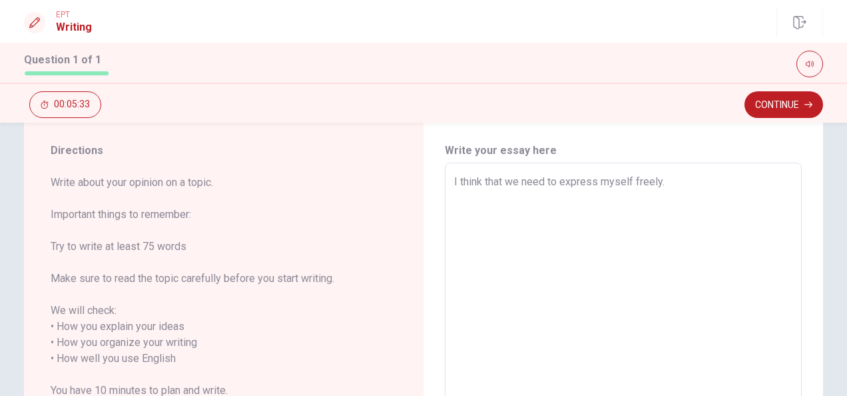
click at [667, 183] on textarea "I think that we need to express myself freely." at bounding box center [623, 351] width 338 height 354
type textarea "x"
type textarea "I think that we need to express myself freely."
type textarea "x"
type textarea "I think that we need to express myself freely. m"
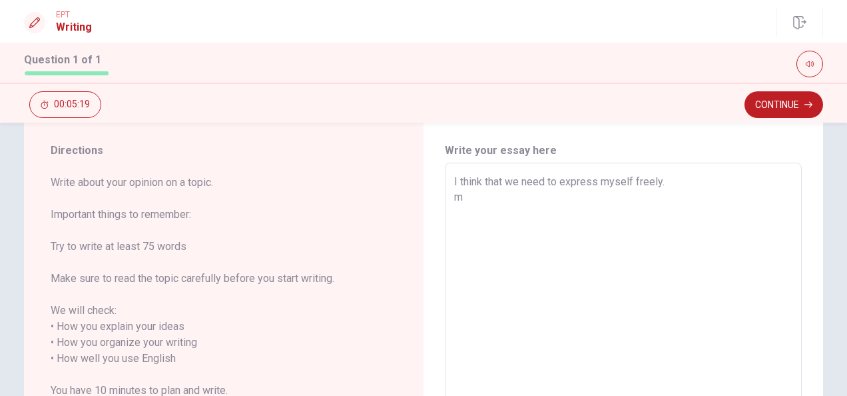
type textarea "x"
type textarea "I think that we need to express myself freely. my"
type textarea "x"
type textarea "I think that we need to express myself freely. m"
type textarea "x"
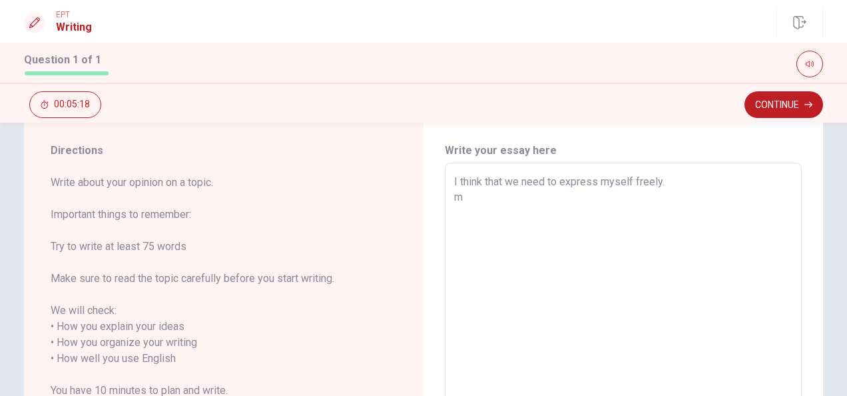
type textarea "I think that we need to express myself freely."
type textarea "x"
type textarea "I think that we need to express myself freely. M"
type textarea "x"
type textarea "I think that we need to express myself freely. My"
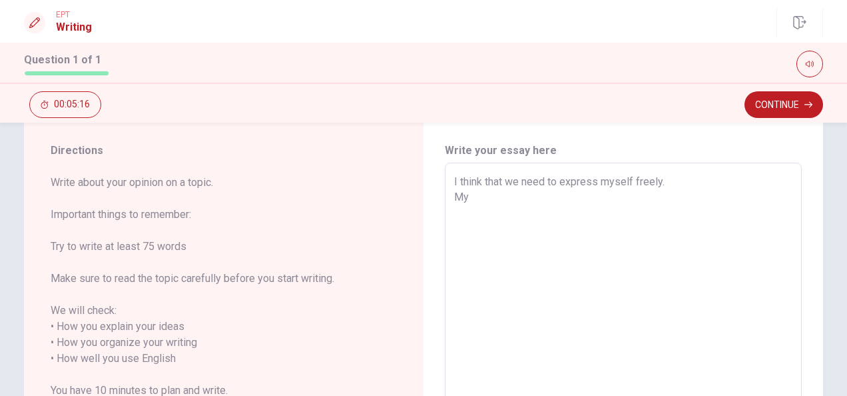
type textarea "x"
type textarea "I think that we need to express myself freely. My"
type textarea "x"
type textarea "I think that we need to express myself freely. My f"
type textarea "x"
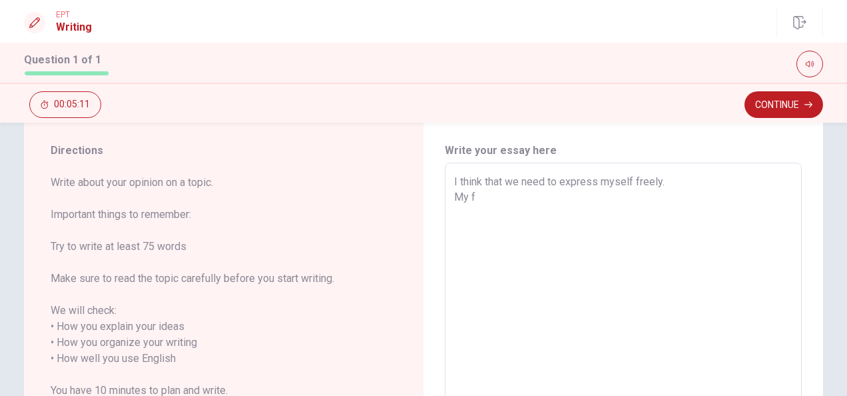
type textarea "I think that we need to express myself freely. My fa"
type textarea "x"
type textarea "I think that we need to express myself freely. My fav"
type textarea "x"
type textarea "I think that we need to express myself freely. My favo"
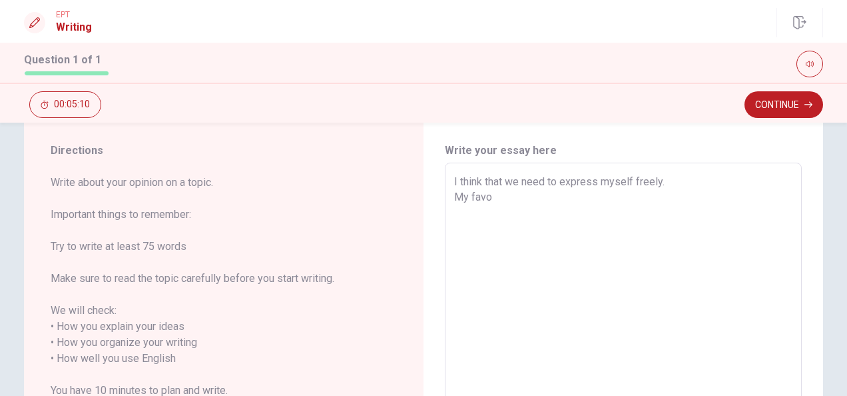
type textarea "x"
type textarea "I think that we need to express myself freely. My favor"
type textarea "x"
type textarea "I think that we need to express myself freely. My favori"
type textarea "x"
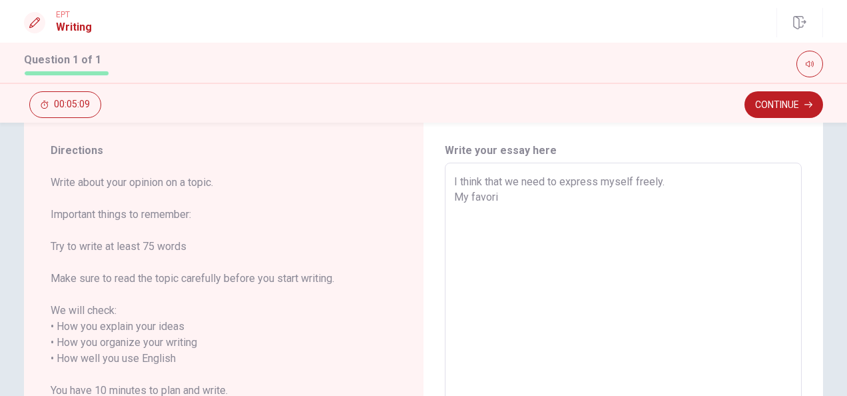
type textarea "I think that we need to express myself freely. My favorit"
type textarea "x"
type textarea "I think that we need to express myself freely. My favorite"
type textarea "x"
type textarea "I think that we need to express myself freely. My favorite"
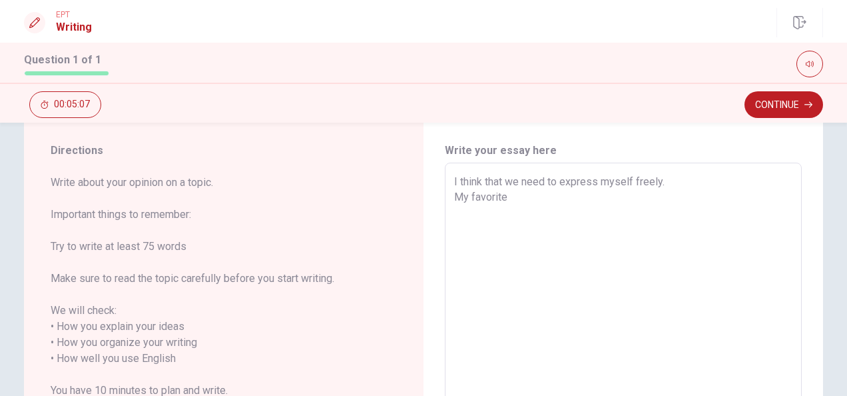
type textarea "x"
type textarea "I think that we need to express myself freely. My favorite s"
type textarea "x"
type textarea "I think that we need to express myself freely. My favorite si"
type textarea "x"
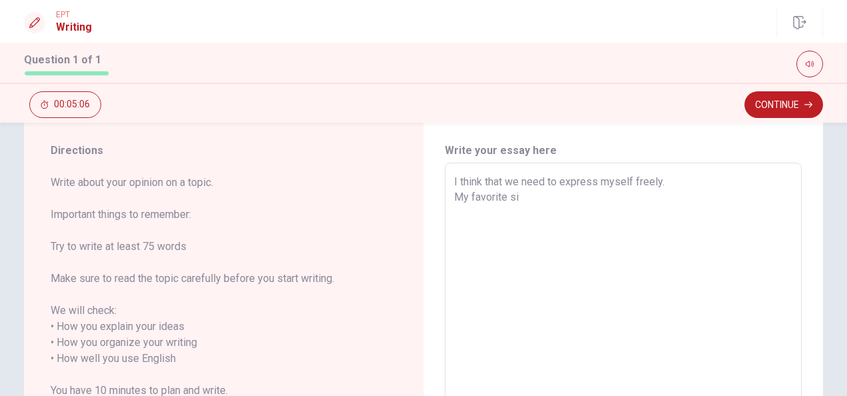
type textarea "I think that we need to express myself freely. My favorite sin"
type textarea "x"
type textarea "I think that we need to express myself freely. My favorite si"
type textarea "x"
type textarea "I think that we need to express myself freely. My favorite s"
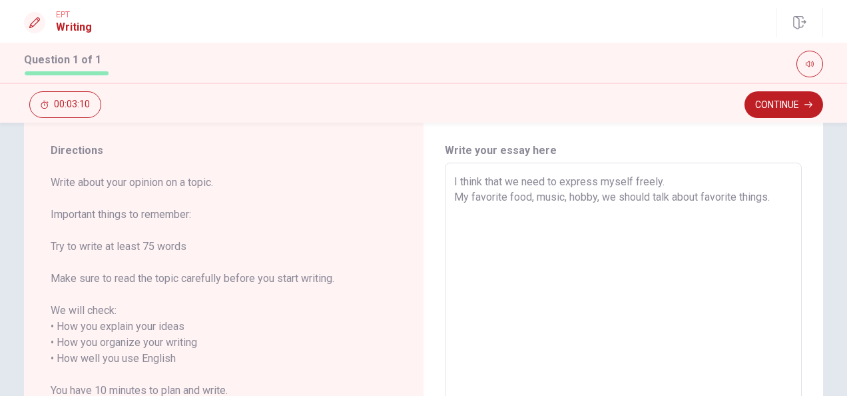
click at [599, 197] on textarea "I think that we need to express myself freely. My favorite food, music, hobby, …" at bounding box center [623, 351] width 338 height 354
click at [642, 198] on textarea "I think that we need to express myself freely. My favorite food, music, hobby, …" at bounding box center [623, 351] width 338 height 354
click at [494, 214] on textarea "I think that we need to express myself freely. My favorite food, music, hobby, …" at bounding box center [623, 351] width 338 height 354
click at [502, 229] on textarea "I think that we need to express myself freely. My favorite food, music, hobby, …" at bounding box center [623, 351] width 338 height 354
click at [502, 227] on textarea "I think that we need to express myself freely. My favorite food, music, hobby, …" at bounding box center [623, 351] width 338 height 354
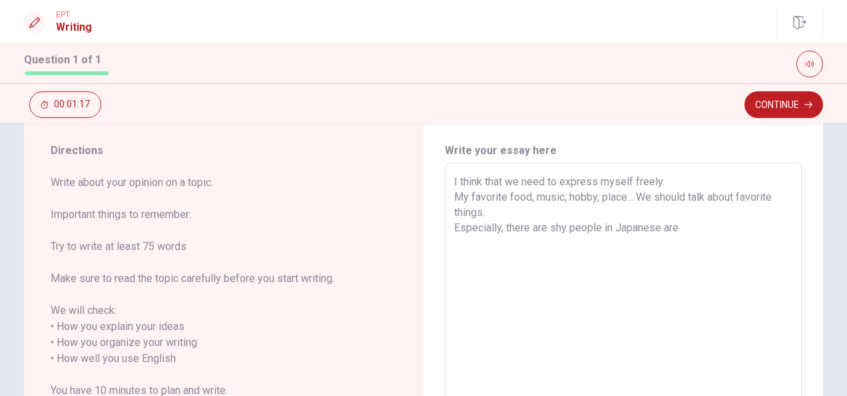
click at [549, 229] on textarea "I think that we need to express myself freely. My favorite food, music, hobby, …" at bounding box center [623, 351] width 338 height 354
click at [709, 231] on textarea "I think that we need to express myself freely. My favorite food, music, hobby, …" at bounding box center [623, 351] width 338 height 354
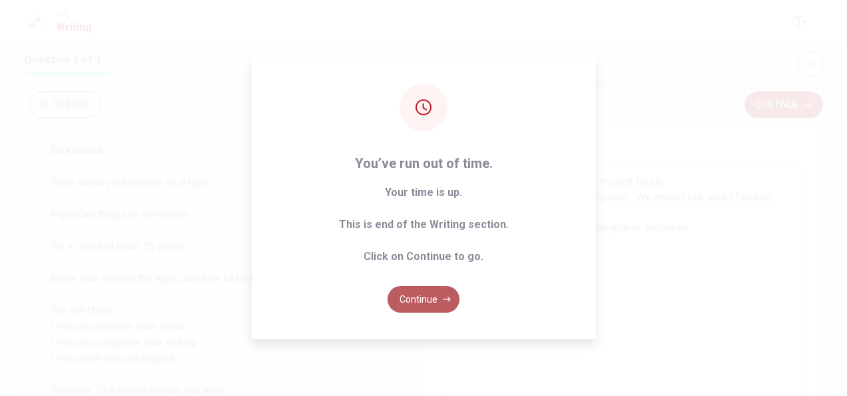
click at [446, 298] on icon "button" at bounding box center [447, 299] width 8 height 8
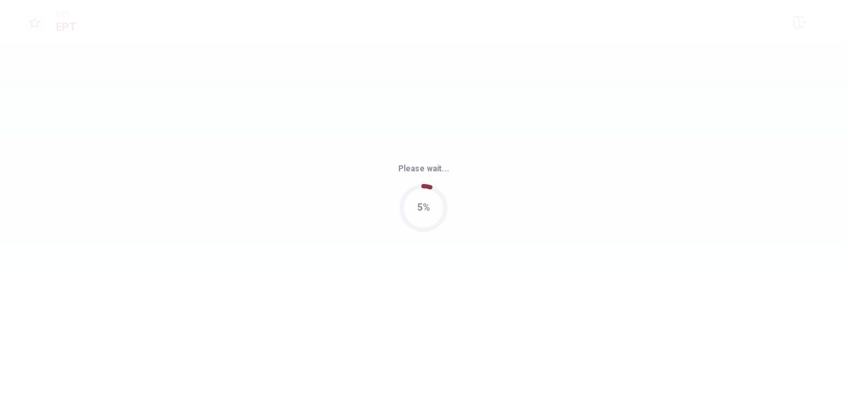
scroll to position [0, 0]
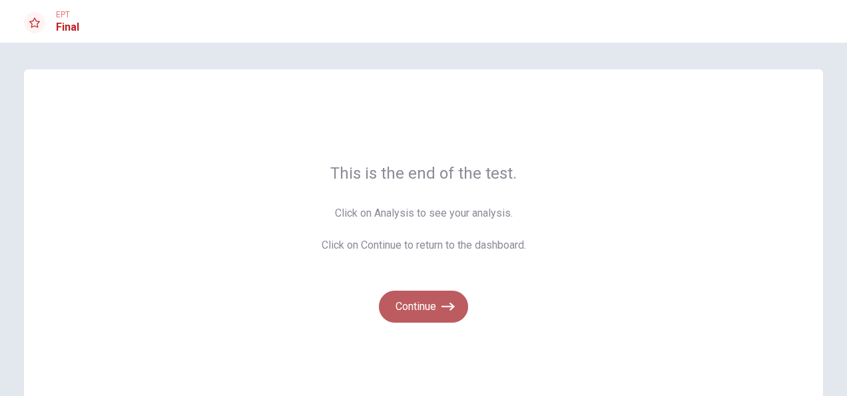
click at [426, 308] on button "Continue" at bounding box center [423, 306] width 89 height 32
